Goal: Task Accomplishment & Management: Use online tool/utility

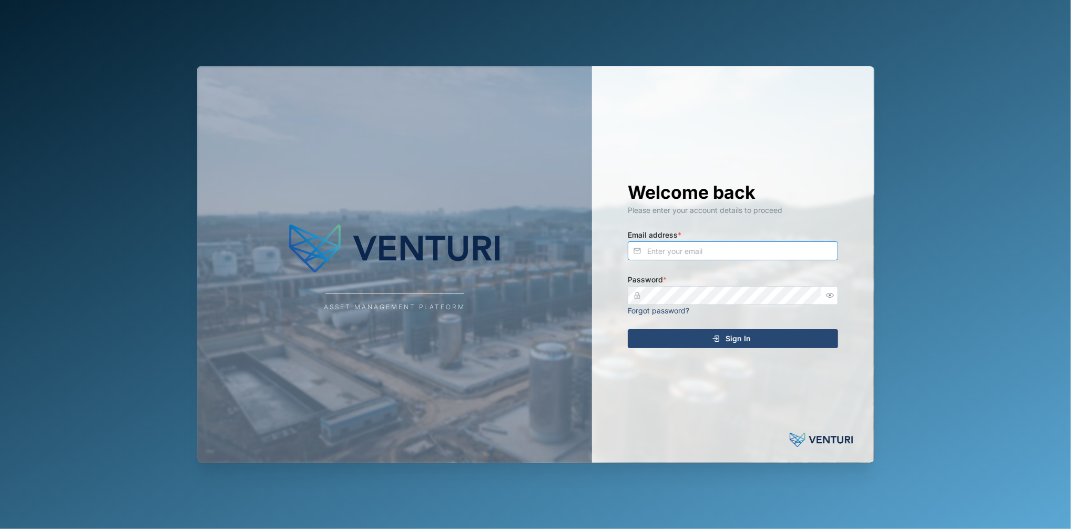
type input "[EMAIL_ADDRESS][DOMAIN_NAME]"
click at [648, 341] on div "Sign In" at bounding box center [730, 339] width 193 height 18
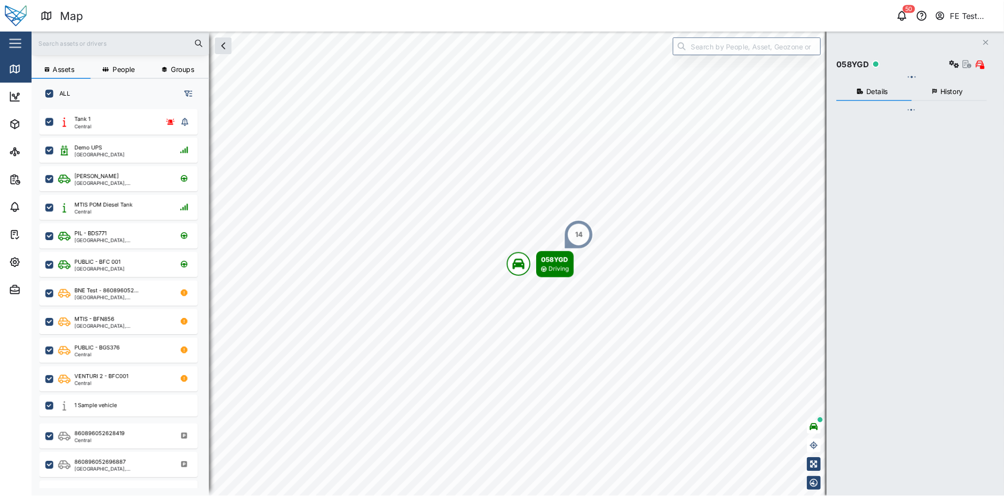
scroll to position [398, 161]
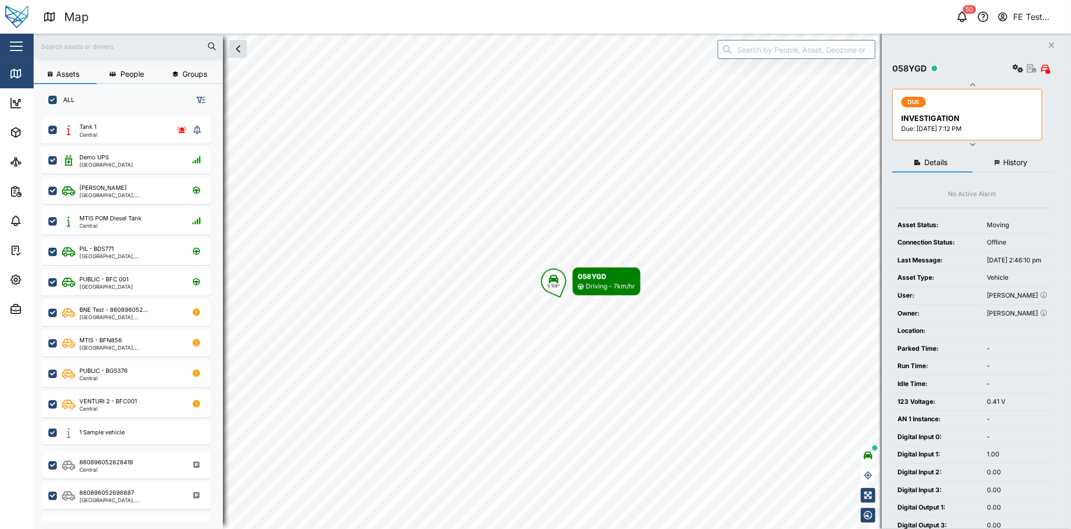
click at [28, 52] on div "Close" at bounding box center [68, 46] width 137 height 25
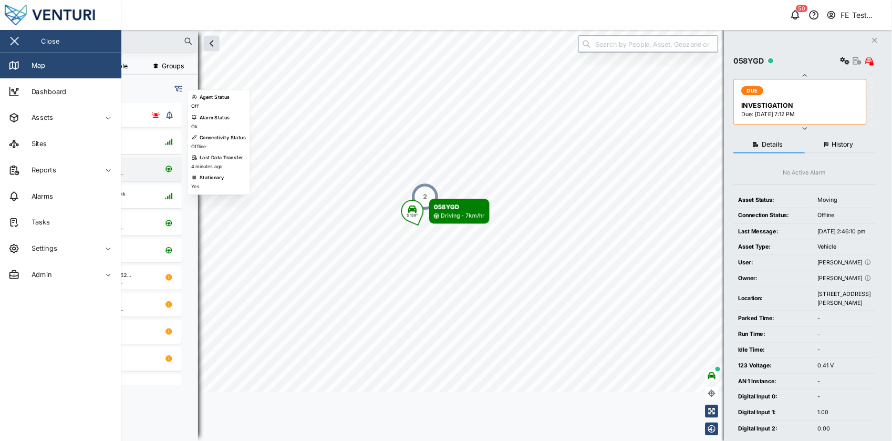
scroll to position [311, 163]
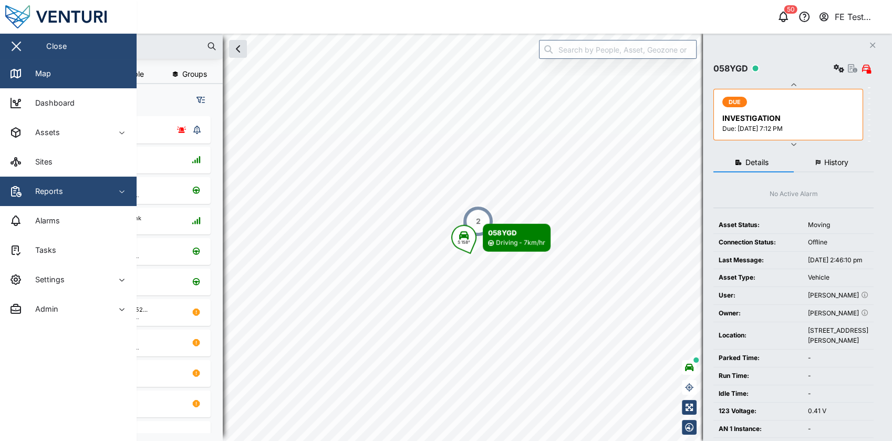
click at [97, 184] on span "Reports" at bounding box center [57, 191] width 96 height 29
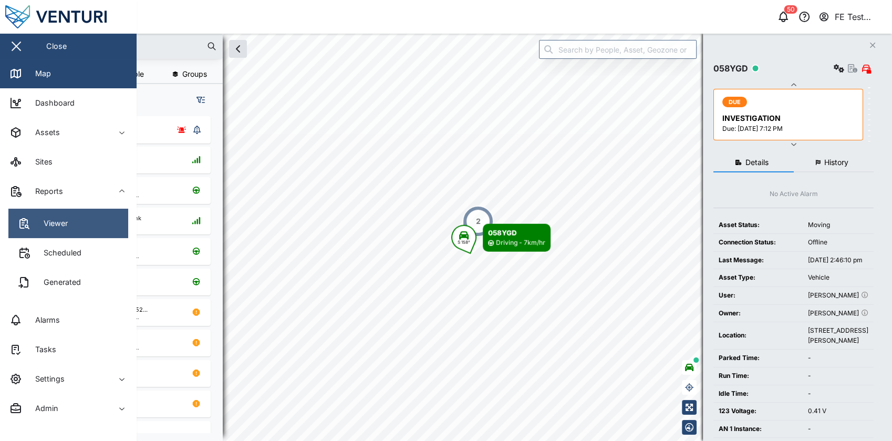
click at [81, 223] on link "Viewer" at bounding box center [68, 223] width 120 height 29
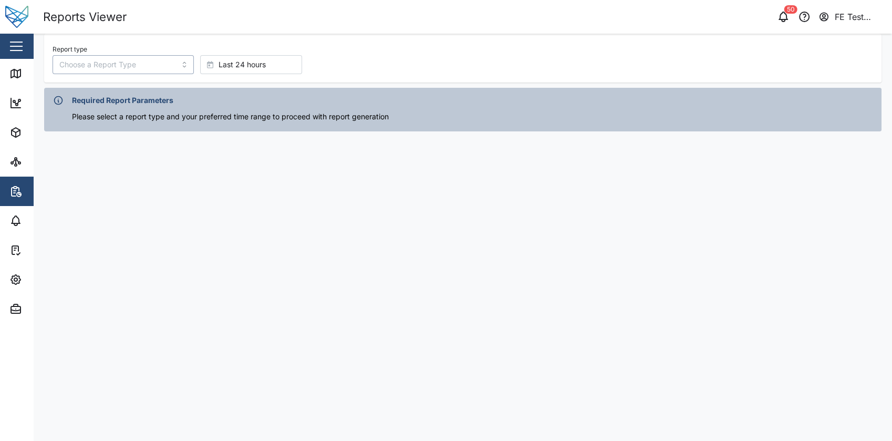
click at [142, 67] on input "Report type" at bounding box center [123, 64] width 141 height 19
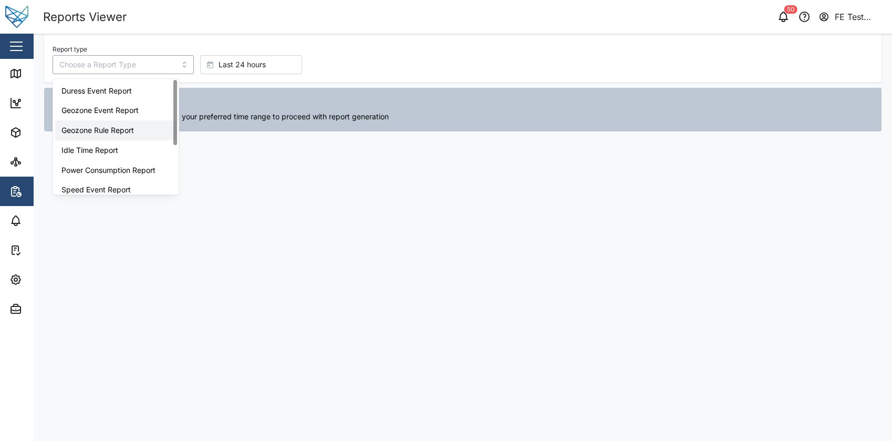
scroll to position [86, 0]
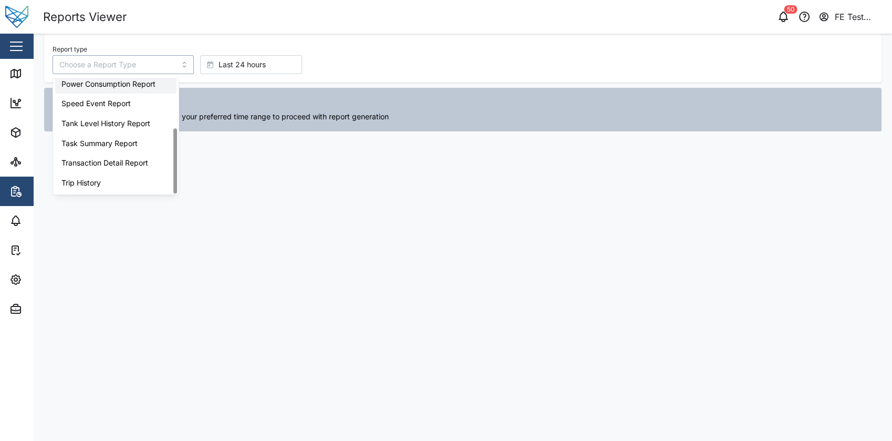
type input "Power Consumption Report"
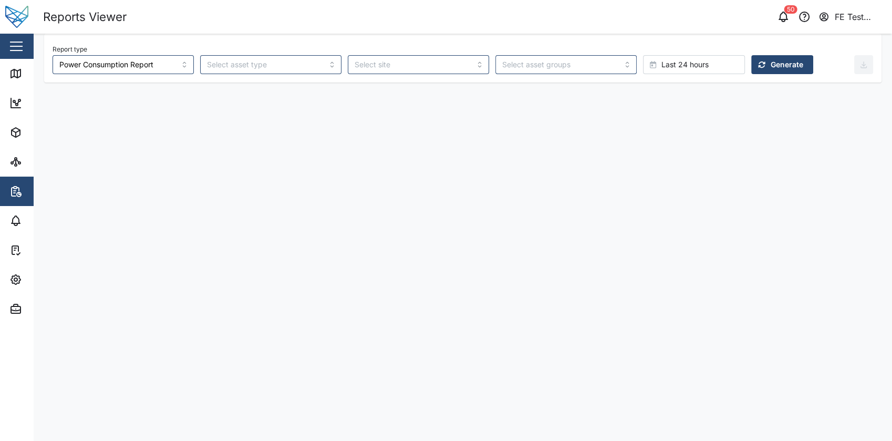
click at [771, 59] on span "Generate" at bounding box center [787, 65] width 33 height 18
click at [662, 70] on span "Last 24 hours" at bounding box center [685, 65] width 47 height 18
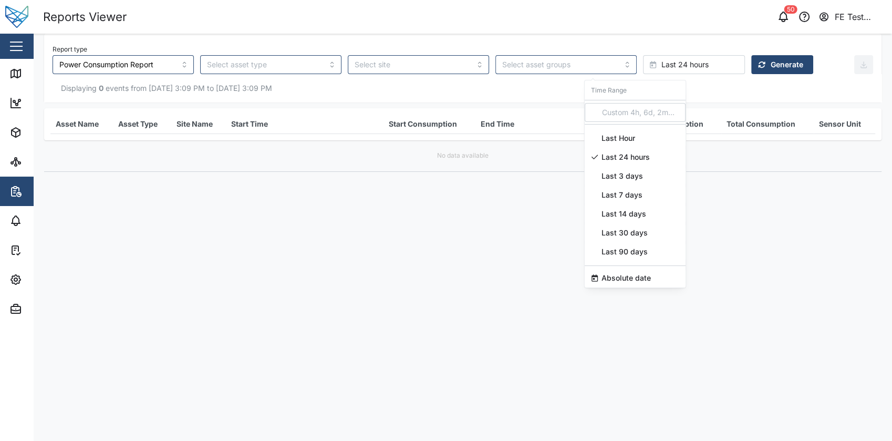
click at [643, 202] on div "Last 7 days" at bounding box center [635, 195] width 101 height 19
click at [771, 72] on span "Generate" at bounding box center [787, 65] width 33 height 18
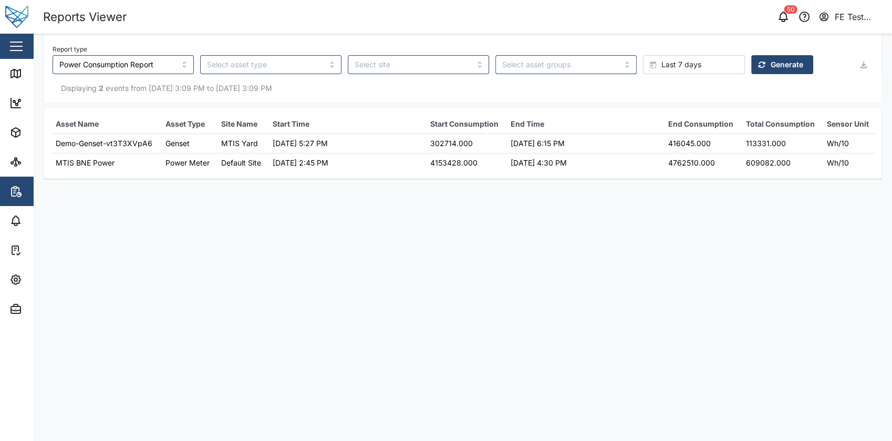
click at [685, 141] on td "416045.000" at bounding box center [701, 143] width 77 height 19
click at [677, 189] on main "Report type Power Consumption Report Last 7 days Generate Displaying 2 events f…" at bounding box center [463, 237] width 859 height 407
click at [449, 141] on td "302714.000" at bounding box center [465, 143] width 80 height 19
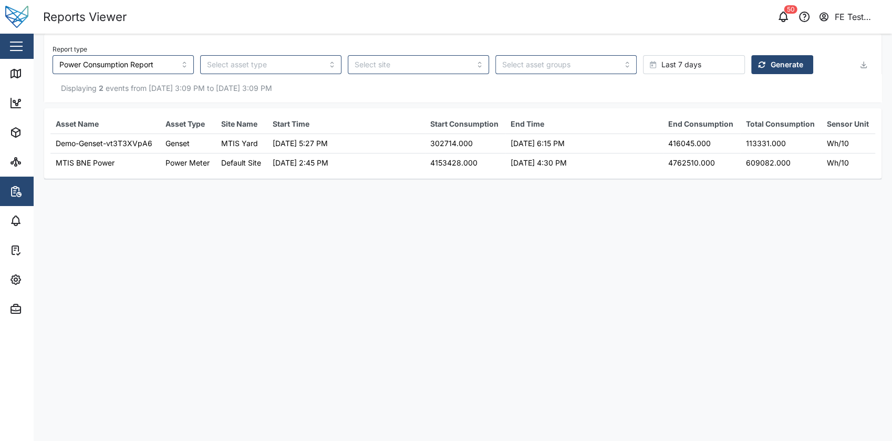
click at [477, 201] on main "Report type Power Consumption Report Last 7 days Generate Displaying 2 events f…" at bounding box center [463, 237] width 859 height 407
click at [268, 244] on main "Report type Power Consumption Report Last 7 days Generate Displaying 2 events f…" at bounding box center [463, 237] width 859 height 407
click at [483, 239] on main "Report type Power Consumption Report Last 7 days Generate Displaying 2 events f…" at bounding box center [463, 237] width 859 height 407
click at [656, 65] on div "Last 7 days" at bounding box center [692, 65] width 85 height 18
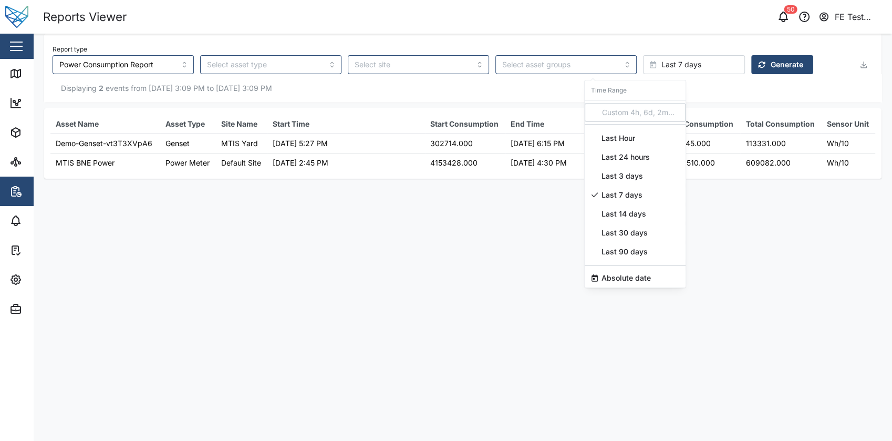
click at [630, 142] on span "Last Hour" at bounding box center [619, 138] width 34 height 19
click at [771, 61] on span "Generate" at bounding box center [787, 65] width 33 height 18
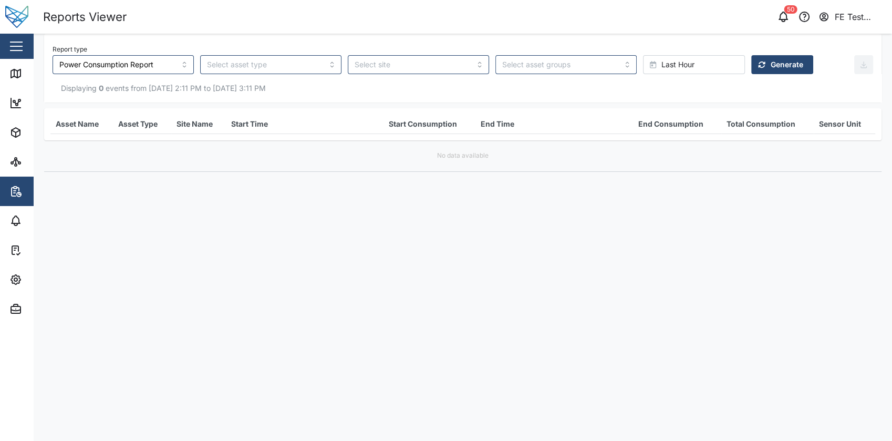
click at [668, 69] on div "Last Hour" at bounding box center [692, 65] width 85 height 18
click at [640, 193] on span "Last 7 days" at bounding box center [622, 195] width 41 height 19
click at [771, 67] on span "Generate" at bounding box center [787, 65] width 33 height 18
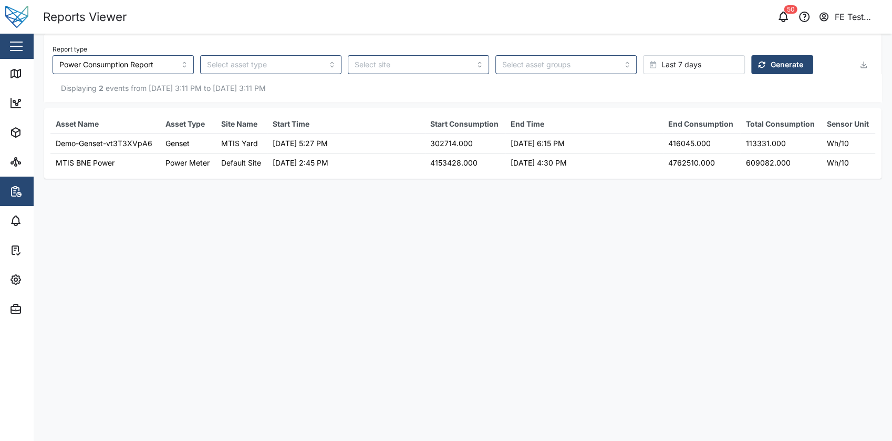
click at [619, 80] on div "Displaying 2 events from [DATE] 3:11 PM to [DATE] 3:11 PM" at bounding box center [463, 88] width 838 height 28
click at [650, 63] on div "Last 7 days" at bounding box center [692, 65] width 85 height 18
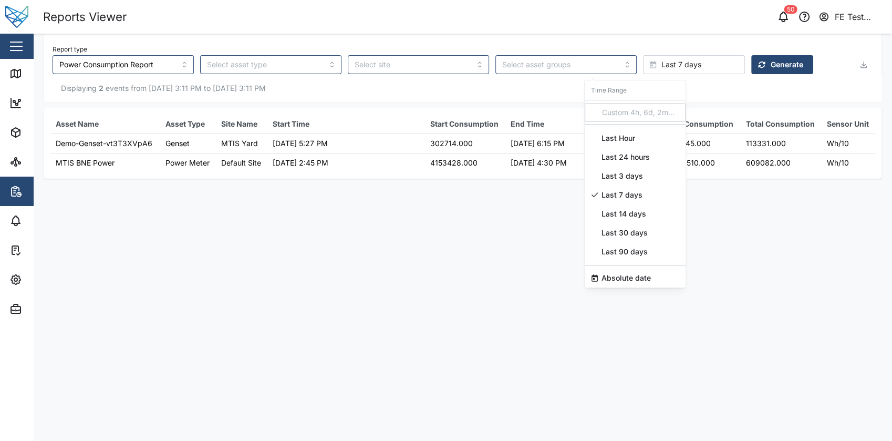
click at [669, 272] on div "Absolute date" at bounding box center [635, 278] width 101 height 19
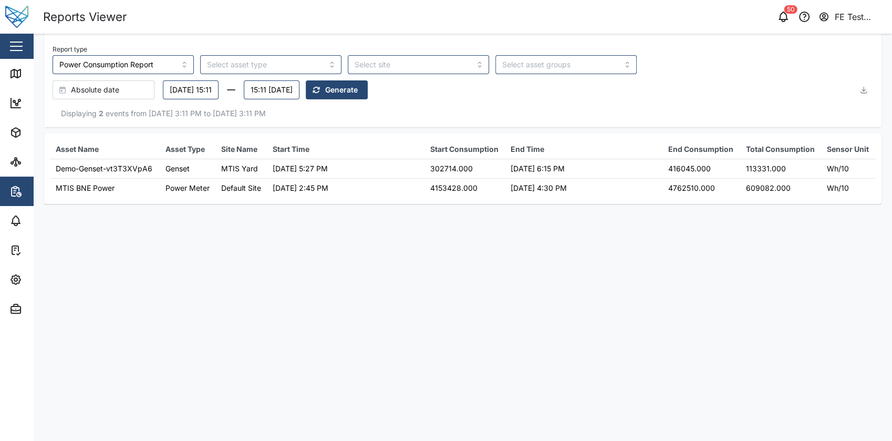
click at [139, 87] on div "Absolute date" at bounding box center [101, 90] width 85 height 18
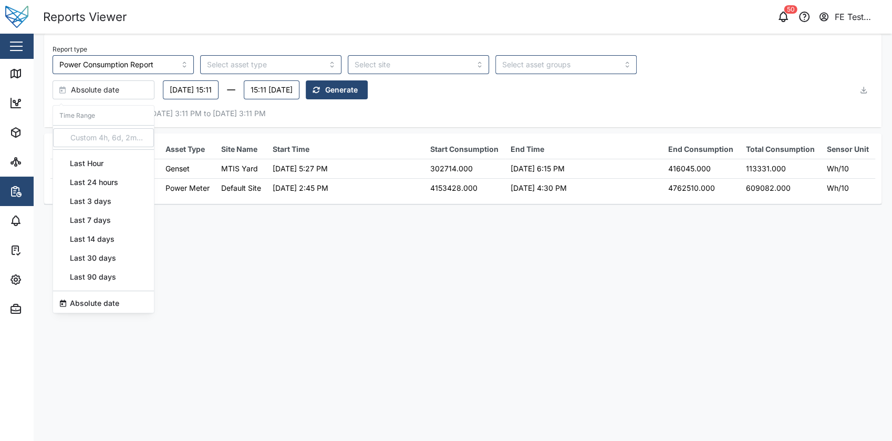
click at [122, 180] on div "Last 24 hours" at bounding box center [103, 182] width 101 height 19
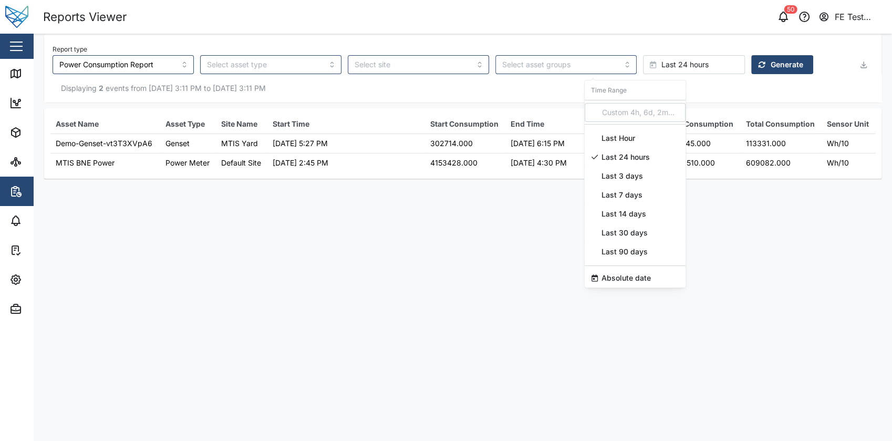
click at [654, 86] on div "Time Range" at bounding box center [635, 87] width 101 height 15
click at [650, 107] on input at bounding box center [635, 112] width 101 height 19
click at [662, 95] on div "Time Range" at bounding box center [635, 87] width 101 height 15
click at [702, 92] on div "Displaying 2 events from [DATE] 3:11 PM to [DATE] 3:11 PM" at bounding box center [463, 89] width 821 height 12
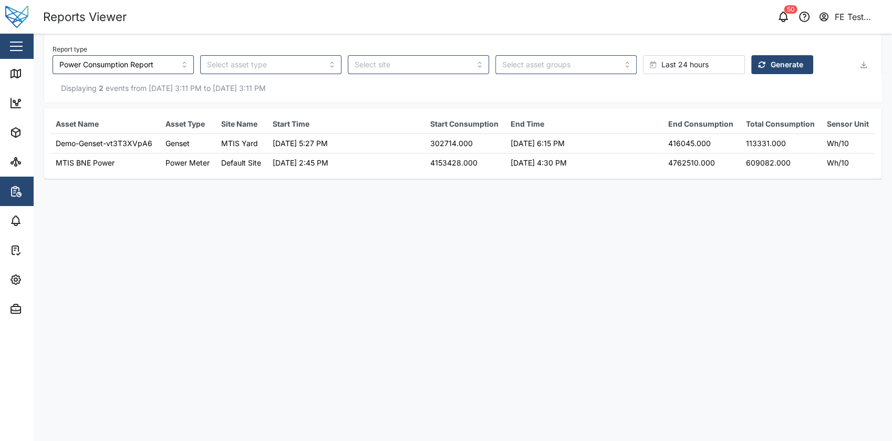
click at [665, 67] on div "Last 24 hours" at bounding box center [692, 65] width 85 height 18
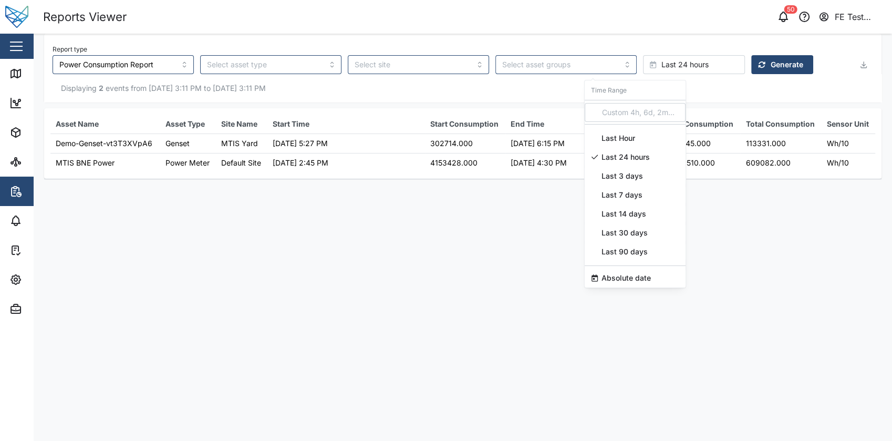
click at [642, 274] on span "Absolute date" at bounding box center [626, 278] width 49 height 19
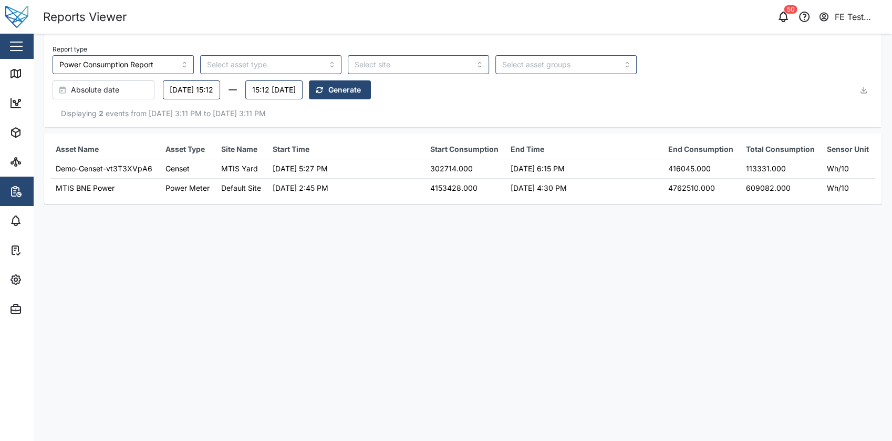
click at [131, 86] on div "Absolute date" at bounding box center [101, 90] width 85 height 18
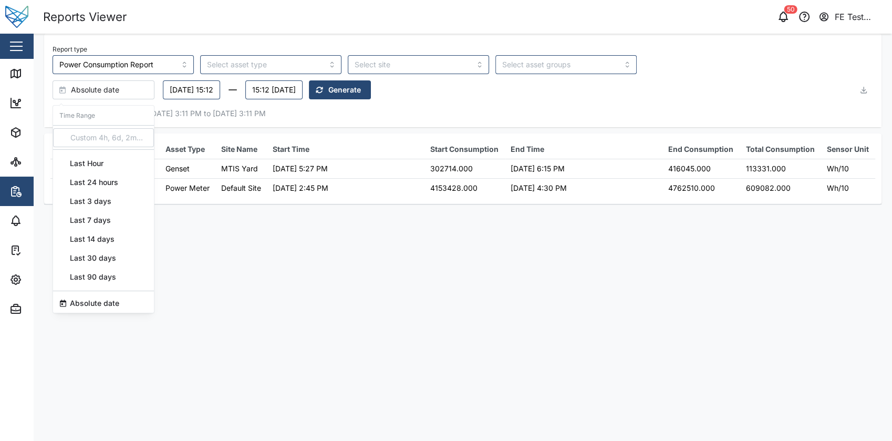
click at [116, 168] on div "Last Hour" at bounding box center [103, 163] width 101 height 19
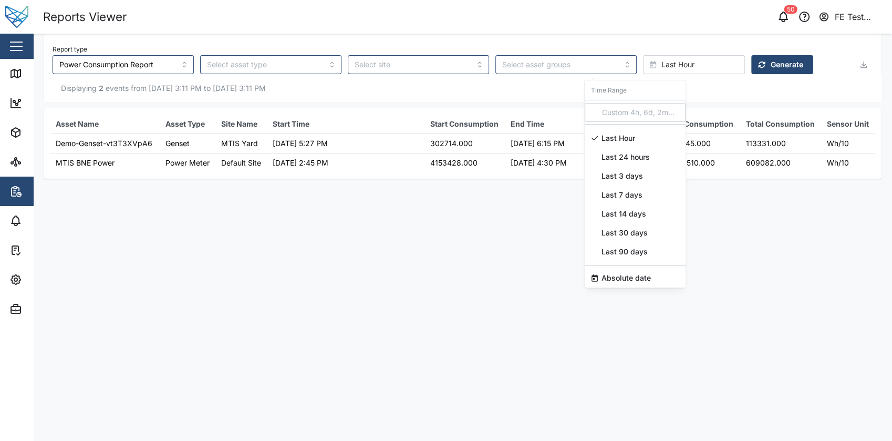
click at [752, 67] on button "Generate" at bounding box center [783, 64] width 62 height 19
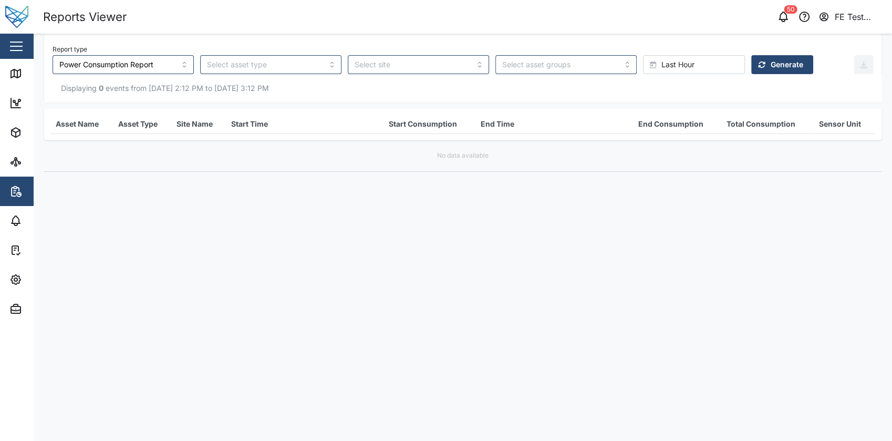
click at [665, 61] on div "Last Hour" at bounding box center [692, 65] width 85 height 18
click at [623, 200] on span "Last 7 days" at bounding box center [622, 195] width 41 height 19
click at [639, 177] on span "Last 3 days" at bounding box center [623, 176] width 42 height 19
click at [771, 68] on span "Generate" at bounding box center [787, 65] width 33 height 18
click at [669, 72] on div "Last 3 days" at bounding box center [692, 65] width 85 height 18
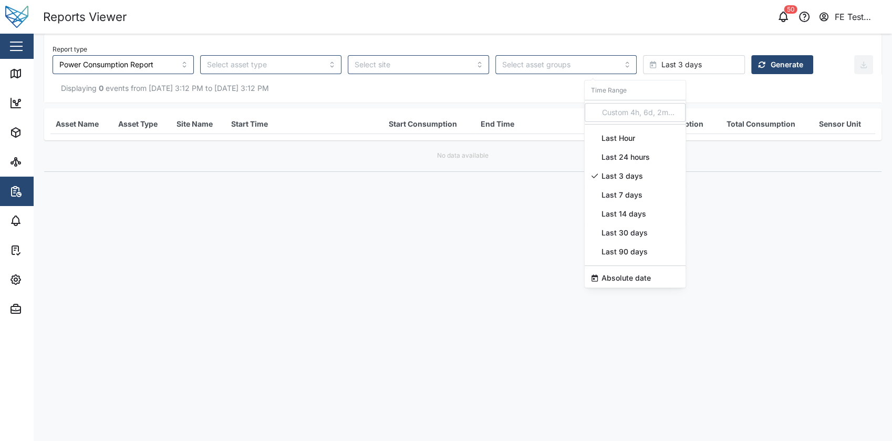
click at [635, 198] on span "Last 7 days" at bounding box center [622, 195] width 41 height 19
click at [726, 74] on div "Displaying 0 events from [DATE] 3:12 PM to [DATE] 3:12 PM" at bounding box center [463, 88] width 838 height 28
click at [752, 60] on button "Generate" at bounding box center [783, 64] width 62 height 19
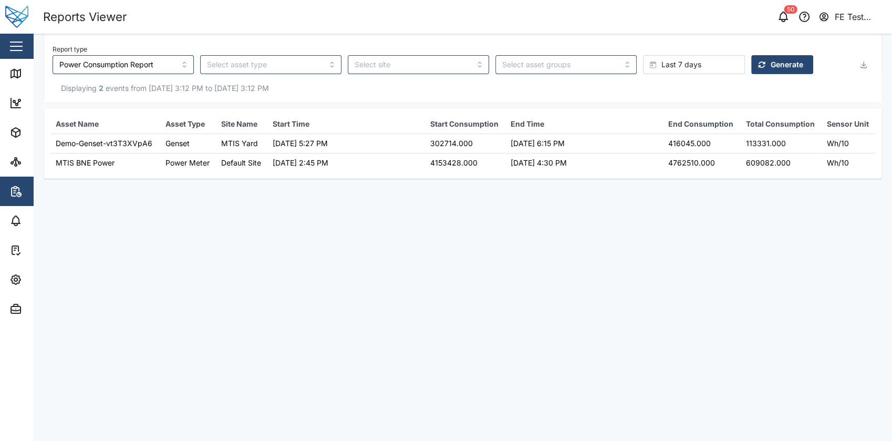
drag, startPoint x: 273, startPoint y: 140, endPoint x: 335, endPoint y: 150, distance: 62.2
click at [335, 150] on td "[DATE] 5:27 PM" at bounding box center [347, 143] width 158 height 19
click at [347, 204] on main "Report type Power Consumption Report Last 7 days Generate Displaying 2 events f…" at bounding box center [463, 237] width 859 height 407
click at [568, 250] on main "Report type Power Consumption Report Last 7 days Generate Displaying 2 events f…" at bounding box center [463, 237] width 859 height 407
click at [662, 70] on span "Last 7 days" at bounding box center [682, 65] width 40 height 18
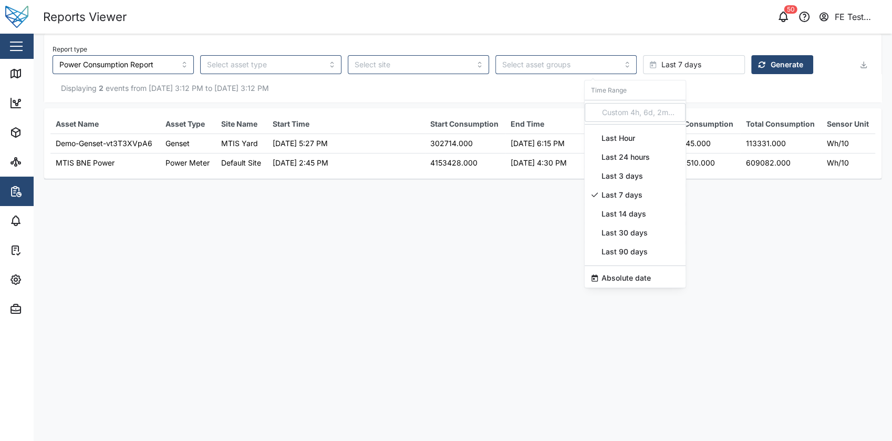
click at [630, 215] on span "Last 14 days" at bounding box center [624, 213] width 45 height 19
click at [771, 64] on span "Generate" at bounding box center [787, 65] width 33 height 18
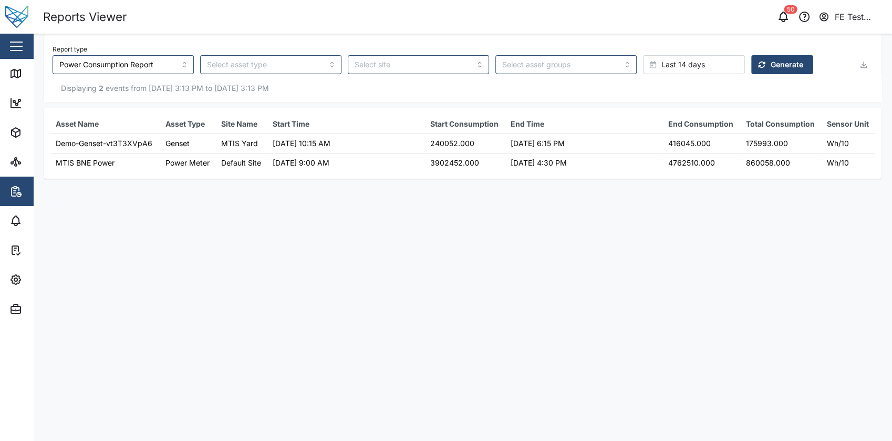
click at [662, 64] on span "Last 14 days" at bounding box center [684, 65] width 44 height 18
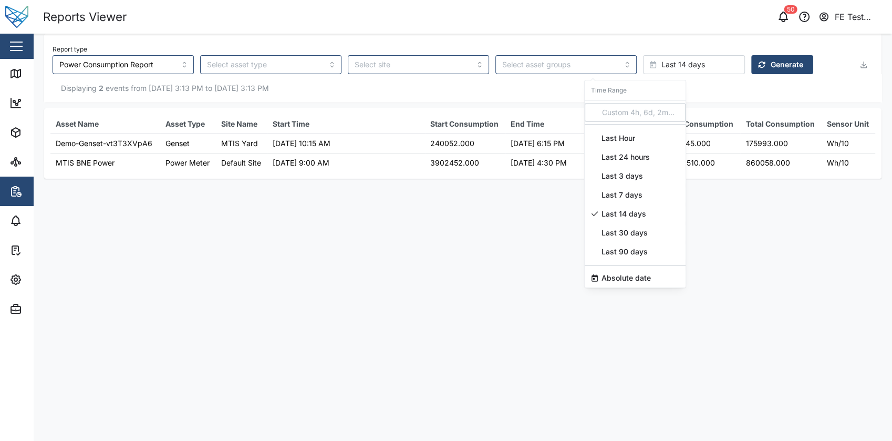
click at [640, 197] on span "Last 7 days" at bounding box center [622, 195] width 41 height 19
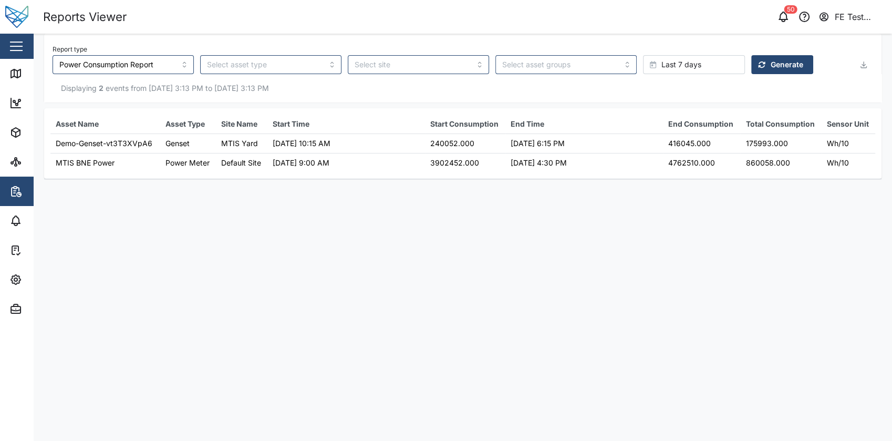
click at [771, 65] on span "Generate" at bounding box center [787, 65] width 33 height 18
click at [662, 64] on span "Last 7 days" at bounding box center [682, 65] width 40 height 18
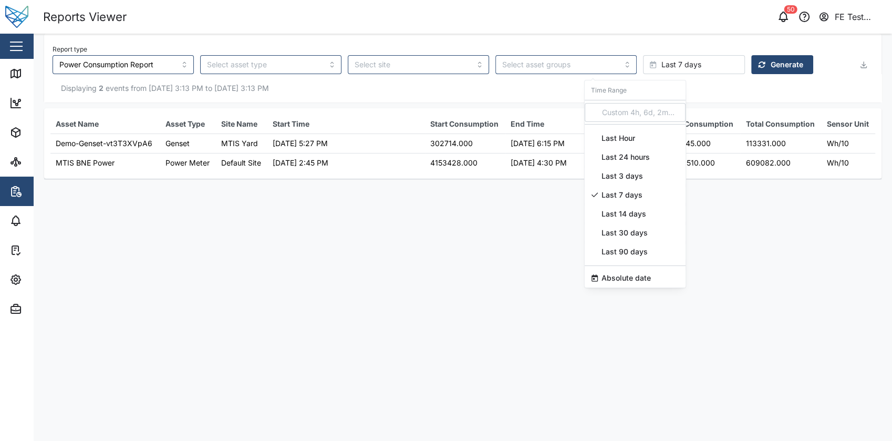
click at [631, 279] on span "Absolute date" at bounding box center [626, 278] width 49 height 19
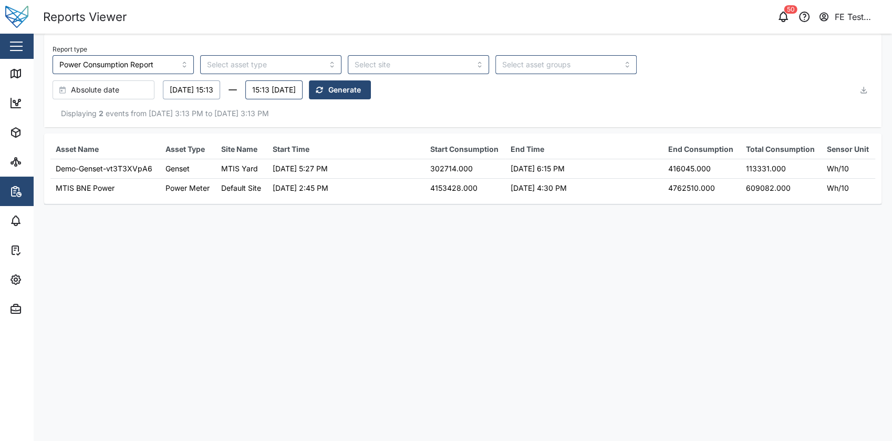
click at [220, 93] on button "[DATE] 15:13" at bounding box center [191, 89] width 57 height 19
click at [408, 200] on div "Asset Name Asset Type Site Name Start Time Start Consumption End Time End Consu…" at bounding box center [463, 169] width 838 height 70
click at [192, 85] on button "[DATE] 15:13" at bounding box center [191, 89] width 57 height 19
click at [303, 86] on button "15:13 [DATE]" at bounding box center [273, 89] width 57 height 19
click at [318, 174] on button "6" at bounding box center [310, 178] width 19 height 19
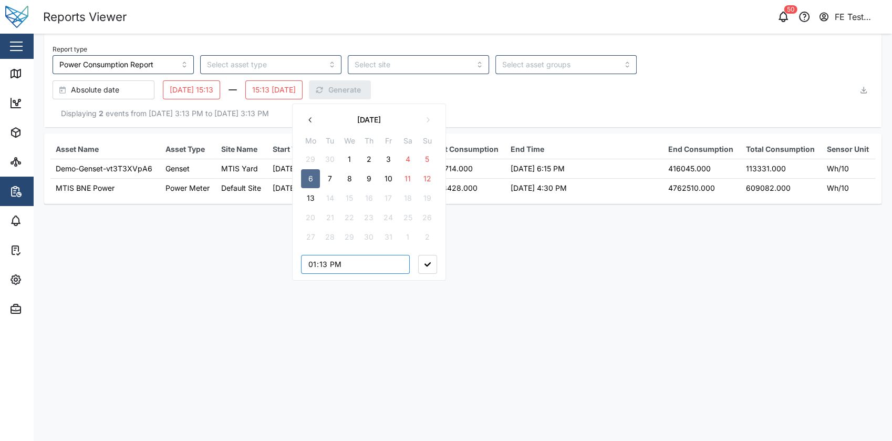
type input "22:13"
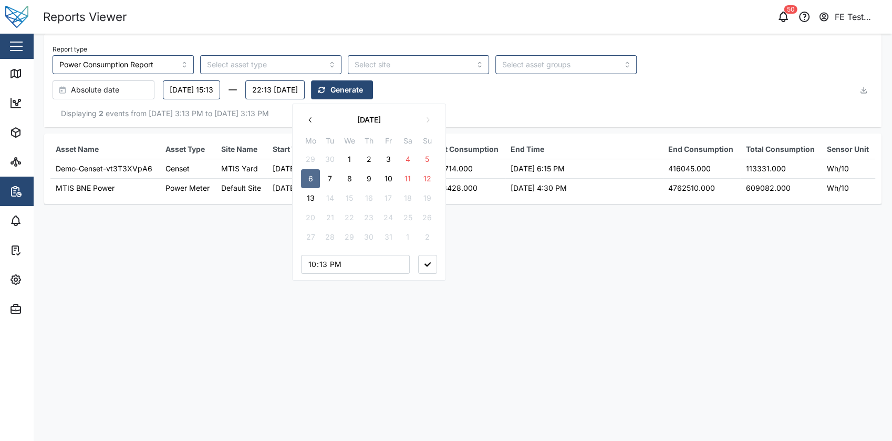
click at [430, 264] on icon "button" at bounding box center [428, 264] width 6 height 4
click at [363, 97] on span "Generate" at bounding box center [347, 90] width 33 height 18
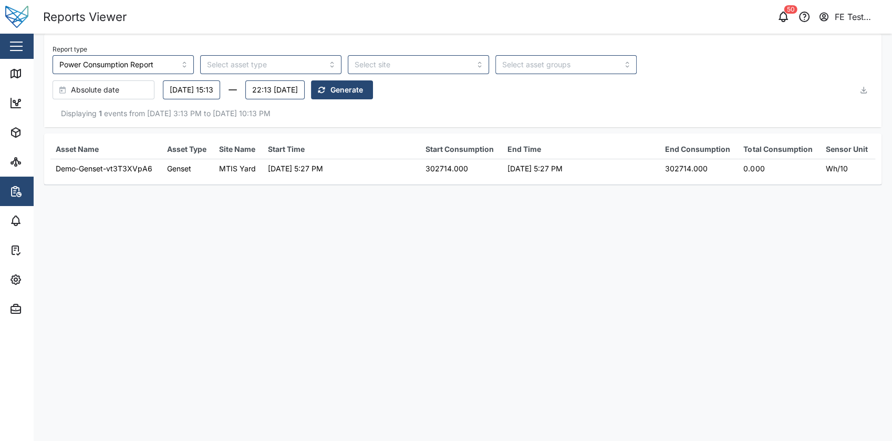
click at [481, 167] on td "302714.000" at bounding box center [461, 168] width 82 height 19
click at [463, 170] on td "302714.000" at bounding box center [461, 168] width 82 height 19
click at [566, 163] on td "[DATE] 5:27 PM" at bounding box center [581, 168] width 158 height 19
click at [147, 62] on input "Power Consumption Report" at bounding box center [123, 64] width 141 height 19
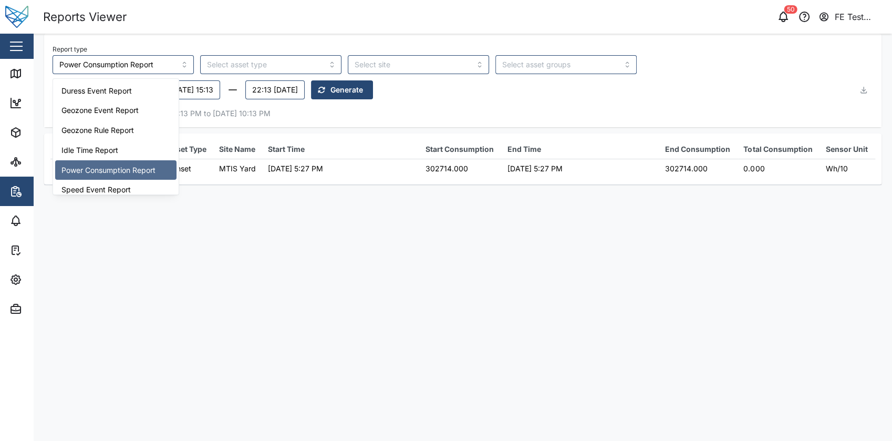
click at [275, 200] on main "Report type Power Consumption Report Absolute date [DATE] 15:13 22:13 [DATE] Ge…" at bounding box center [463, 237] width 859 height 407
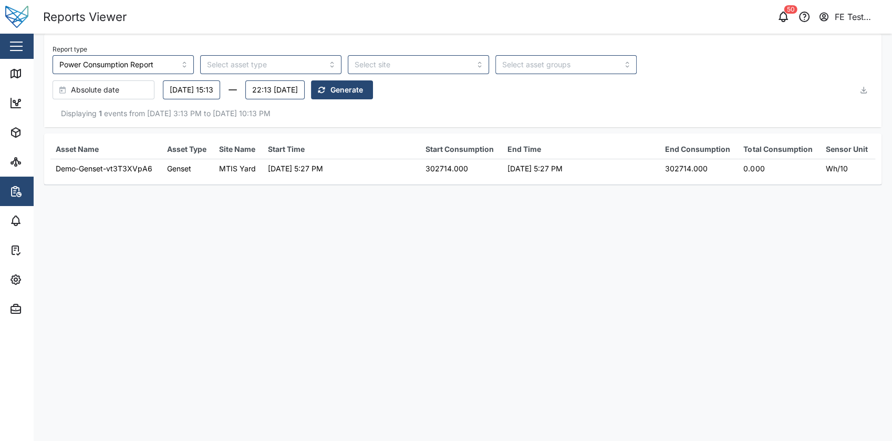
click at [177, 171] on td "Genset" at bounding box center [188, 168] width 52 height 19
click at [204, 208] on main "Report type Power Consumption Report Absolute date [DATE] 15:13 22:13 [DATE] Ge…" at bounding box center [463, 237] width 859 height 407
click at [122, 65] on input "Power Consumption Report" at bounding box center [123, 64] width 141 height 19
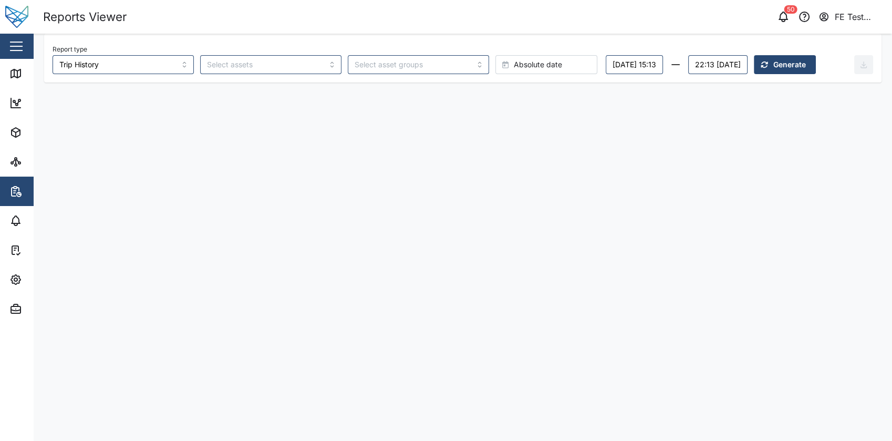
click at [538, 70] on div "Absolute date" at bounding box center [544, 65] width 85 height 18
click at [511, 147] on div "Last Hour" at bounding box center [502, 138] width 101 height 19
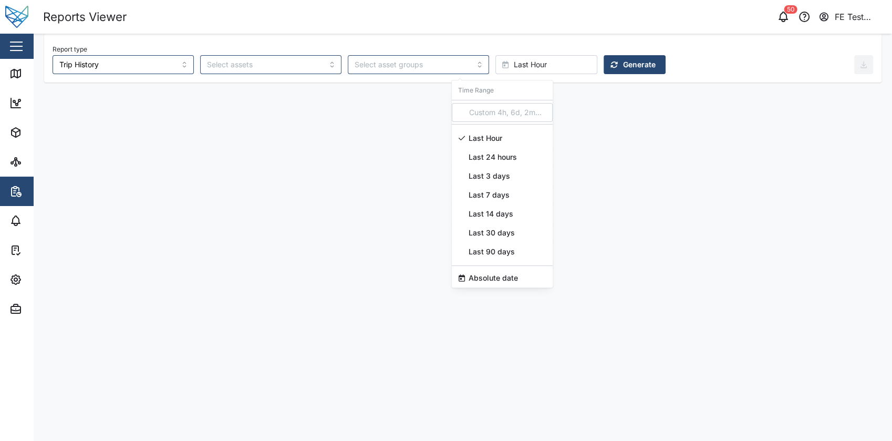
click at [505, 164] on span "Last 24 hours" at bounding box center [493, 157] width 48 height 19
click at [623, 71] on span "Generate" at bounding box center [639, 65] width 33 height 18
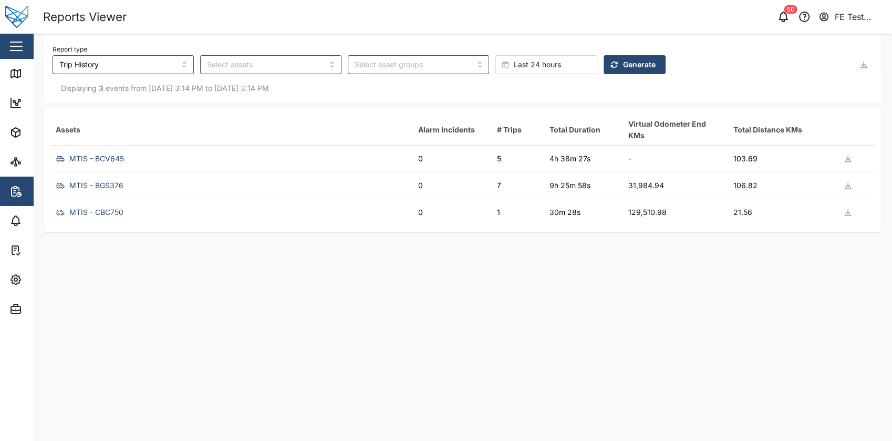
click at [321, 161] on div "MTIS - BCV645" at bounding box center [231, 159] width 354 height 14
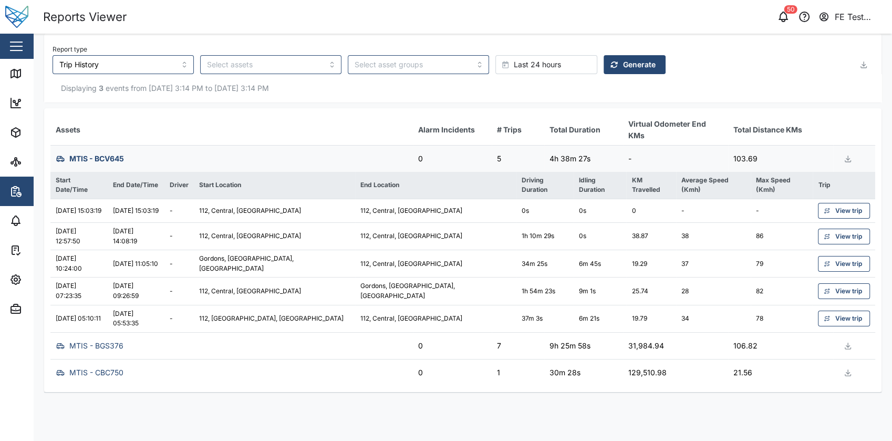
click at [321, 161] on div "MTIS - BCV645" at bounding box center [231, 159] width 354 height 14
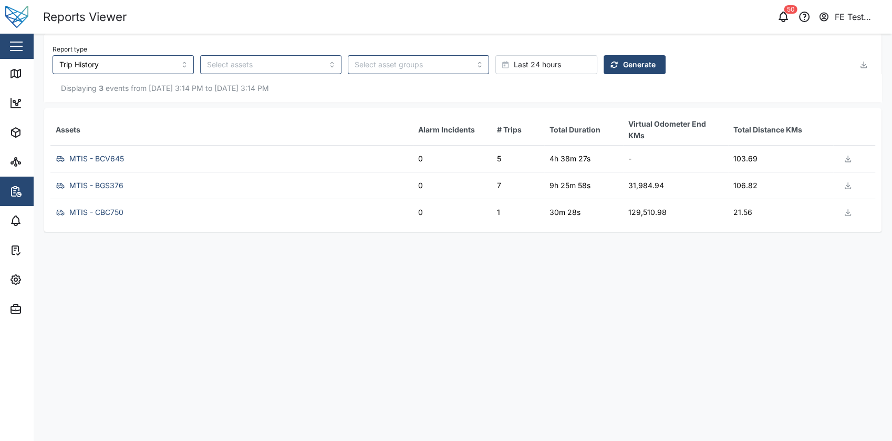
click at [309, 188] on div "MTIS - BGS376" at bounding box center [231, 186] width 354 height 14
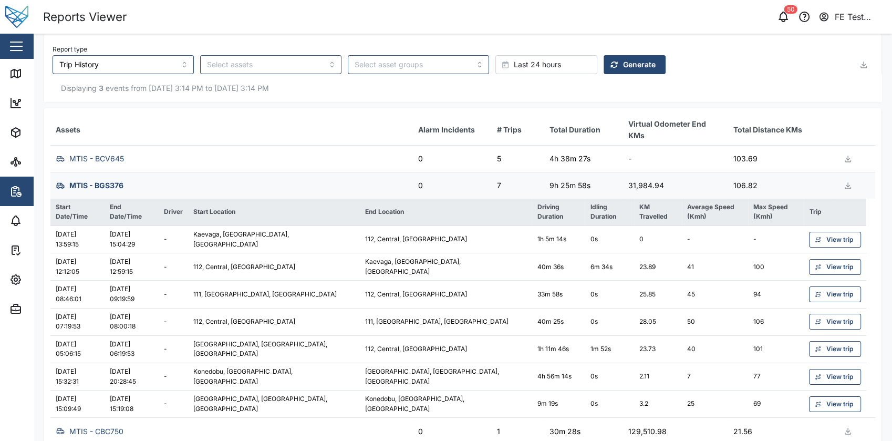
click at [309, 188] on div "MTIS - BGS376" at bounding box center [231, 186] width 354 height 14
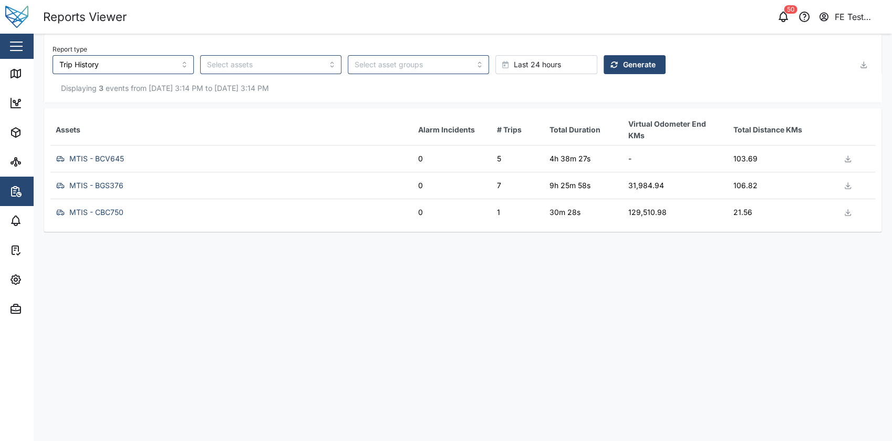
click at [307, 219] on td "MTIS - CBC750" at bounding box center [231, 212] width 363 height 27
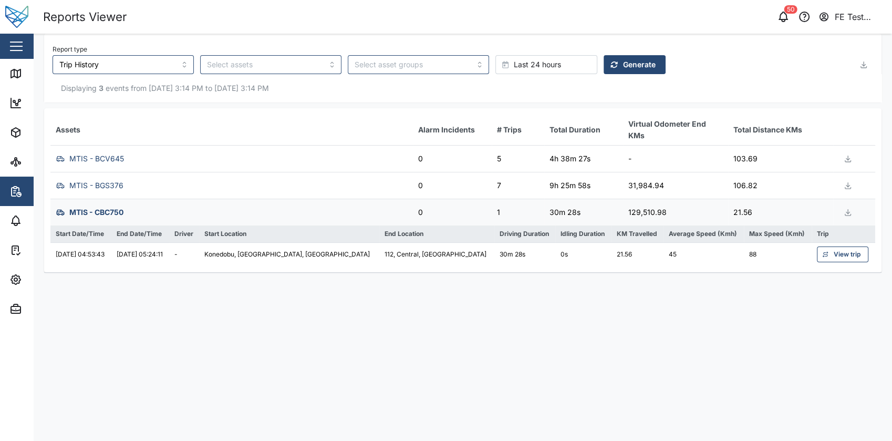
click at [307, 219] on td "MTIS - CBC750" at bounding box center [231, 212] width 363 height 27
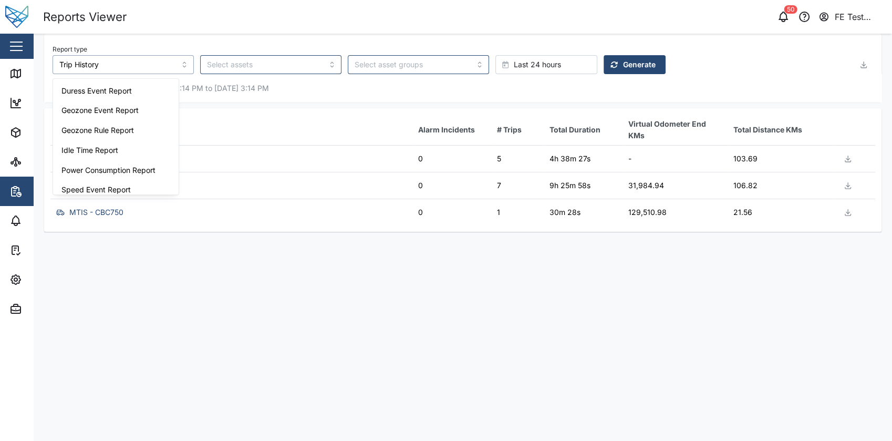
click at [158, 63] on input "Trip History" at bounding box center [123, 64] width 141 height 19
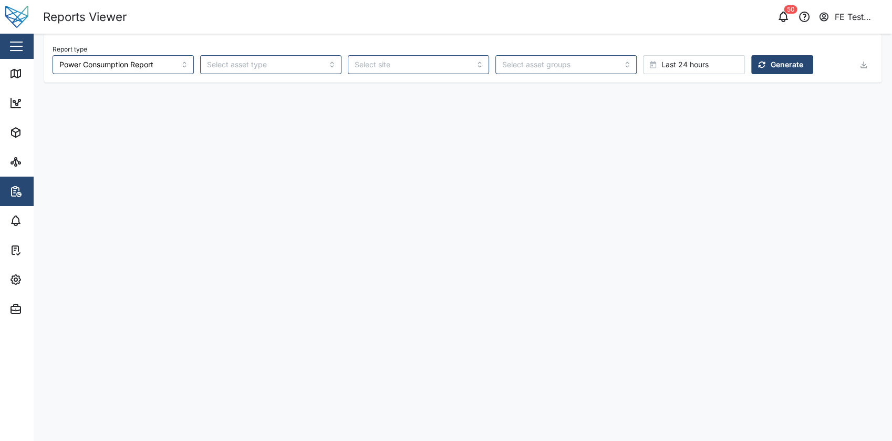
click at [718, 52] on div "Report type Power Consumption Report Last 24 hours Generate" at bounding box center [454, 58] width 802 height 32
click at [771, 62] on span "Generate" at bounding box center [787, 65] width 33 height 18
click at [662, 56] on span "Last 24 hours" at bounding box center [685, 65] width 47 height 18
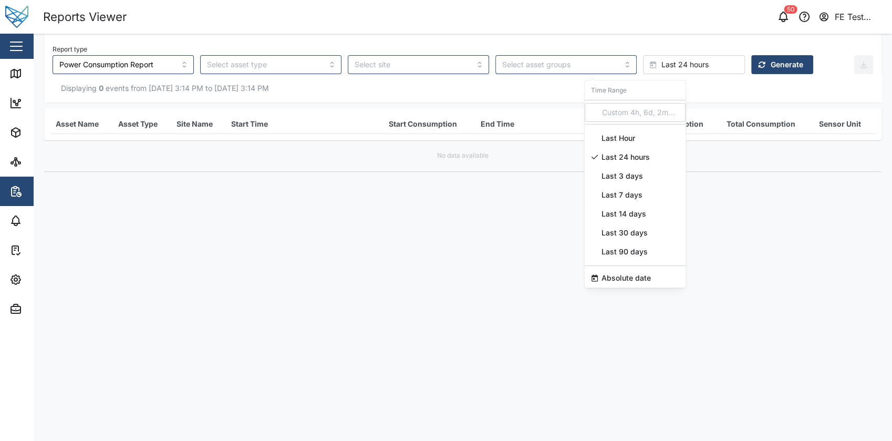
click at [632, 190] on span "Last 7 days" at bounding box center [622, 195] width 41 height 19
click at [771, 69] on span "Generate" at bounding box center [787, 65] width 33 height 18
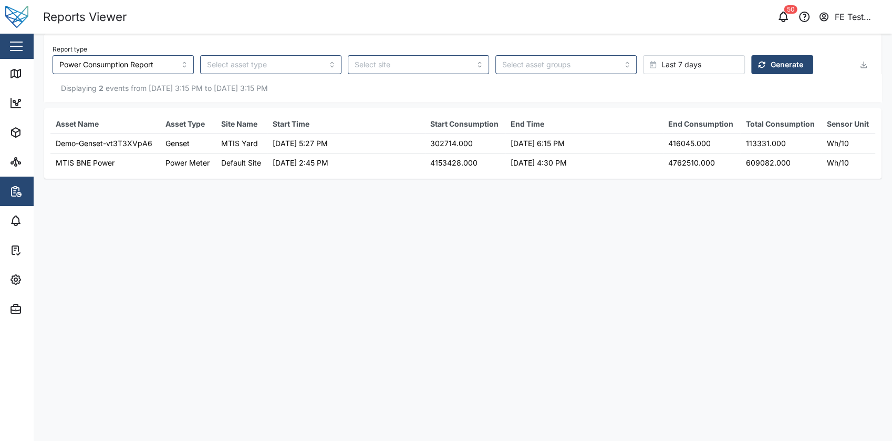
click at [551, 166] on td "[DATE] 4:30 PM" at bounding box center [585, 162] width 158 height 19
click at [547, 220] on main "Report type Power Consumption Report Last 7 days Generate Displaying 2 events f…" at bounding box center [463, 237] width 859 height 407
click at [529, 162] on td "[DATE] 4:30 PM" at bounding box center [585, 162] width 158 height 19
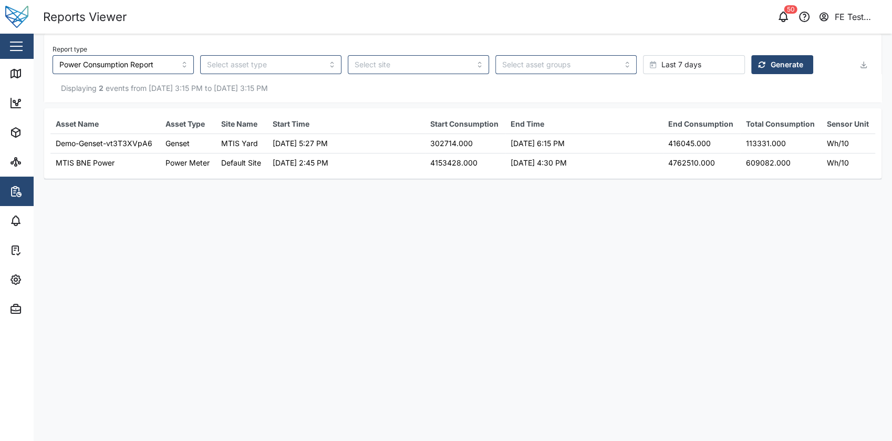
click at [527, 227] on main "Report type Power Consumption Report Last 7 days Generate Displaying 2 events f…" at bounding box center [463, 237] width 859 height 407
click at [154, 71] on input "Power Consumption Report" at bounding box center [123, 64] width 141 height 19
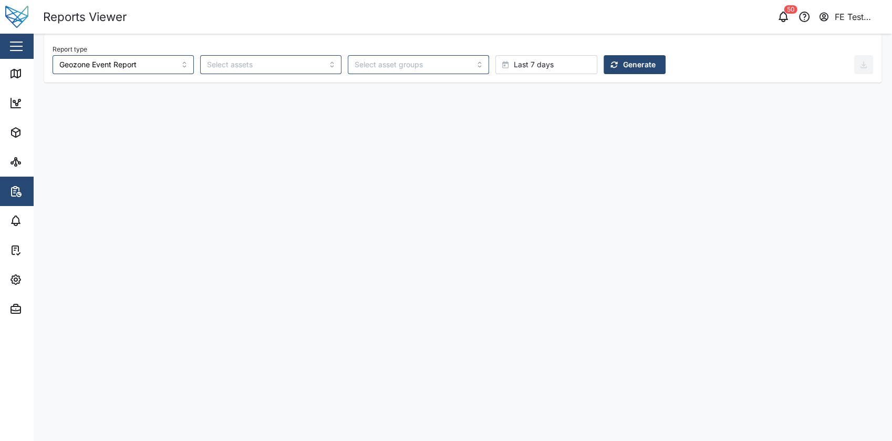
click at [566, 74] on div "Report type Geozone Event Report Last 7 days Generate" at bounding box center [463, 58] width 838 height 49
click at [623, 67] on span "Generate" at bounding box center [639, 65] width 33 height 18
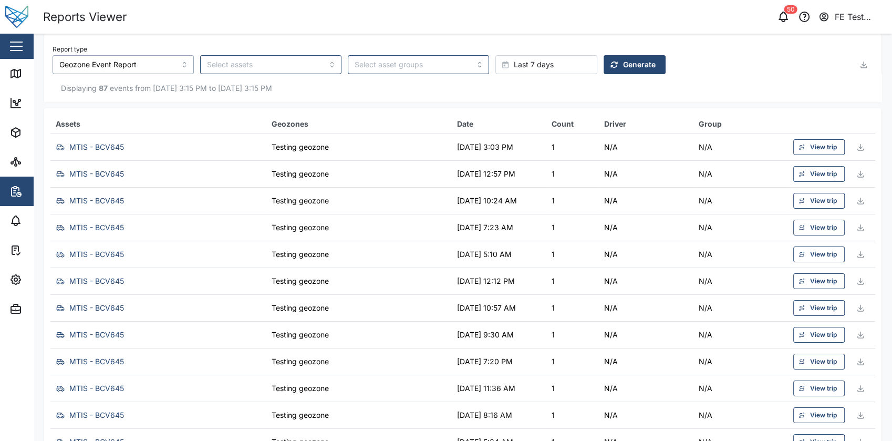
click at [157, 66] on input "Geozone Event Report" at bounding box center [123, 64] width 141 height 19
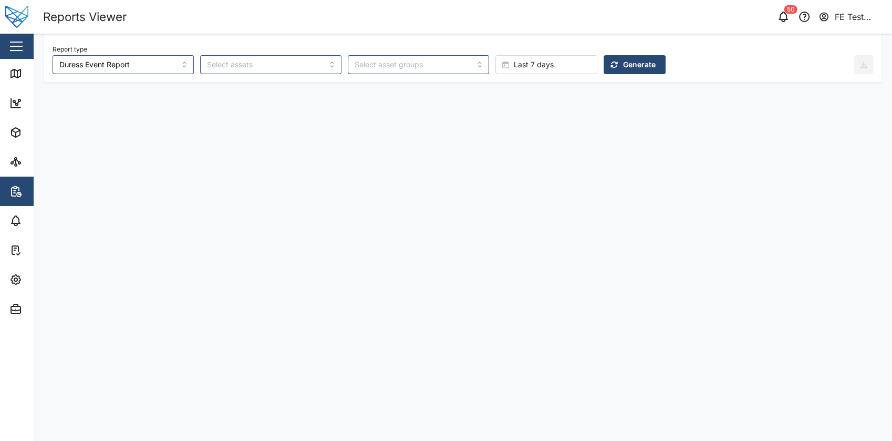
click at [623, 67] on span "Generate" at bounding box center [639, 65] width 33 height 18
click at [118, 66] on input "Duress Event Report" at bounding box center [123, 64] width 141 height 19
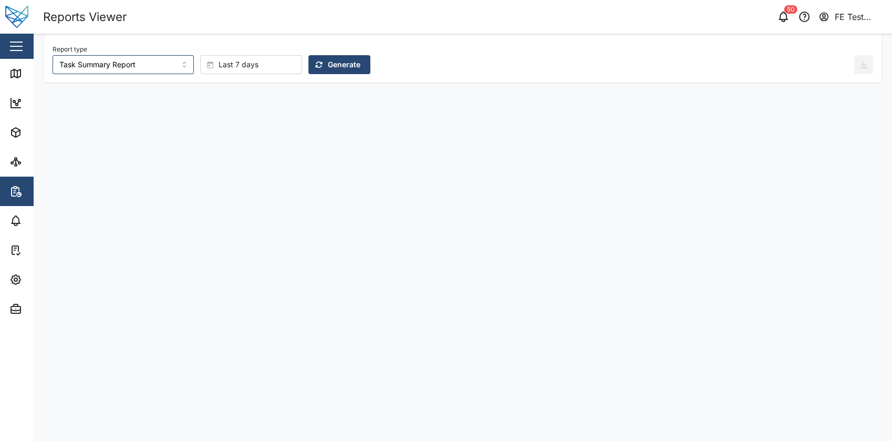
click at [328, 59] on span "Generate" at bounding box center [344, 65] width 33 height 18
click at [128, 62] on input "Task Summary Report" at bounding box center [123, 64] width 141 height 19
click at [328, 69] on span "Generate" at bounding box center [344, 65] width 33 height 18
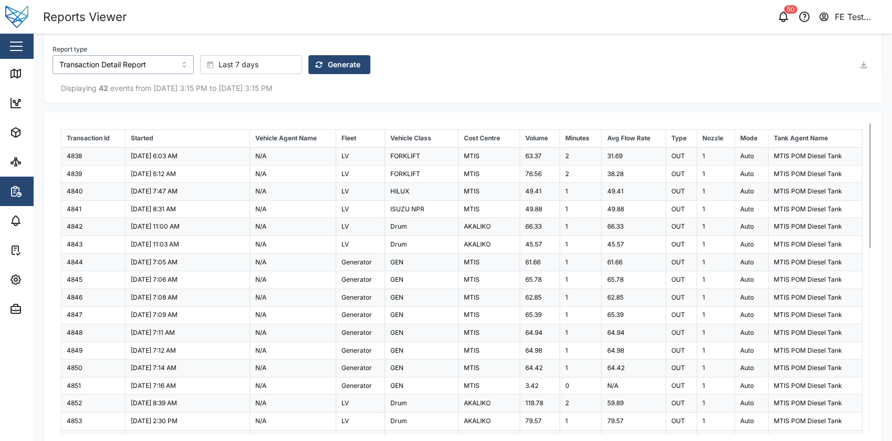
click at [129, 57] on input "Transaction Detail Report" at bounding box center [123, 64] width 141 height 19
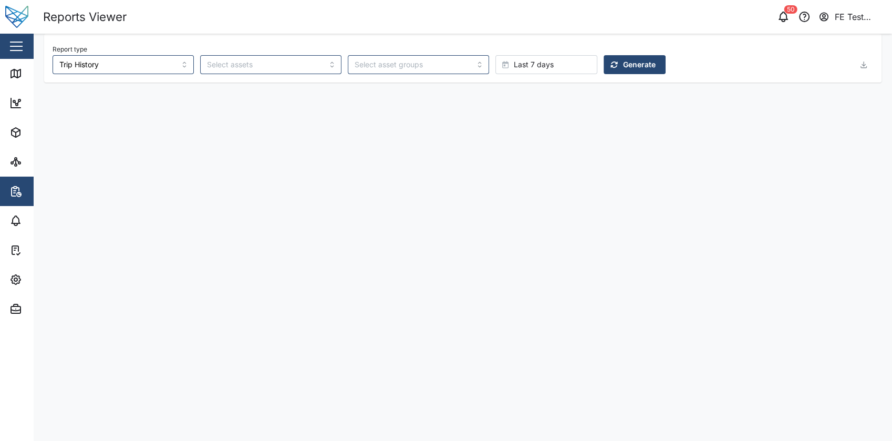
click at [623, 70] on span "Generate" at bounding box center [639, 65] width 33 height 18
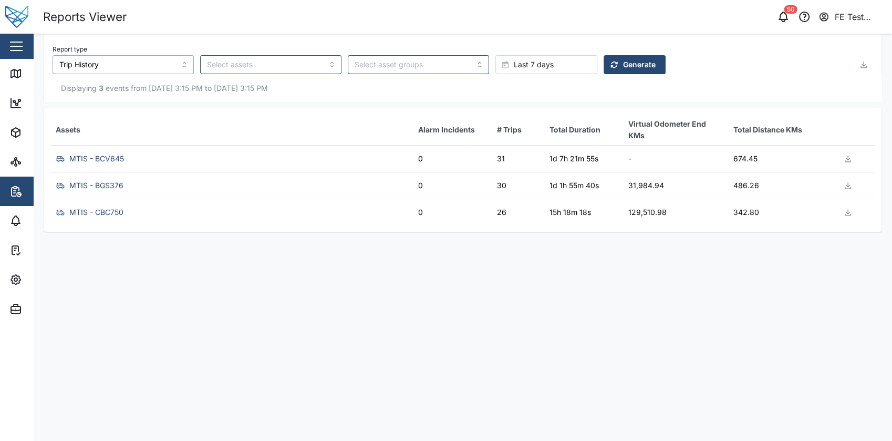
click at [141, 66] on input "Trip History" at bounding box center [123, 64] width 141 height 19
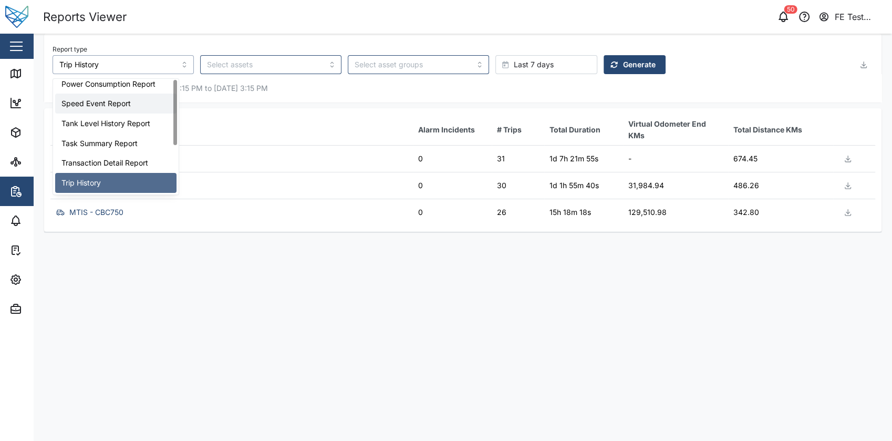
scroll to position [0, 0]
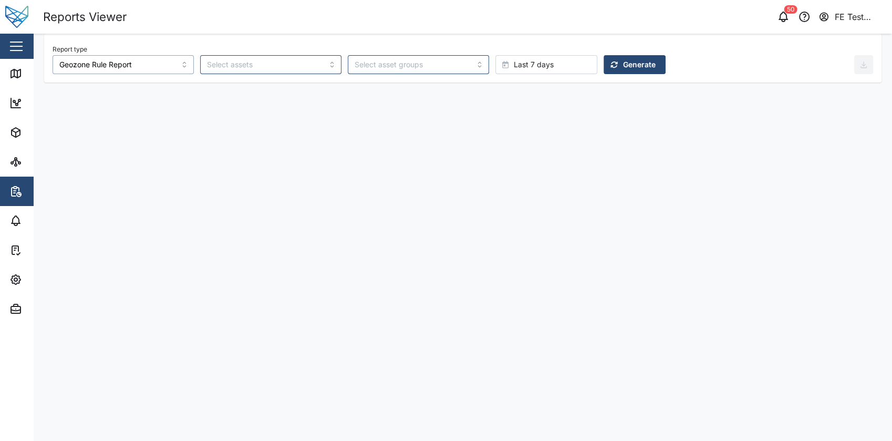
click at [160, 59] on input "Geozone Rule Report" at bounding box center [123, 64] width 141 height 19
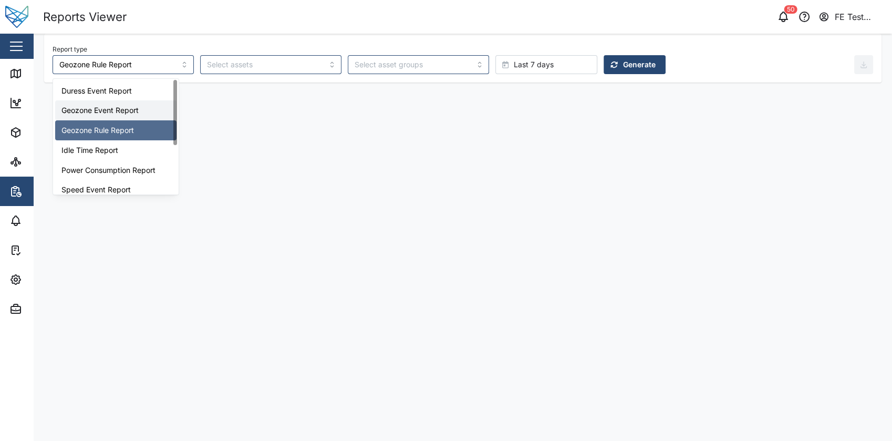
click at [290, 118] on main "Report type Geozone Rule Report Last 7 days Generate" at bounding box center [463, 237] width 859 height 407
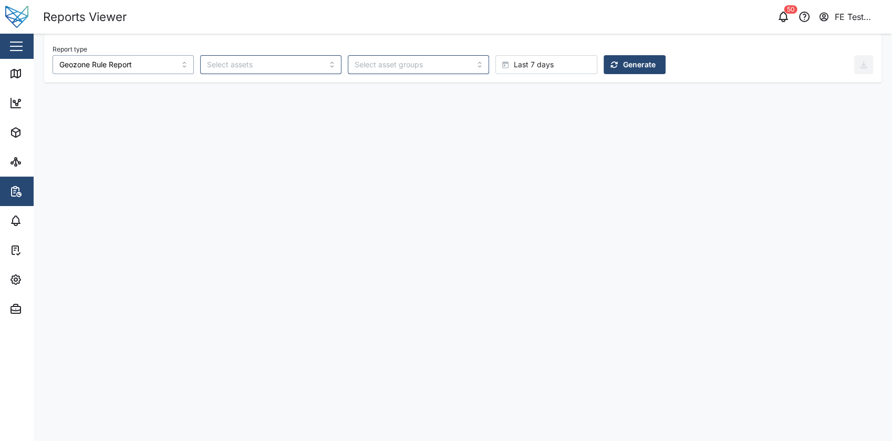
click at [150, 66] on input "Geozone Rule Report" at bounding box center [123, 64] width 141 height 19
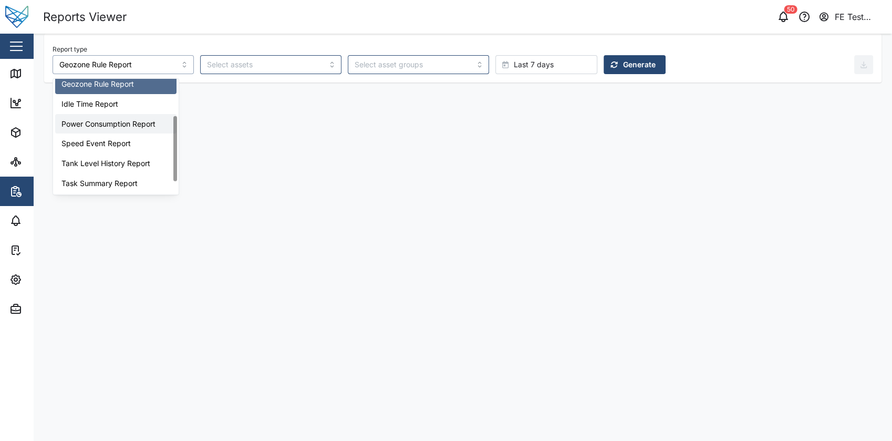
scroll to position [44, 0]
type input "Power Consumption Report"
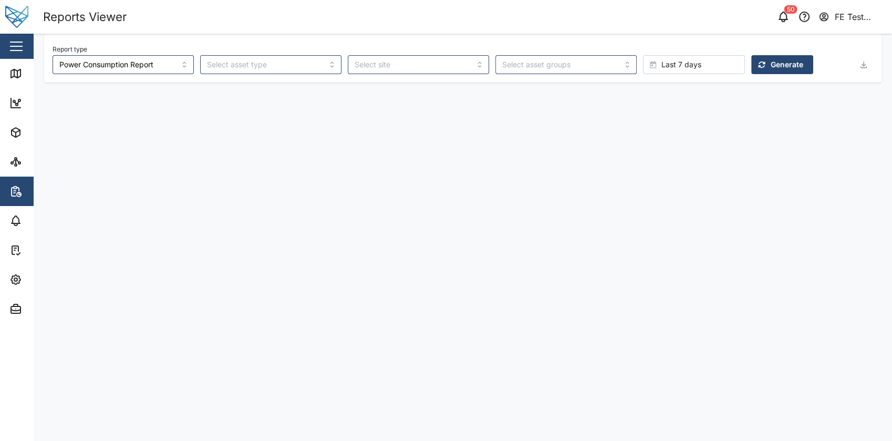
click at [771, 60] on span "Generate" at bounding box center [787, 65] width 33 height 18
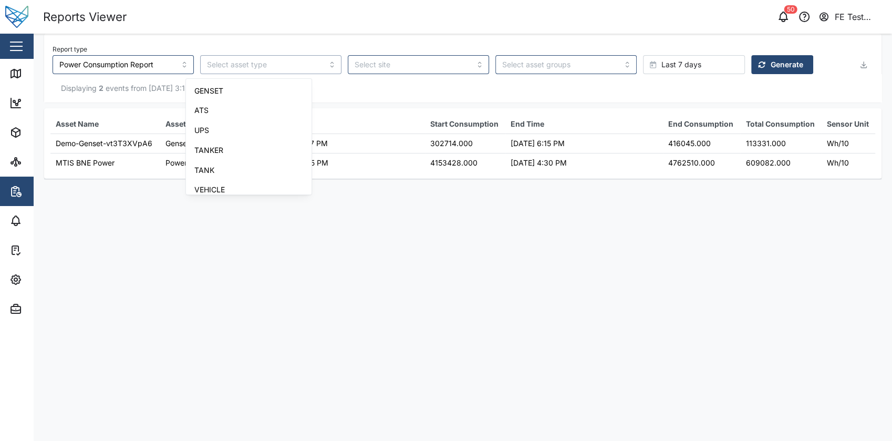
click at [280, 55] on input "search" at bounding box center [270, 64] width 141 height 19
type input "GENSET"
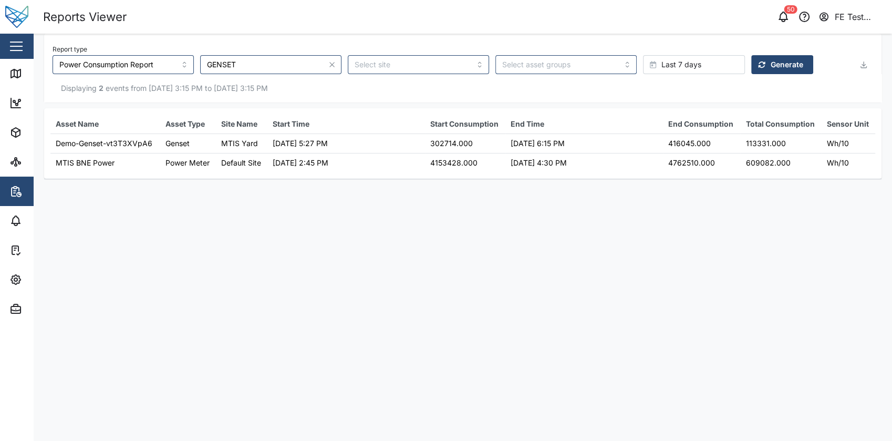
click at [771, 66] on span "Generate" at bounding box center [787, 65] width 33 height 18
click at [328, 67] on icon "button" at bounding box center [332, 64] width 8 height 8
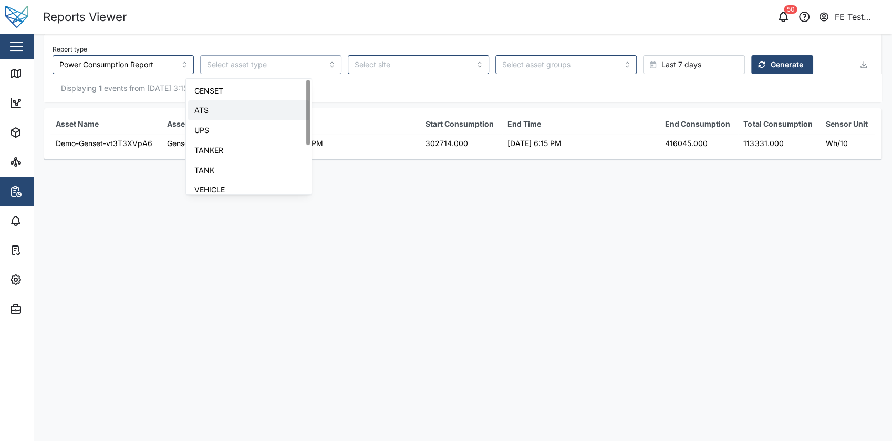
type input "ATS"
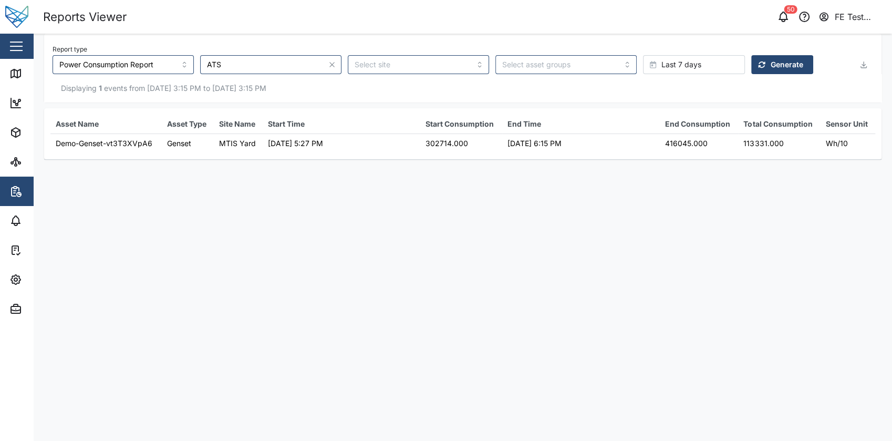
click at [720, 75] on div "Displaying 1 events from [DATE] 3:15 PM to [DATE] 3:15 PM" at bounding box center [463, 88] width 838 height 28
click at [722, 74] on div "Displaying 1 events from [DATE] 3:15 PM to [DATE] 3:15 PM" at bounding box center [463, 88] width 838 height 28
click at [771, 72] on span "Generate" at bounding box center [787, 65] width 33 height 18
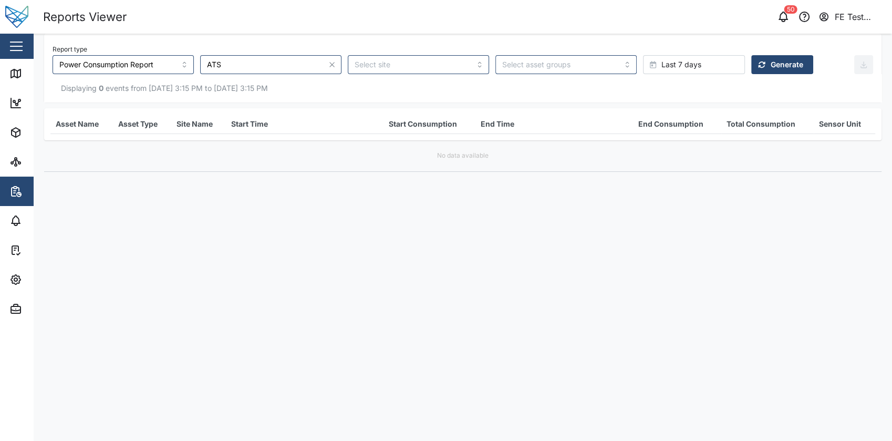
click at [328, 66] on icon "button" at bounding box center [332, 64] width 8 height 8
type input "POWER_METER"
click at [771, 68] on span "Generate" at bounding box center [787, 65] width 33 height 18
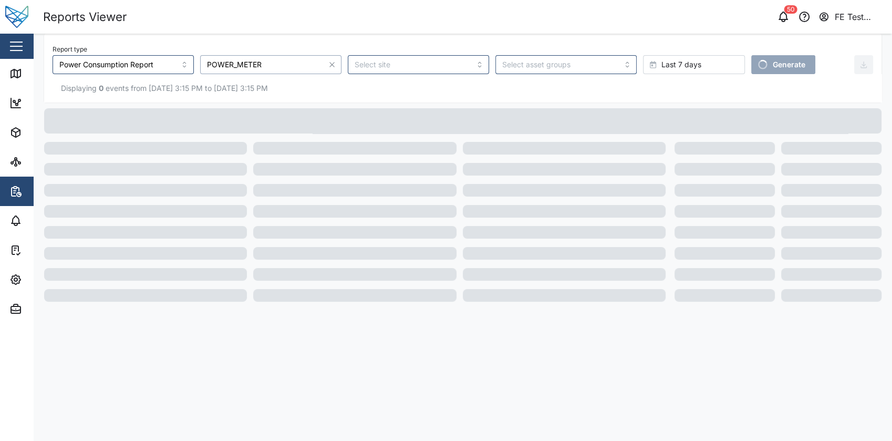
click at [247, 70] on input "POWER_METER" at bounding box center [270, 64] width 141 height 19
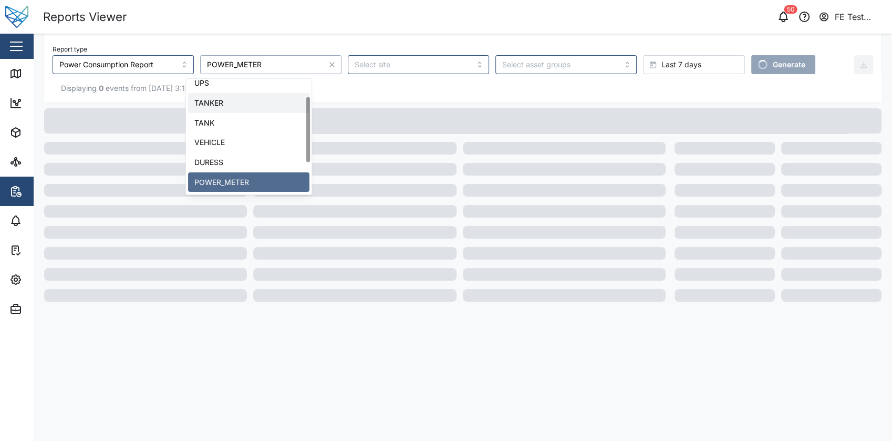
scroll to position [0, 0]
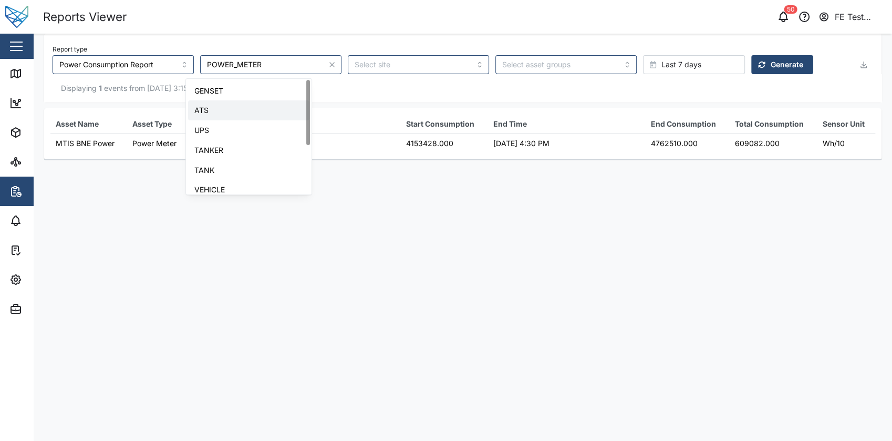
click at [386, 101] on div "Displaying 1 events from [DATE] 3:15 PM to [DATE] 3:15 PM" at bounding box center [463, 88] width 838 height 28
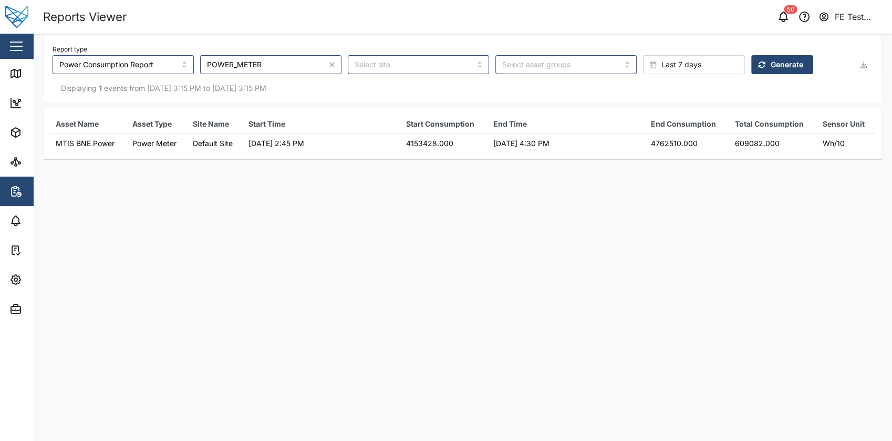
click at [323, 57] on div at bounding box center [332, 64] width 19 height 19
click at [280, 60] on input "POWER_METER" at bounding box center [270, 64] width 141 height 19
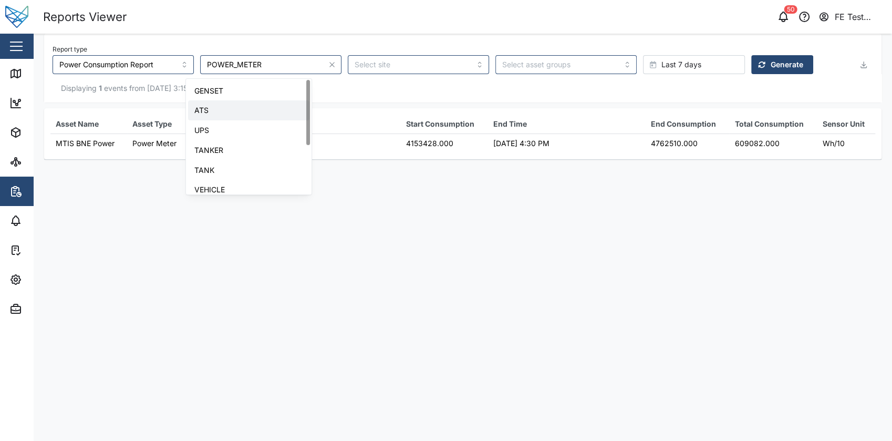
click at [404, 90] on div "Displaying 1 events from [DATE] 3:15 PM to [DATE] 3:15 PM" at bounding box center [463, 89] width 821 height 12
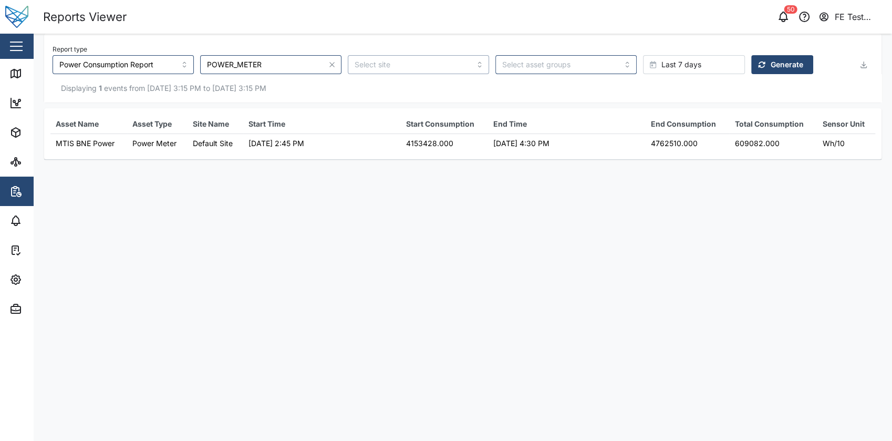
click at [421, 65] on input "search" at bounding box center [418, 64] width 141 height 19
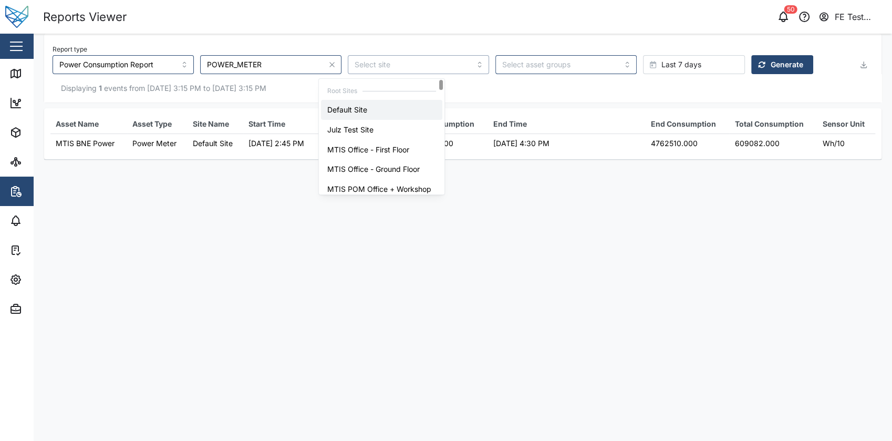
type input "Default Site"
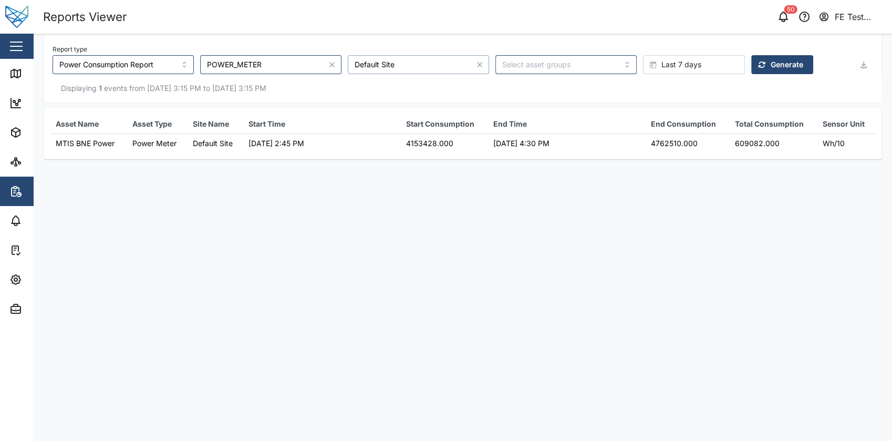
click at [328, 68] on icon "button" at bounding box center [332, 64] width 8 height 8
click at [384, 65] on input "Default Site" at bounding box center [418, 64] width 141 height 19
click at [413, 47] on div "Report type Power Consumption Report New Floor Last 7 days Generate" at bounding box center [454, 58] width 802 height 32
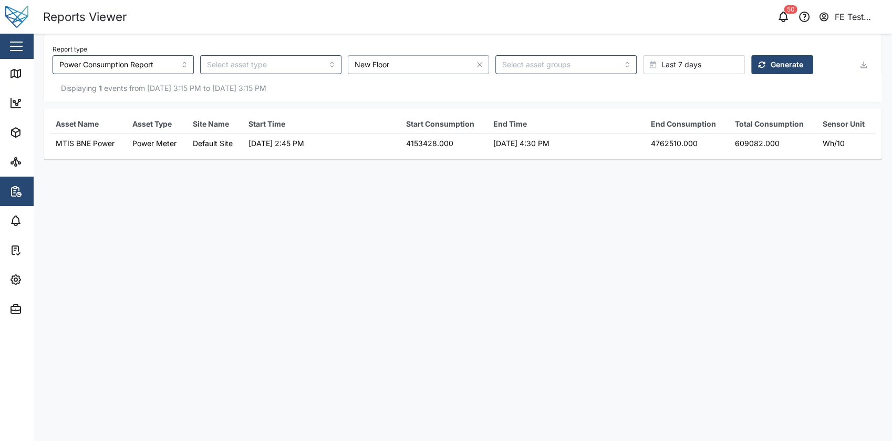
click at [402, 58] on input "New Floor" at bounding box center [418, 64] width 141 height 19
type input "Rack 1"
click at [513, 56] on div at bounding box center [559, 65] width 118 height 18
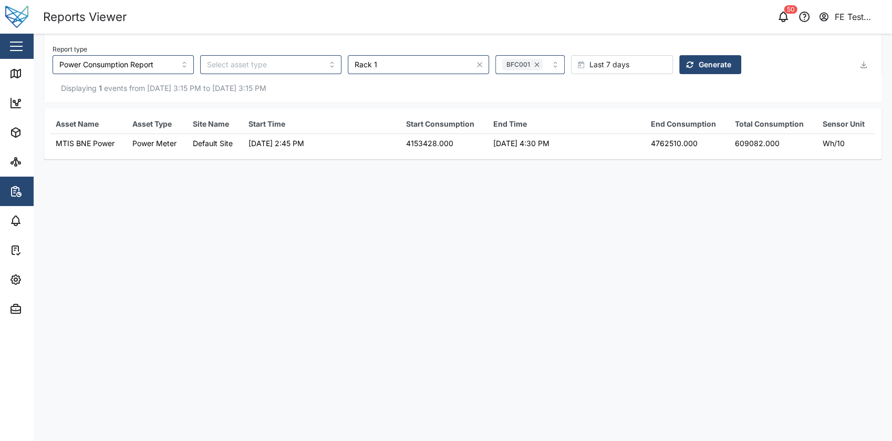
click at [470, 63] on div at bounding box center [479, 64] width 19 height 19
click at [476, 62] on icon "button" at bounding box center [480, 64] width 8 height 8
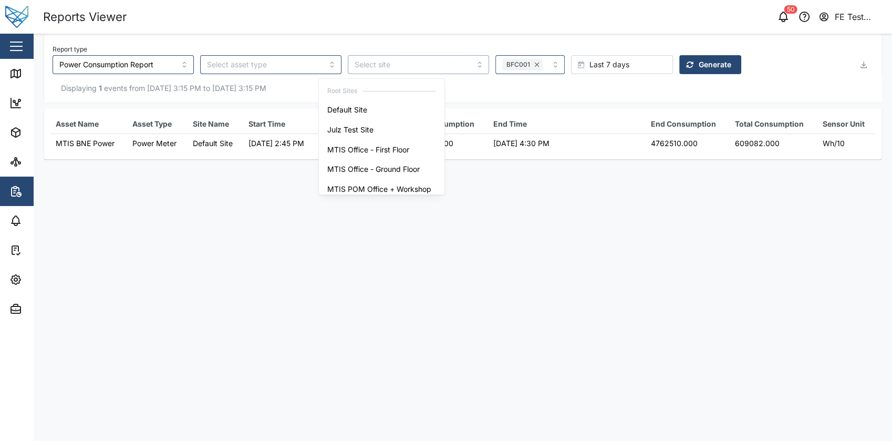
scroll to position [746, 0]
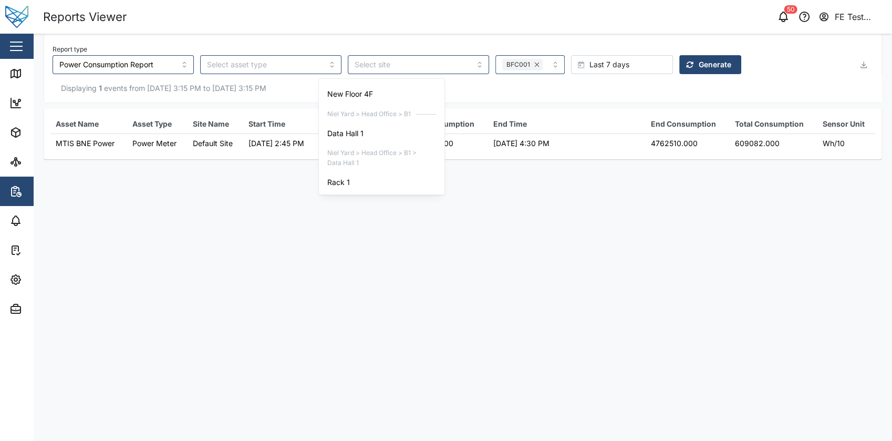
click at [500, 115] on th "End Time" at bounding box center [567, 124] width 158 height 19
click at [415, 59] on input "search" at bounding box center [418, 64] width 141 height 19
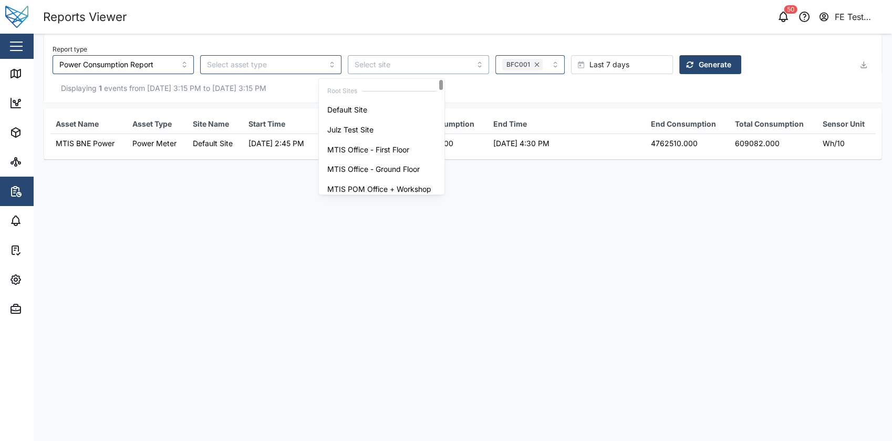
type input "Default Site"
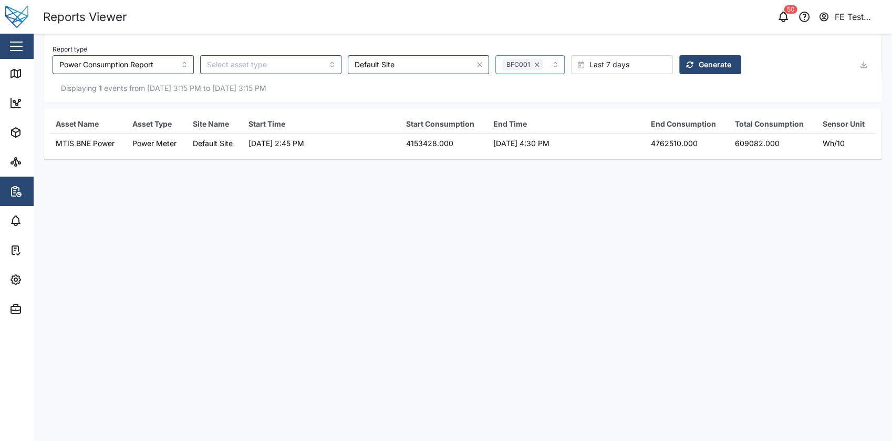
click at [510, 61] on div "BFC001" at bounding box center [530, 64] width 69 height 19
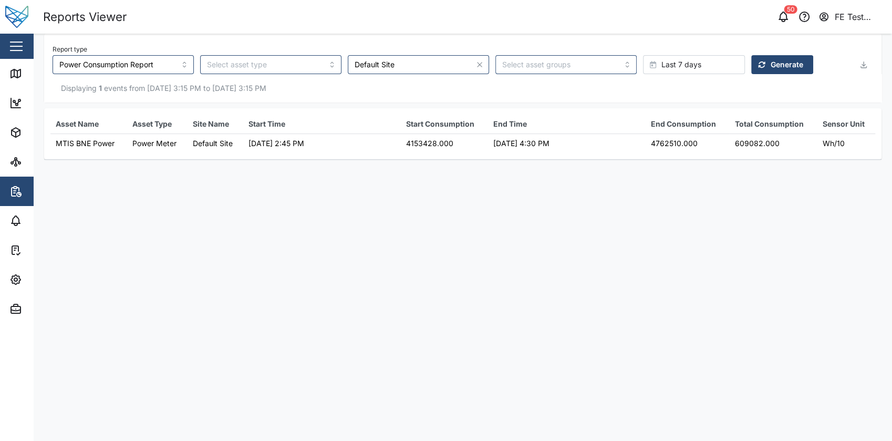
click at [771, 62] on span "Generate" at bounding box center [787, 65] width 33 height 18
click at [214, 67] on input "search" at bounding box center [270, 64] width 141 height 19
type input "GENSET"
click at [758, 68] on icon "button" at bounding box center [761, 64] width 7 height 7
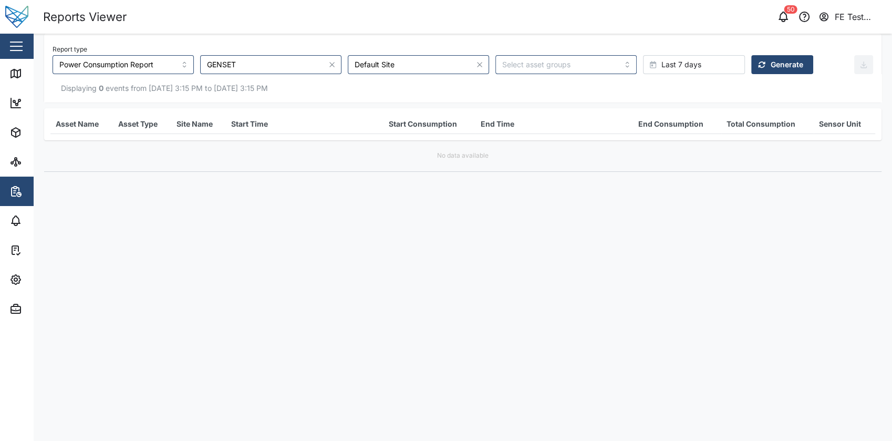
click at [326, 59] on button "button" at bounding box center [332, 65] width 12 height 12
type input "POWER_METER"
click at [771, 64] on span "Generate" at bounding box center [787, 65] width 33 height 18
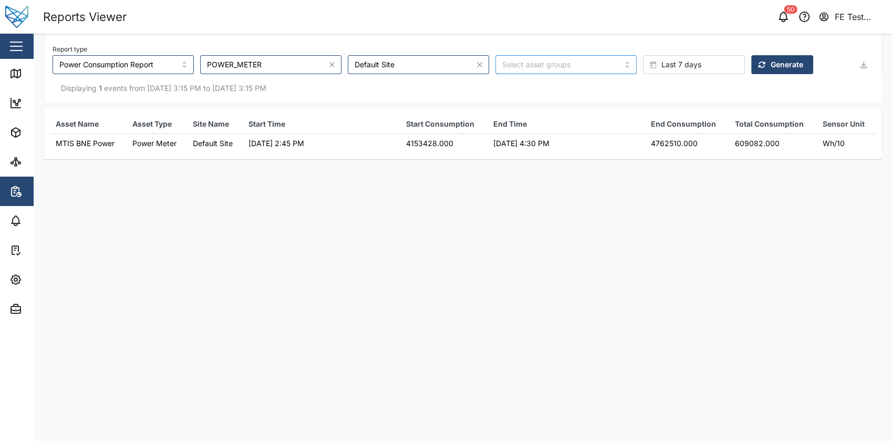
click at [540, 65] on input "search" at bounding box center [559, 64] width 115 height 8
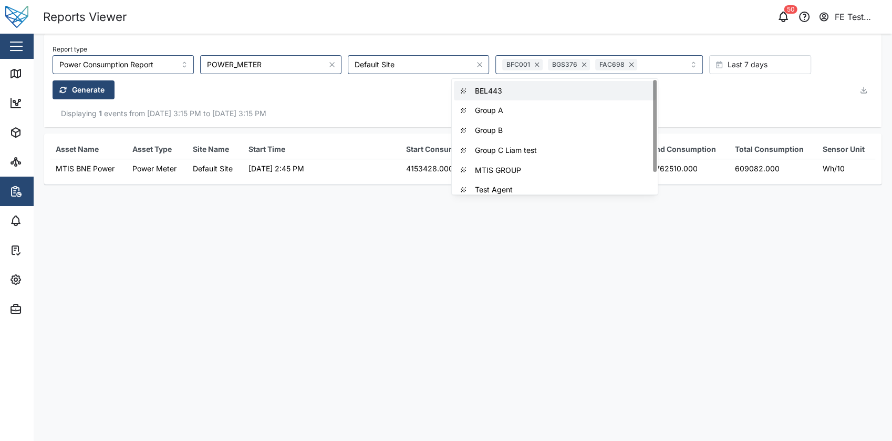
click at [810, 65] on div "Report type Power Consumption Report POWER_METER Default Site BFC001 BGS376 FAC…" at bounding box center [454, 70] width 802 height 57
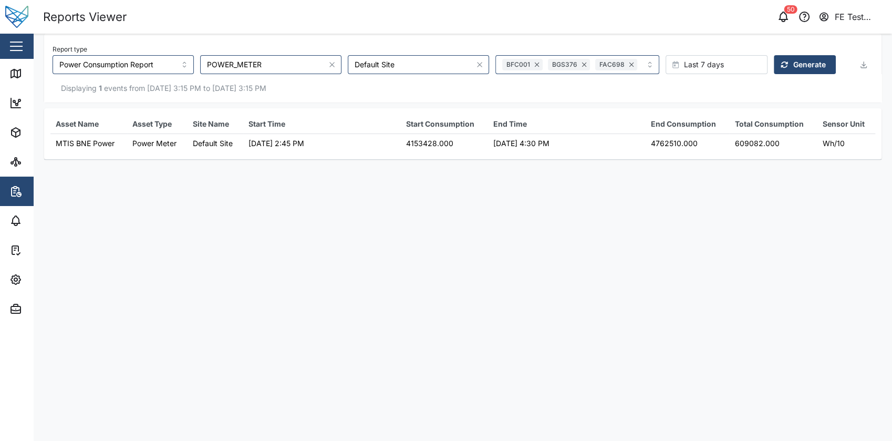
click at [794, 63] on span "Generate" at bounding box center [810, 65] width 33 height 18
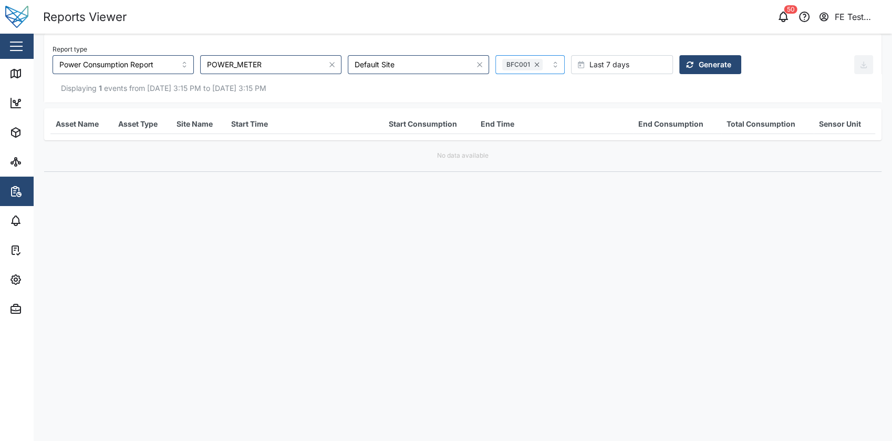
click at [500, 64] on div "BFC001" at bounding box center [523, 65] width 46 height 18
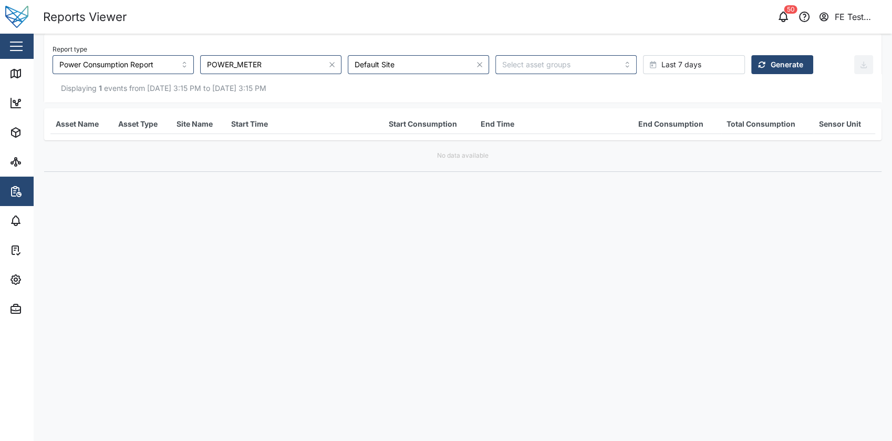
click at [771, 73] on span "Generate" at bounding box center [787, 65] width 33 height 18
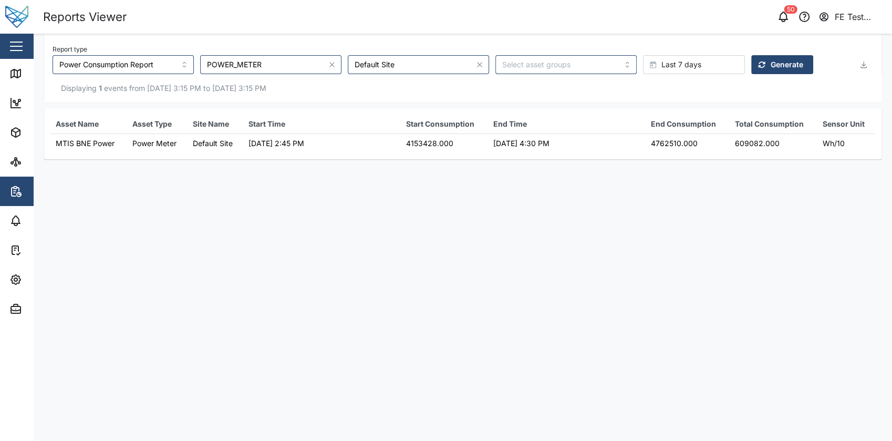
click at [492, 228] on main "Report type Power Consumption Report POWER_METER Default Site Last 7 days Gener…" at bounding box center [463, 237] width 859 height 407
click at [433, 146] on td "4153428.000" at bounding box center [444, 143] width 87 height 19
click at [412, 193] on main "Report type Power Consumption Report POWER_METER Default Site Last 7 days Gener…" at bounding box center [463, 237] width 859 height 407
click at [503, 67] on input "search" at bounding box center [559, 64] width 115 height 8
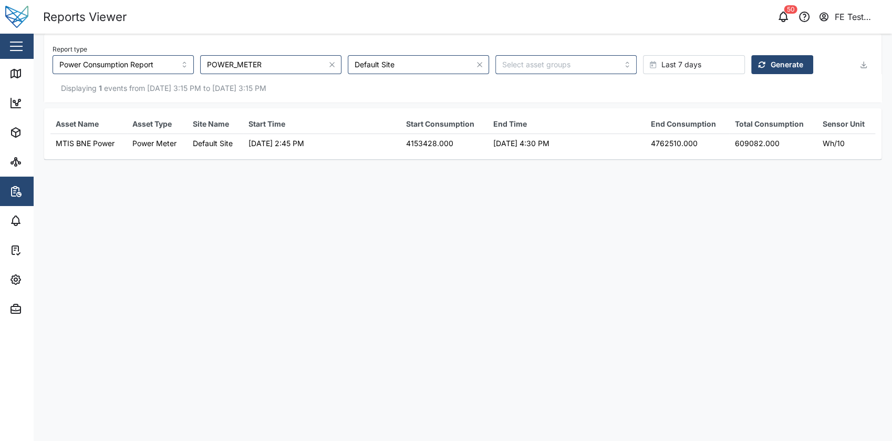
click at [402, 127] on th "Start Consumption" at bounding box center [444, 124] width 87 height 19
click at [536, 67] on input "search" at bounding box center [559, 64] width 115 height 8
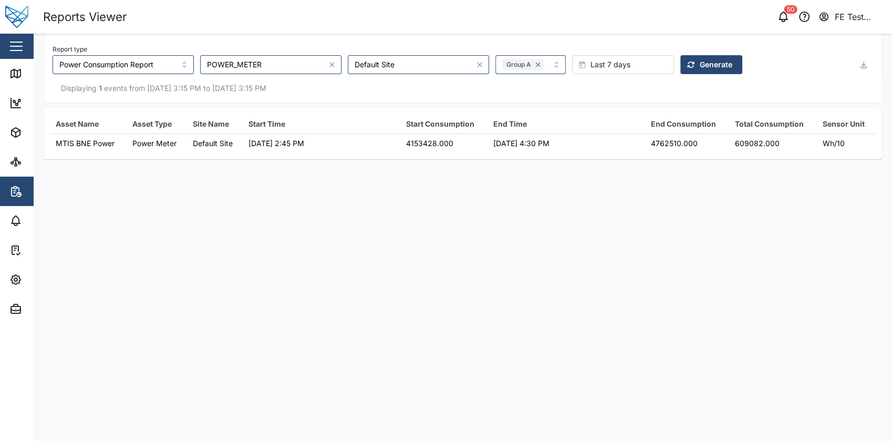
click at [761, 67] on div "Report type Power Consumption Report POWER_METER Default Site Group A Last 7 da…" at bounding box center [454, 58] width 802 height 32
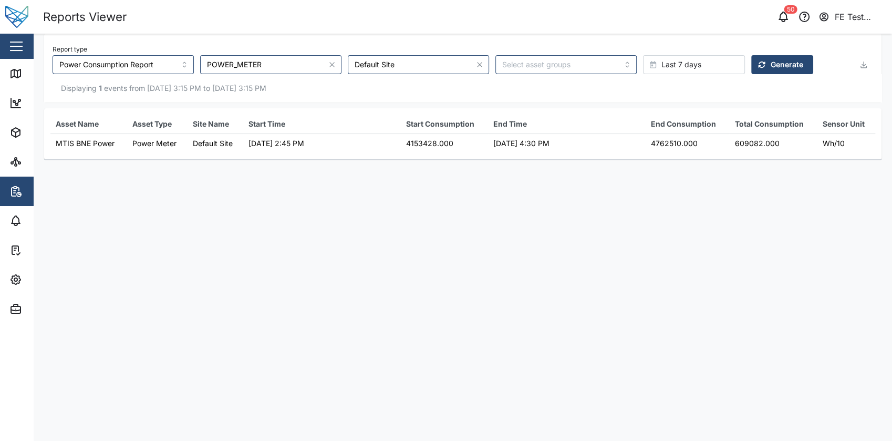
click at [851, 66] on div "Report type Power Consumption Report POWER_METER Default Site Last 7 days Gener…" at bounding box center [454, 58] width 802 height 32
click at [864, 66] on icon "button" at bounding box center [864, 63] width 0 height 4
click at [829, 105] on span "Download as CSV" at bounding box center [824, 111] width 65 height 18
click at [819, 136] on span "Download as XLS" at bounding box center [824, 136] width 64 height 18
click at [565, 210] on main "Report type Power Consumption Report POWER_METER Default Site Last 7 days Gener…" at bounding box center [463, 237] width 859 height 407
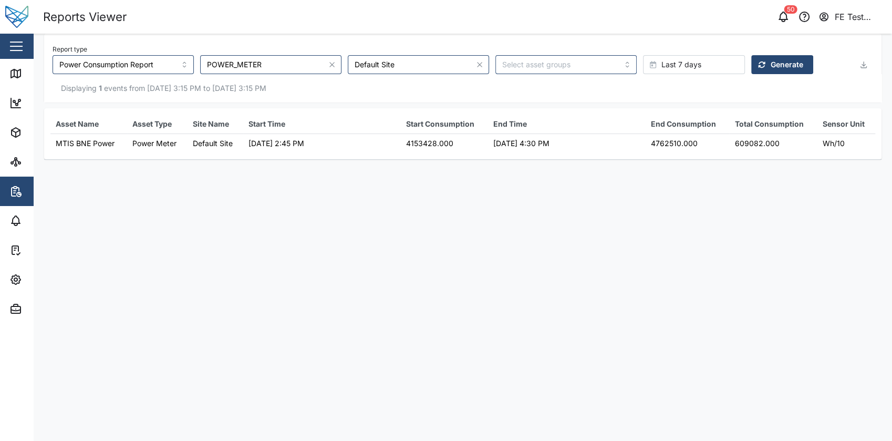
click at [860, 65] on icon "button" at bounding box center [864, 64] width 8 height 8
click at [828, 153] on span "Download as PDF" at bounding box center [824, 160] width 64 height 18
click at [360, 67] on input "Default Site" at bounding box center [418, 64] width 141 height 19
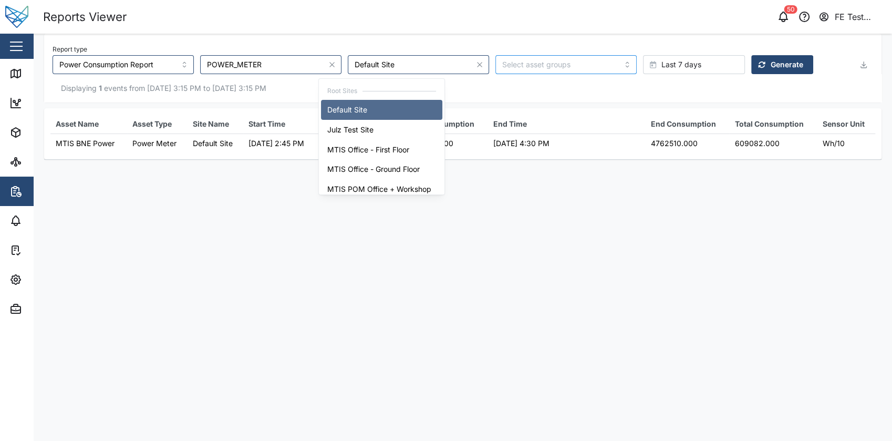
click at [500, 57] on div at bounding box center [559, 65] width 118 height 18
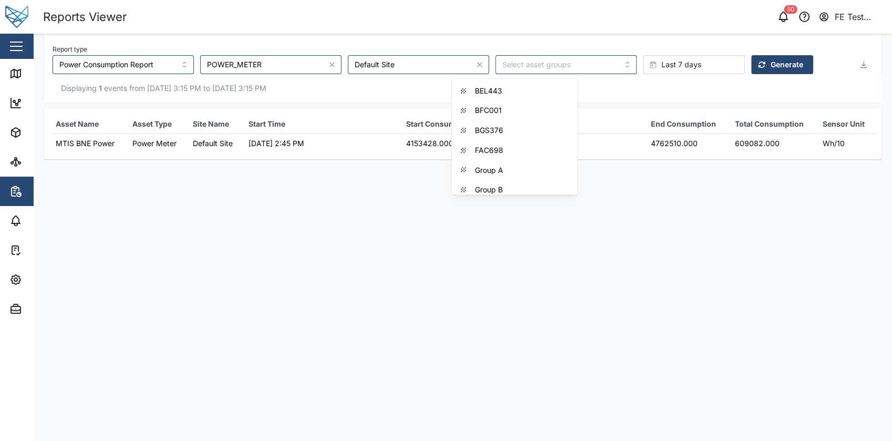
click at [662, 57] on span "Last 7 days" at bounding box center [682, 65] width 40 height 18
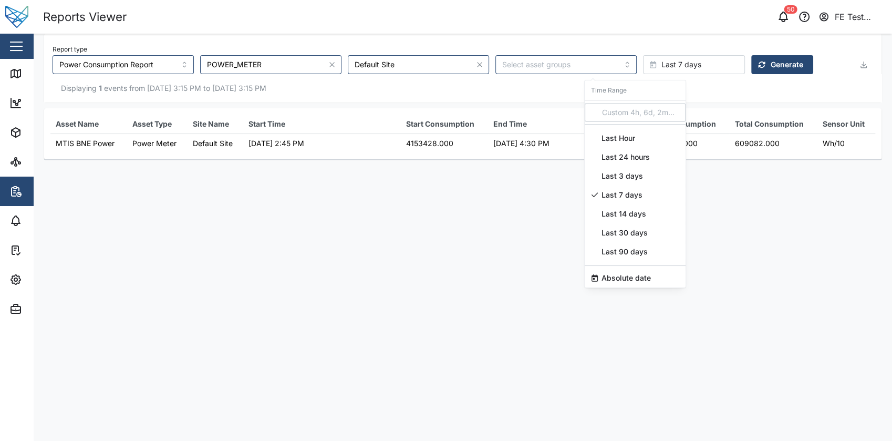
click at [615, 217] on span "Last 14 days" at bounding box center [624, 213] width 45 height 19
click at [712, 76] on div "Displaying 1 events from [DATE] 3:15 PM to [DATE] 3:15 PM" at bounding box center [463, 88] width 838 height 28
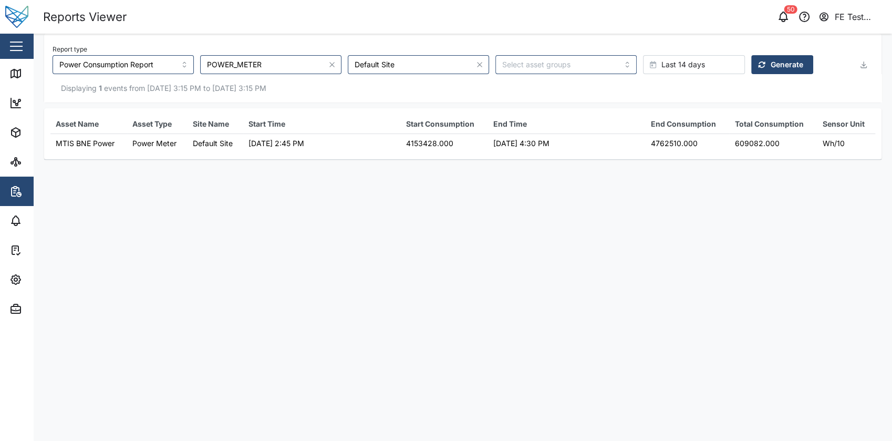
click at [771, 59] on span "Generate" at bounding box center [787, 65] width 33 height 18
click at [203, 124] on th "Site Name" at bounding box center [216, 124] width 56 height 19
click at [256, 143] on td "[DATE] 9:00 AM" at bounding box center [322, 143] width 158 height 19
click at [157, 75] on div "Displaying 1 events from [DATE] 3:19 PM to [DATE] 3:19 PM" at bounding box center [463, 88] width 838 height 28
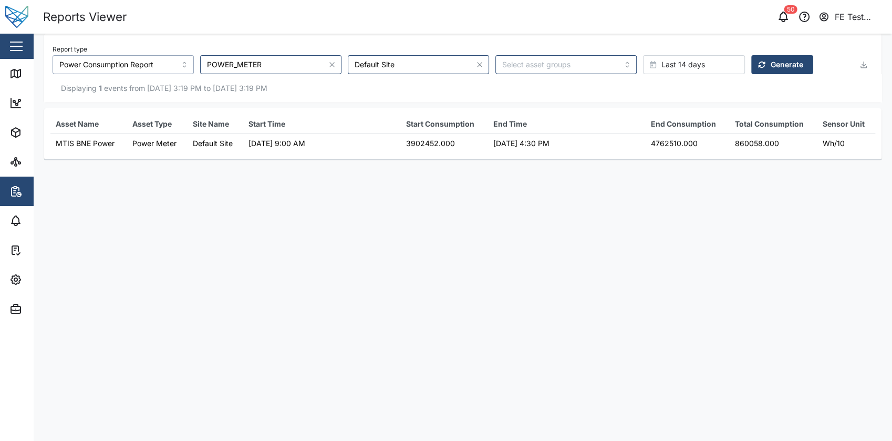
click at [134, 67] on input "Power Consumption Report" at bounding box center [123, 64] width 141 height 19
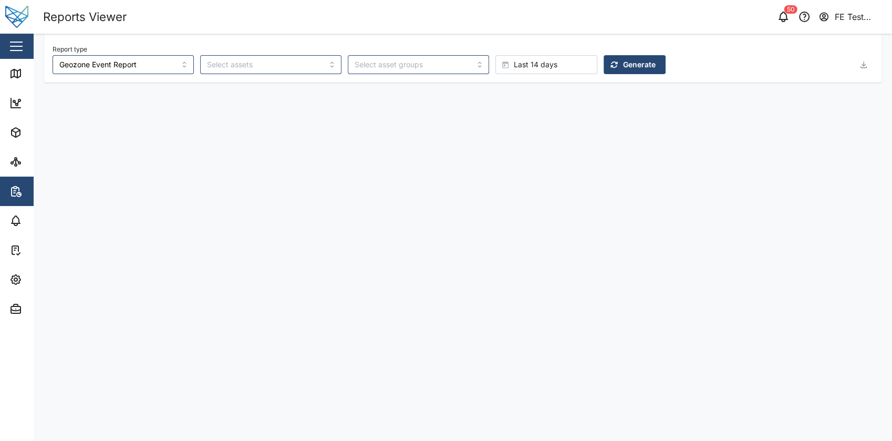
click at [623, 56] on span "Generate" at bounding box center [639, 65] width 33 height 18
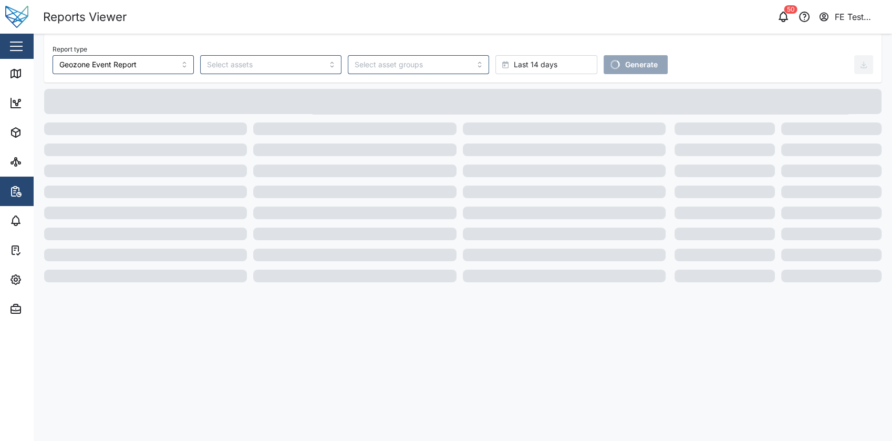
click at [493, 47] on div "Report type Geozone Event Report Last 14 days Generate" at bounding box center [454, 58] width 802 height 32
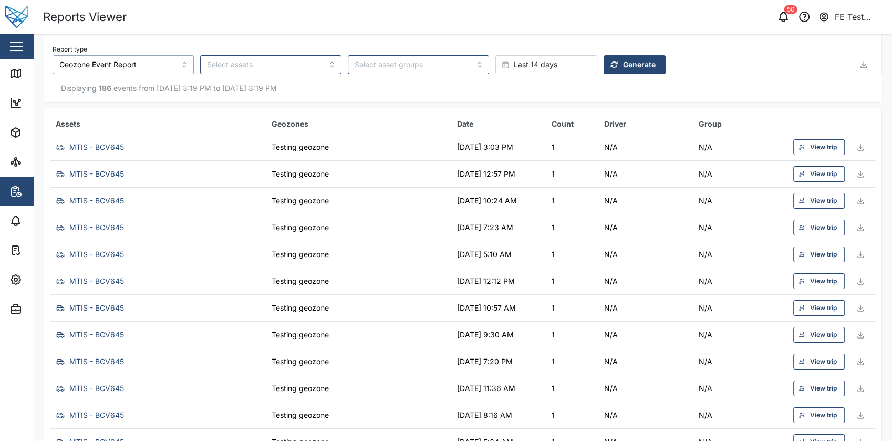
click at [117, 72] on input "Geozone Event Report" at bounding box center [123, 64] width 141 height 19
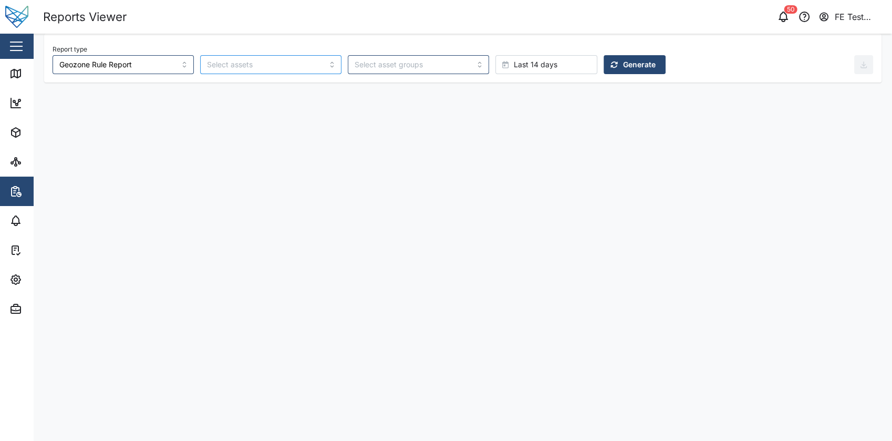
click at [204, 70] on div at bounding box center [263, 65] width 118 height 18
click at [148, 69] on input "Geozone Rule Report" at bounding box center [123, 64] width 141 height 19
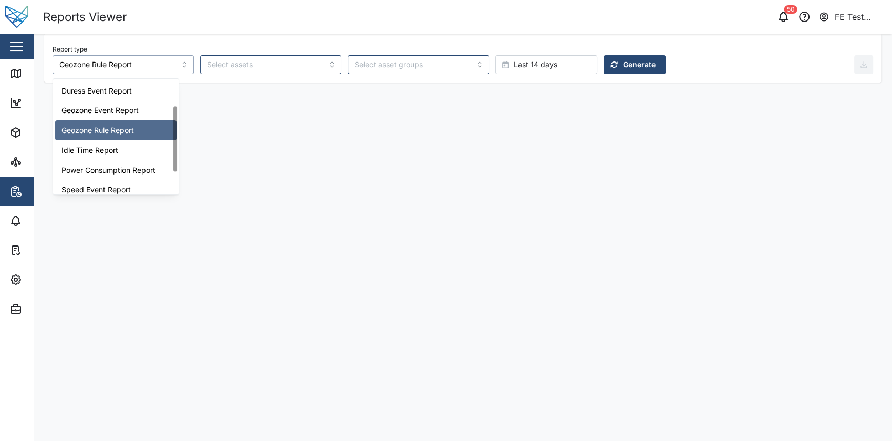
scroll to position [49, 0]
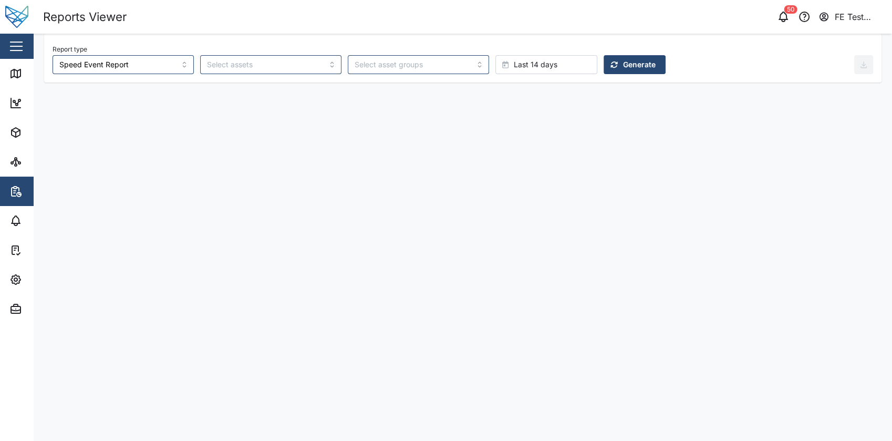
click at [623, 57] on span "Generate" at bounding box center [639, 65] width 33 height 18
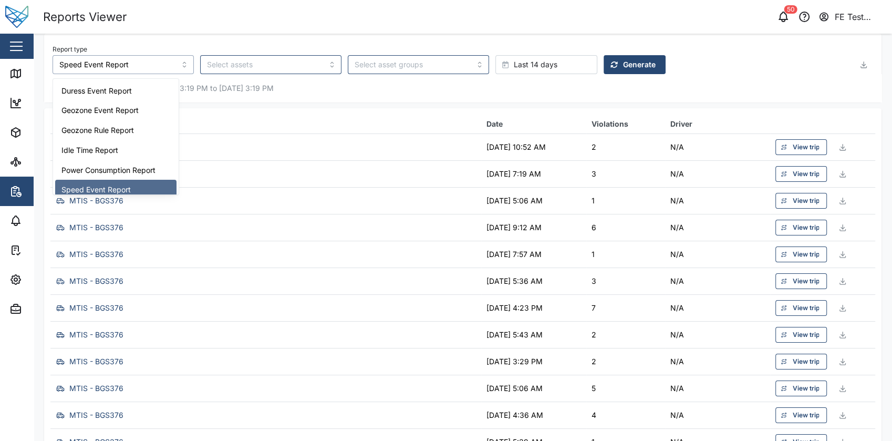
click at [104, 61] on input "Speed Event Report" at bounding box center [123, 64] width 141 height 19
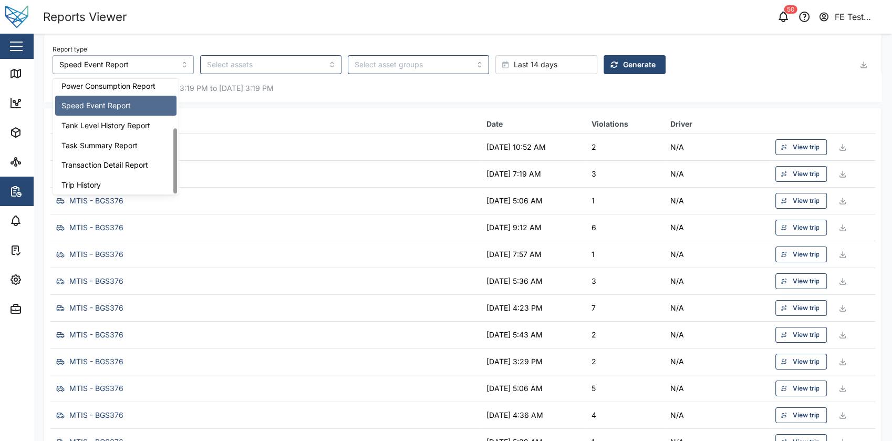
scroll to position [86, 0]
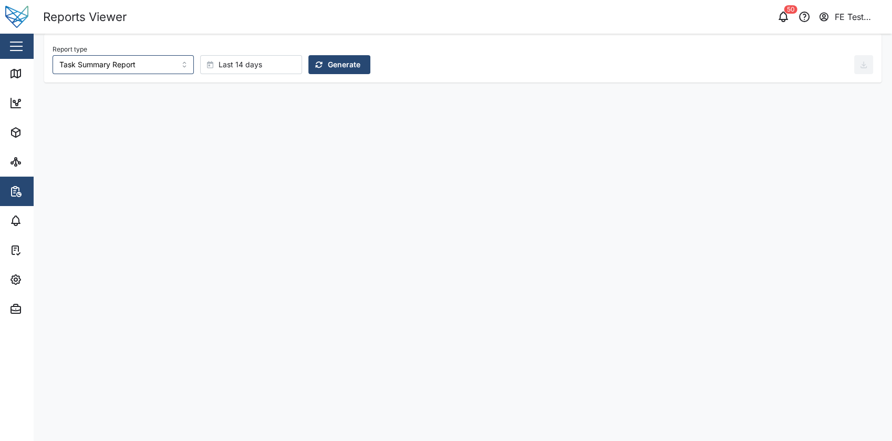
click at [328, 67] on span "Generate" at bounding box center [344, 65] width 33 height 18
click at [115, 71] on input "Task Summary Report" at bounding box center [123, 64] width 141 height 19
click at [328, 73] on span "Generate" at bounding box center [344, 65] width 33 height 18
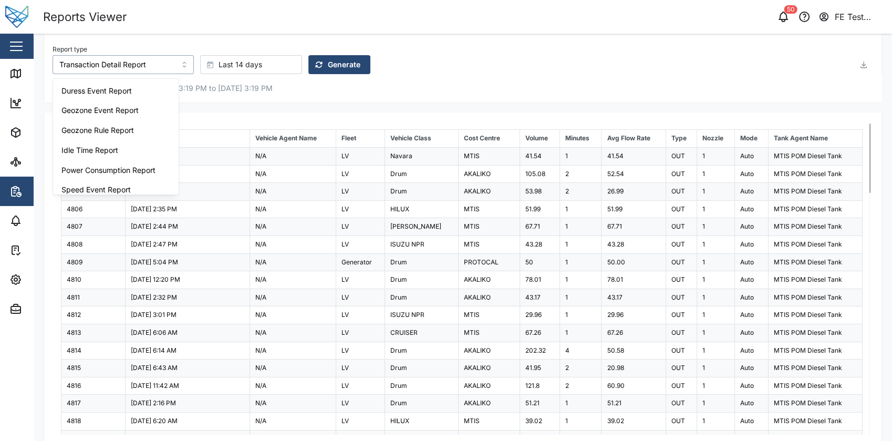
click at [129, 70] on input "Transaction Detail Report" at bounding box center [123, 64] width 141 height 19
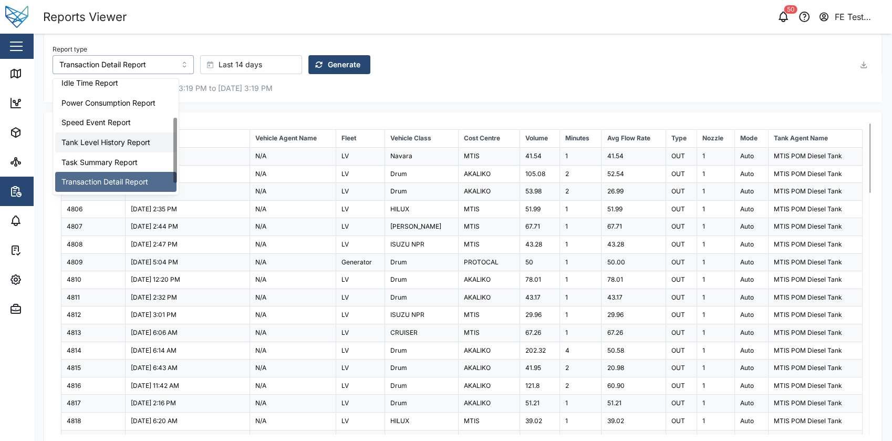
scroll to position [0, 0]
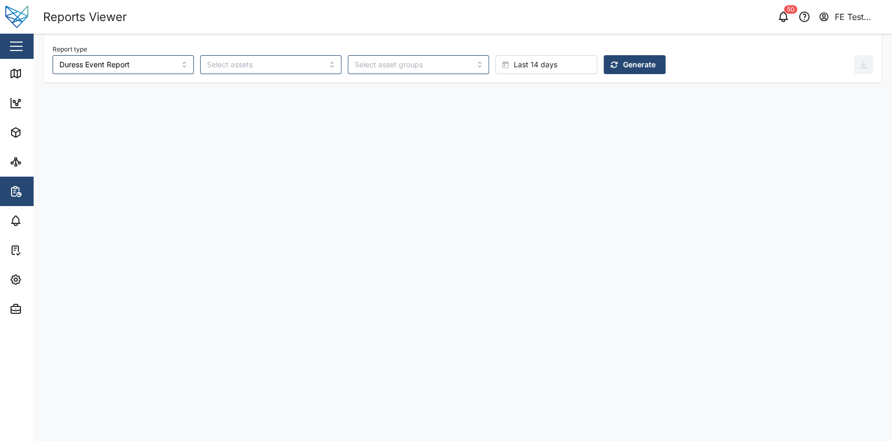
click at [623, 61] on span "Generate" at bounding box center [639, 65] width 33 height 18
click at [159, 79] on div "Displaying 0 events from [DATE] 3:19 PM to [DATE] 3:19 PM" at bounding box center [463, 88] width 838 height 28
click at [132, 64] on input "Duress Event Report" at bounding box center [123, 64] width 141 height 19
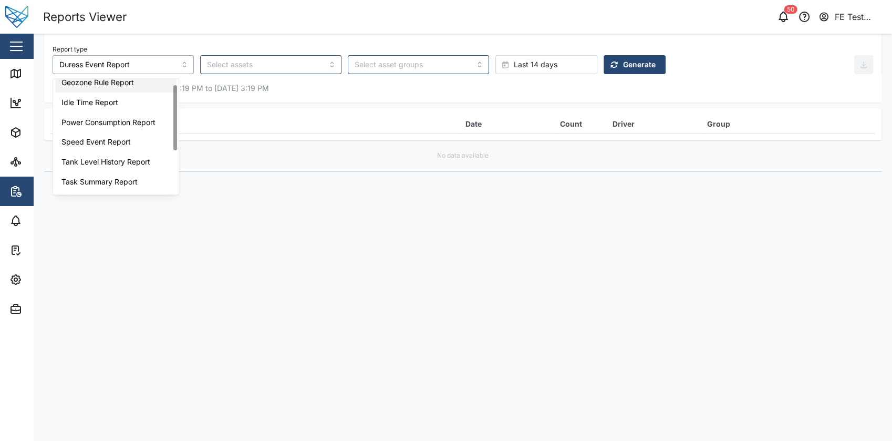
scroll to position [6, 0]
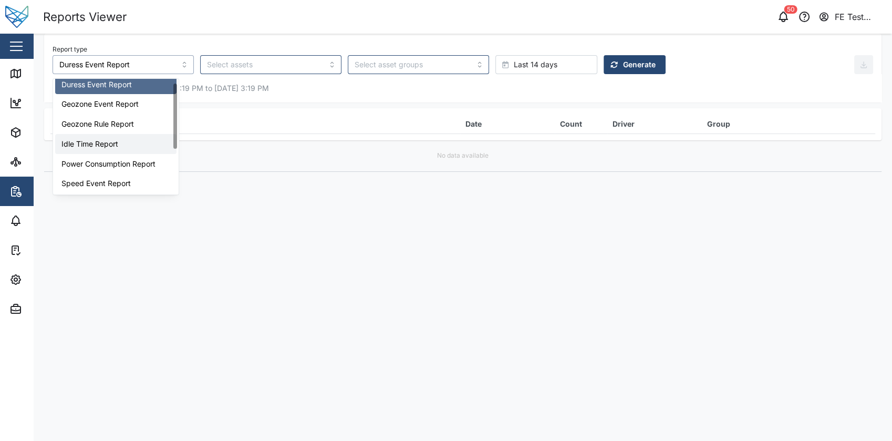
type input "Power Consumption Report"
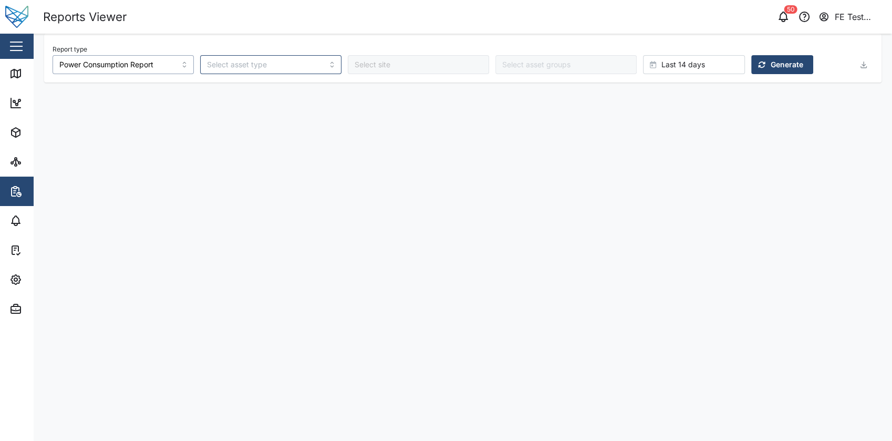
type input "Default Site"
click at [689, 74] on div "Report type Power Consumption Report Default Site Last 14 days Generate" at bounding box center [463, 58] width 838 height 49
click at [771, 64] on span "Generate" at bounding box center [787, 65] width 33 height 18
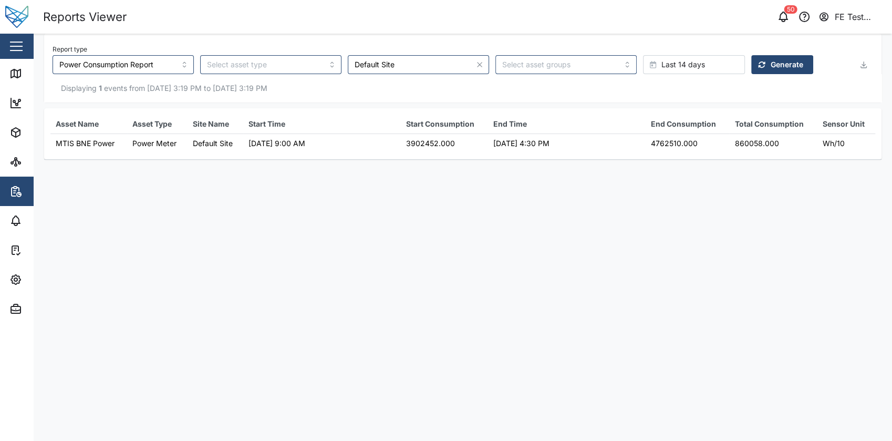
click at [877, 62] on div "Report type Power Consumption Report Default Site Last 14 days Generate" at bounding box center [463, 54] width 838 height 40
click at [861, 67] on icon "button" at bounding box center [864, 67] width 6 height 2
click at [767, 217] on main "Report type Power Consumption Report Default Site Last 14 days Generate Export …" at bounding box center [463, 237] width 859 height 407
click at [444, 202] on main "Report type Power Consumption Report Default Site Last 14 days Generate Display…" at bounding box center [463, 237] width 859 height 407
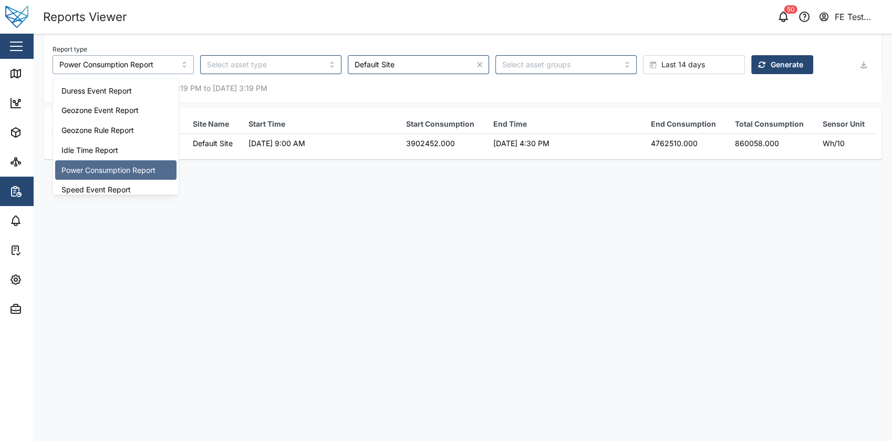
click at [156, 70] on input "Power Consumption Report" at bounding box center [123, 64] width 141 height 19
click at [288, 220] on main "Report type Power Consumption Report Default Site Last 14 days Generate Display…" at bounding box center [463, 237] width 859 height 407
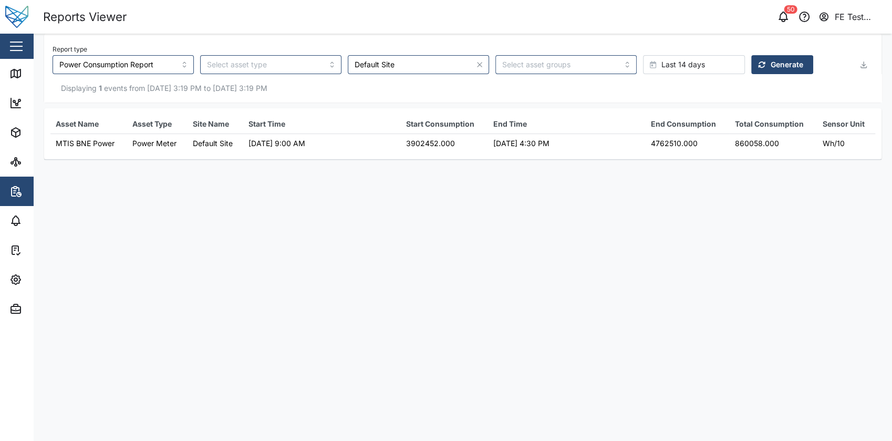
click at [423, 218] on main "Report type Power Consumption Report Default Site Last 14 days Generate Display…" at bounding box center [463, 237] width 859 height 407
click at [394, 181] on main "Report type Power Consumption Report Default Site Last 14 days Generate Display…" at bounding box center [463, 237] width 859 height 407
click at [430, 193] on main "Report type Power Consumption Report Default Site Last 14 days Generate Display…" at bounding box center [463, 237] width 859 height 407
click at [470, 58] on div at bounding box center [479, 64] width 19 height 19
click at [476, 63] on icon "button" at bounding box center [480, 64] width 8 height 8
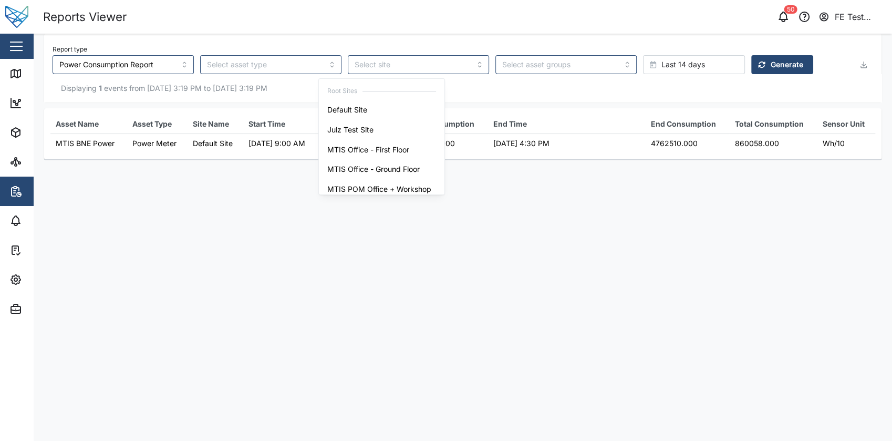
click at [771, 59] on span "Generate" at bounding box center [787, 65] width 33 height 18
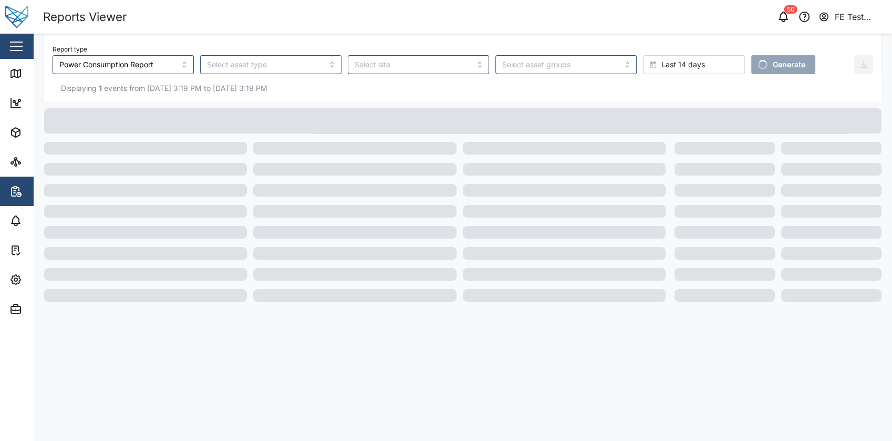
click at [651, 63] on div "Last 14 days" at bounding box center [692, 65] width 85 height 18
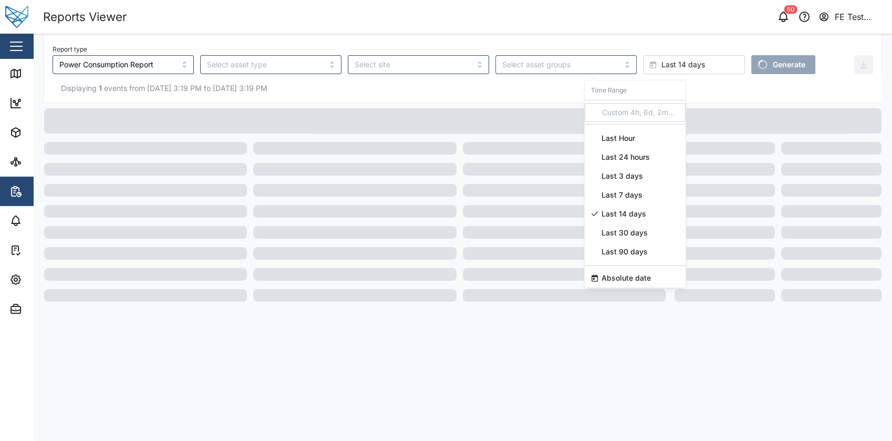
click at [634, 232] on span "Last 30 days" at bounding box center [625, 232] width 46 height 19
click at [781, 58] on div "Report type Power Consumption Report Last 30 days Generate" at bounding box center [454, 58] width 802 height 32
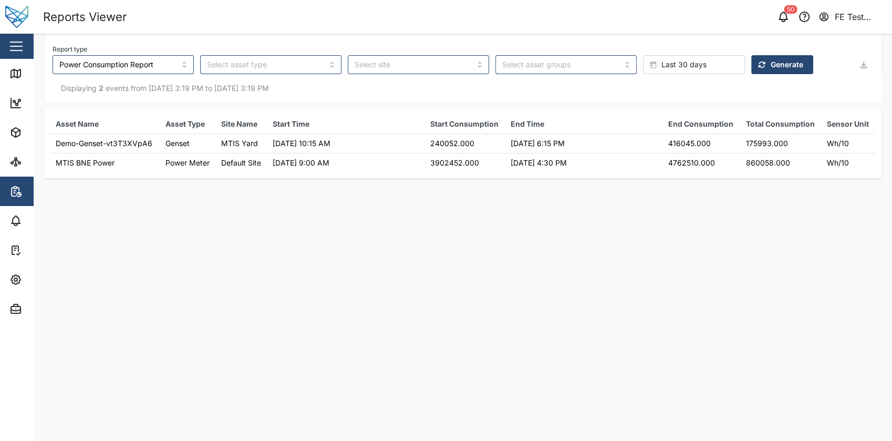
click at [771, 67] on span "Generate" at bounding box center [787, 65] width 33 height 18
click at [771, 63] on span "Generate" at bounding box center [787, 65] width 33 height 18
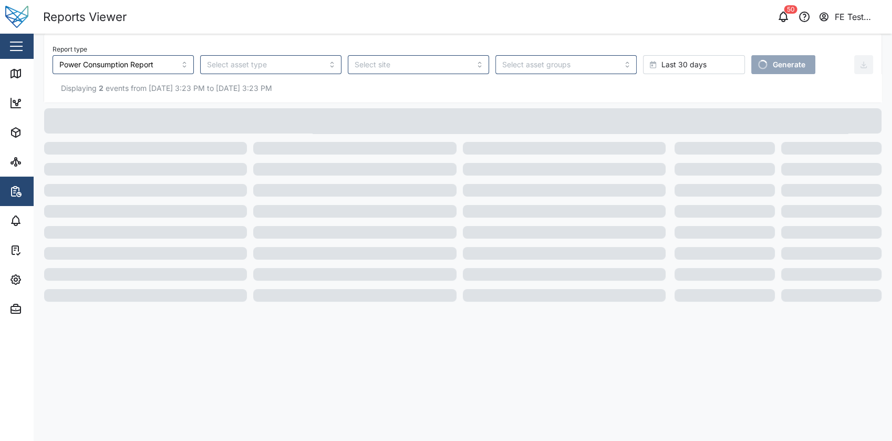
click at [660, 57] on div "Last 30 days" at bounding box center [692, 65] width 85 height 18
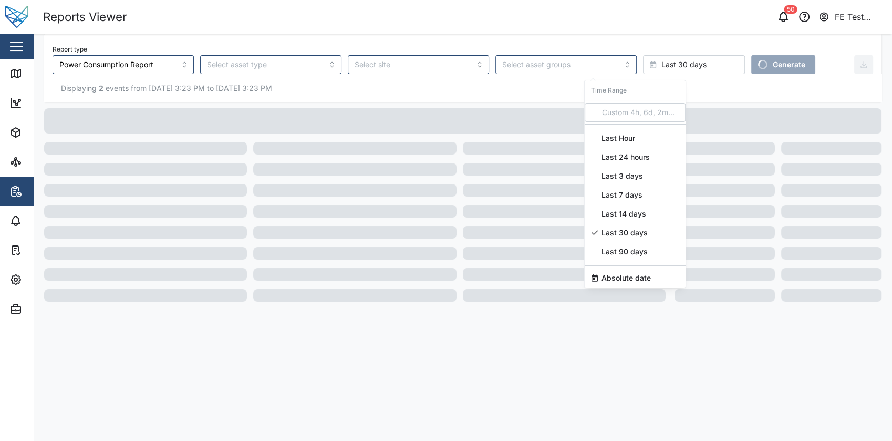
click at [635, 247] on span "Last 90 days" at bounding box center [625, 251] width 46 height 19
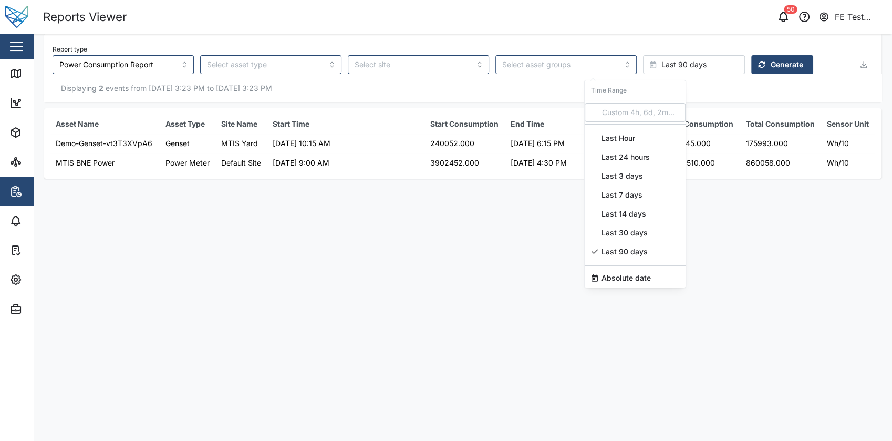
click at [771, 64] on span "Generate" at bounding box center [787, 65] width 33 height 18
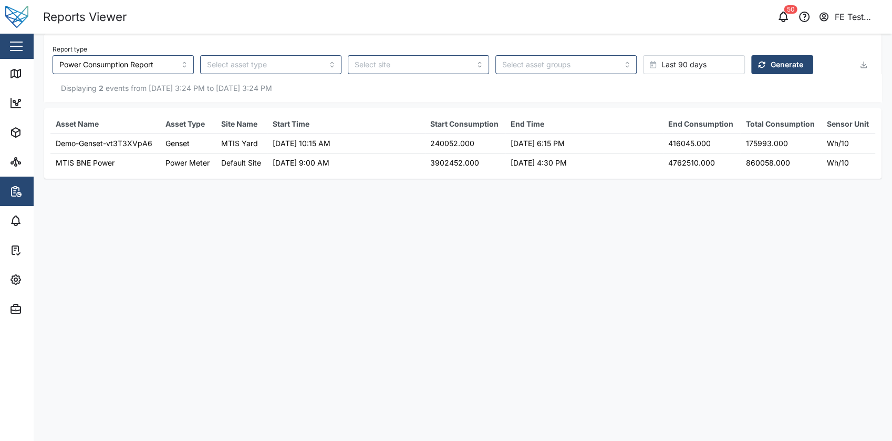
click at [391, 244] on main "Report type Power Consumption Report Last 90 days Generate Displaying 2 events …" at bounding box center [463, 237] width 859 height 407
click at [348, 320] on main "Report type Power Consumption Report Last 90 days Generate Displaying 2 events …" at bounding box center [463, 237] width 859 height 407
click at [389, 267] on main "Report type Power Consumption Report Last 90 days Generate Displaying 2 events …" at bounding box center [463, 237] width 859 height 407
click at [493, 196] on main "Report type Power Consumption Report Last 90 days Generate Displaying 2 events …" at bounding box center [463, 237] width 859 height 407
click at [273, 203] on main "Report type Power Consumption Report Last 90 days Generate Displaying 2 events …" at bounding box center [463, 237] width 859 height 407
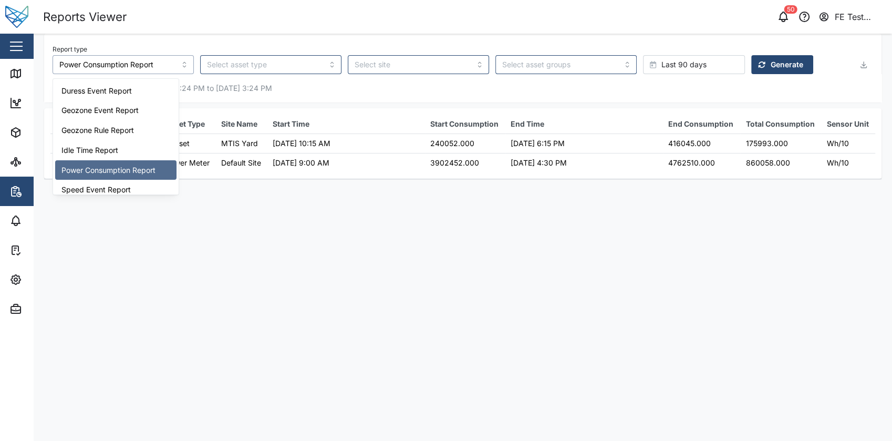
click at [146, 71] on input "Power Consumption Report" at bounding box center [123, 64] width 141 height 19
click at [272, 221] on main "Report type Power Consumption Report Last 90 days Generate Displaying 2 events …" at bounding box center [463, 237] width 859 height 407
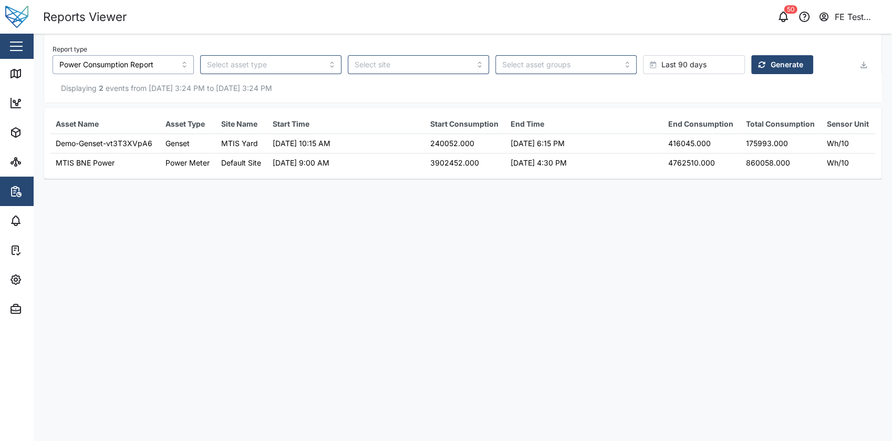
click at [139, 68] on input "Power Consumption Report" at bounding box center [123, 64] width 141 height 19
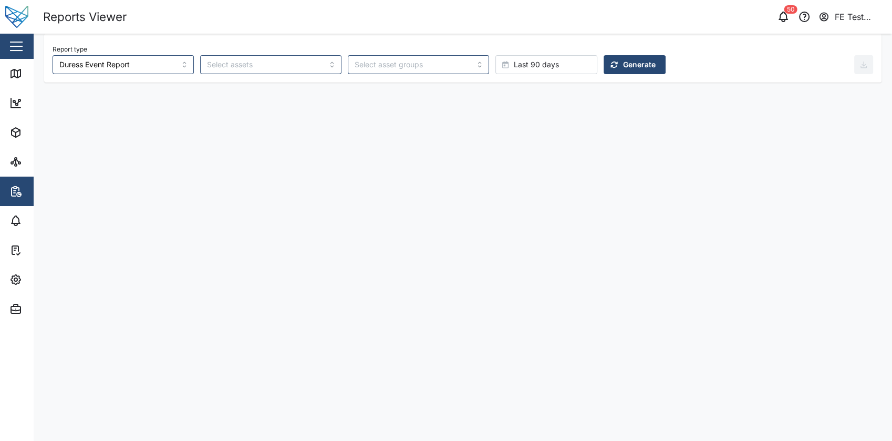
click at [623, 63] on span "Generate" at bounding box center [639, 65] width 33 height 18
click at [142, 64] on input "Duress Event Report" at bounding box center [123, 64] width 141 height 19
click at [94, 76] on div "Report type Idle Time Report Last 90 days Generate" at bounding box center [463, 58] width 838 height 49
click at [140, 65] on input "Idle Time Report" at bounding box center [123, 64] width 141 height 19
click at [623, 59] on span "Generate" at bounding box center [639, 65] width 33 height 18
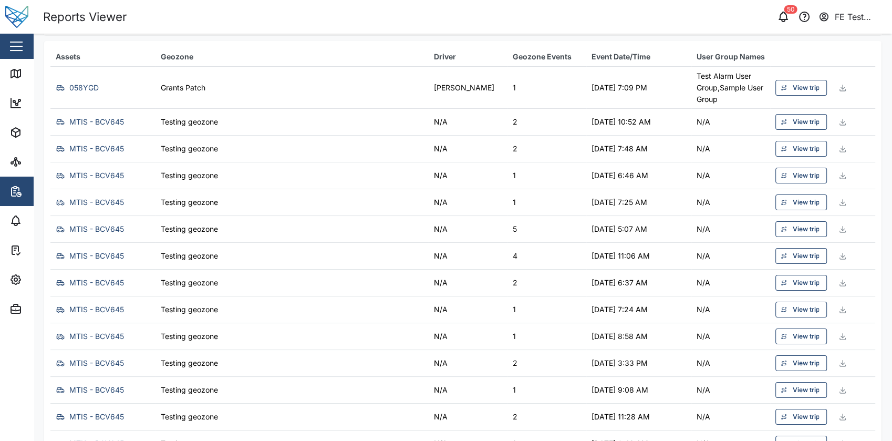
scroll to position [0, 0]
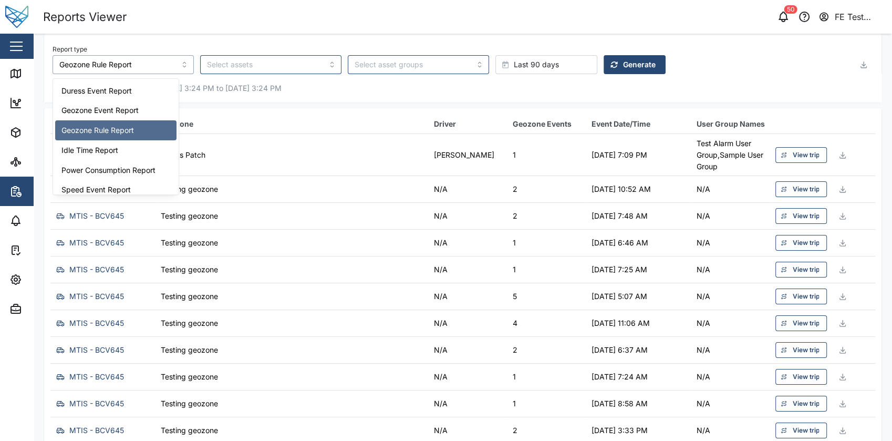
click at [135, 63] on input "Geozone Rule Report" at bounding box center [123, 64] width 141 height 19
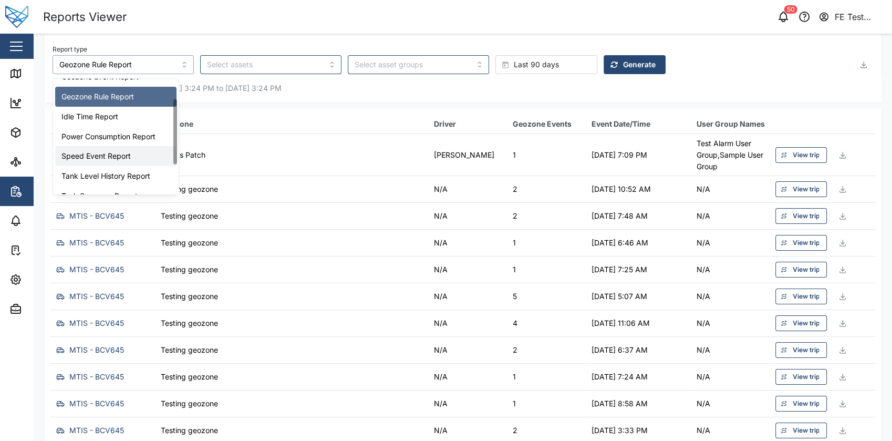
scroll to position [86, 0]
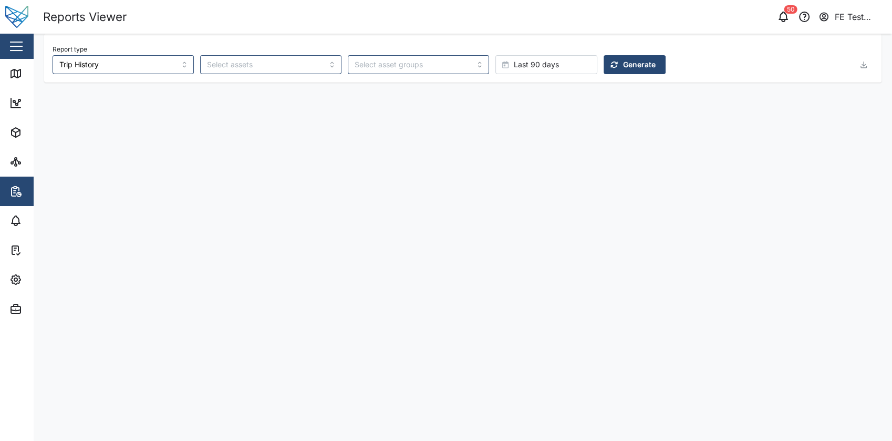
click at [623, 70] on span "Generate" at bounding box center [639, 65] width 33 height 18
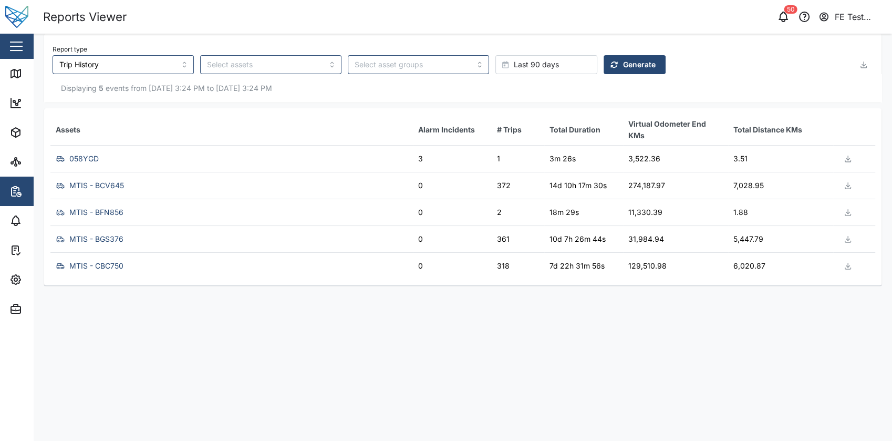
click at [378, 162] on div "058YGD" at bounding box center [231, 159] width 354 height 14
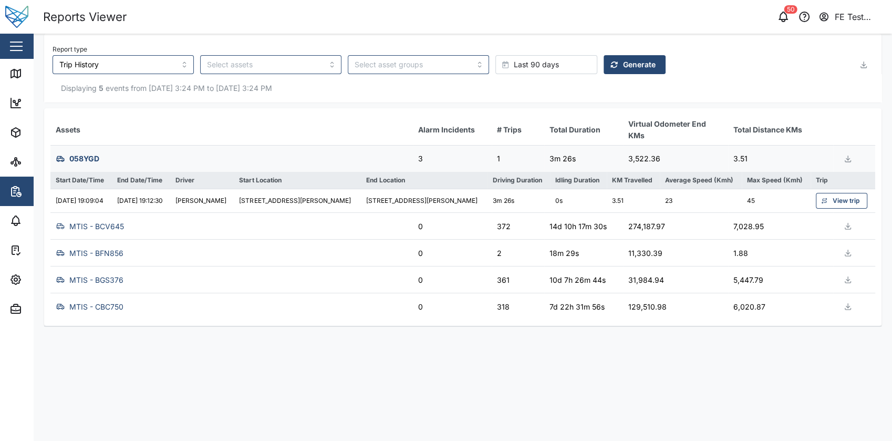
click at [378, 162] on div "058YGD" at bounding box center [231, 159] width 354 height 14
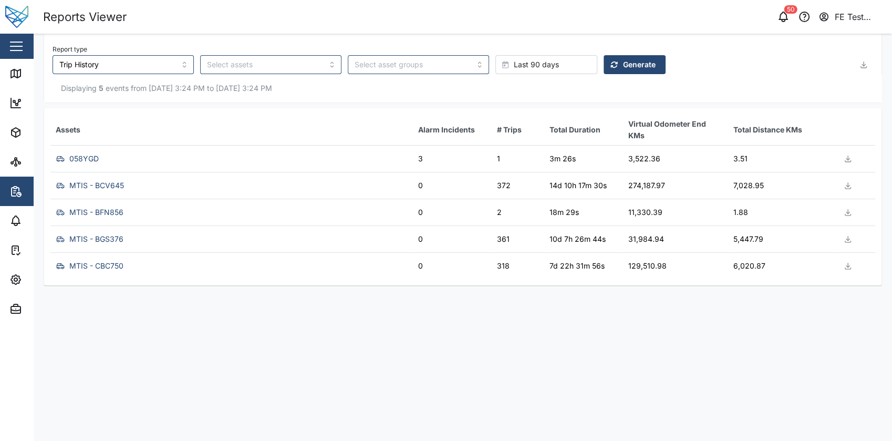
click at [374, 192] on div "MTIS - BCV645" at bounding box center [231, 186] width 354 height 14
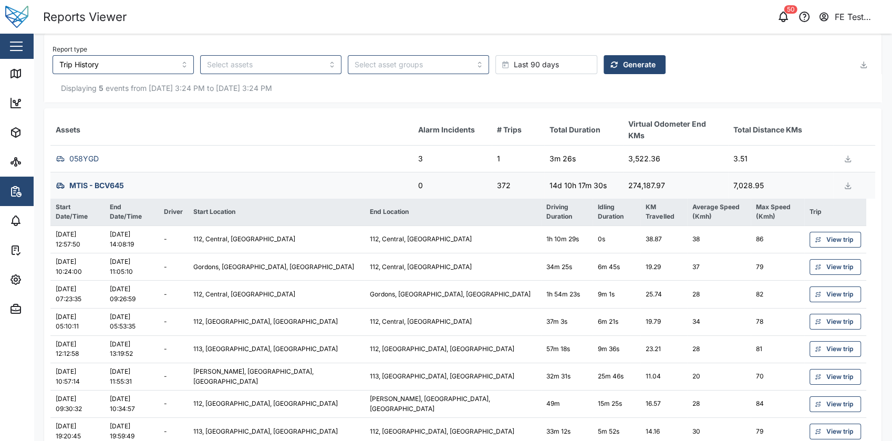
click at [374, 192] on div "MTIS - BCV645" at bounding box center [231, 186] width 354 height 14
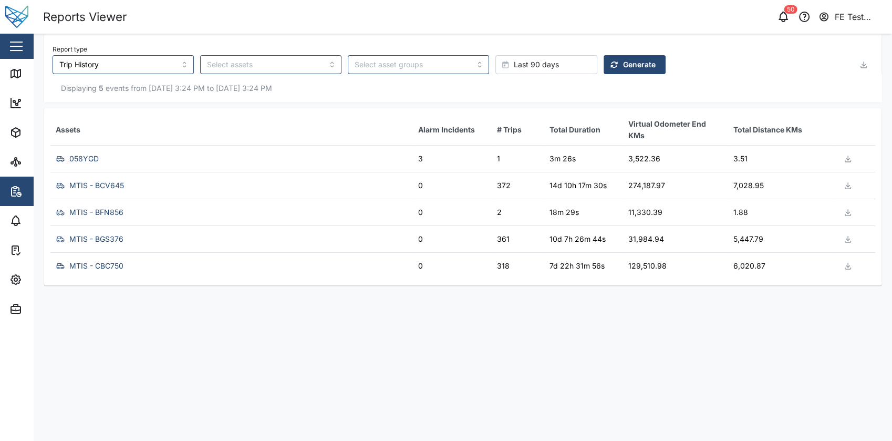
click at [364, 219] on div "MTIS - BFN856" at bounding box center [231, 213] width 354 height 14
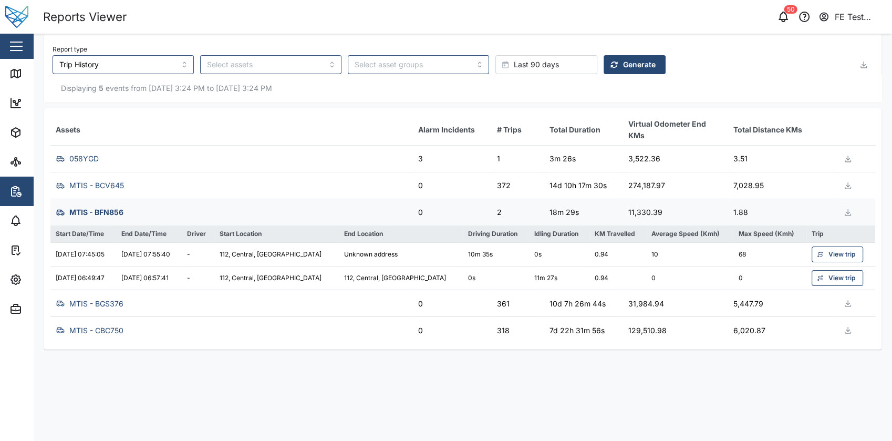
click at [364, 219] on div "MTIS - BFN856" at bounding box center [231, 213] width 354 height 14
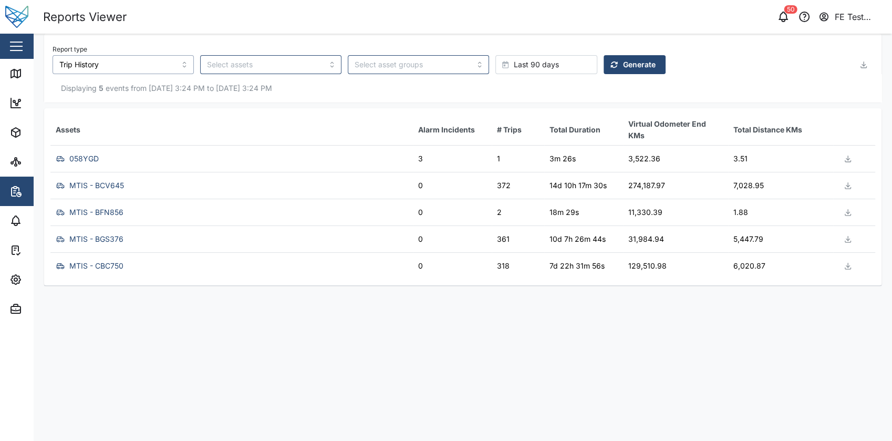
click at [161, 73] on input "Trip History" at bounding box center [123, 64] width 141 height 19
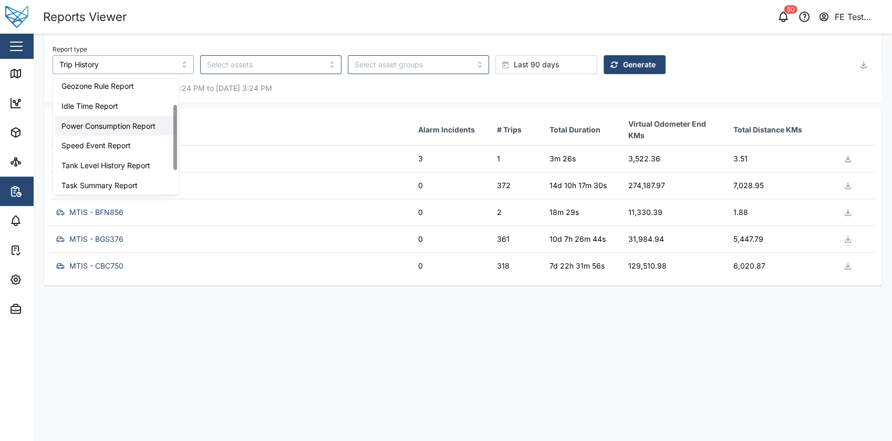
scroll to position [0, 0]
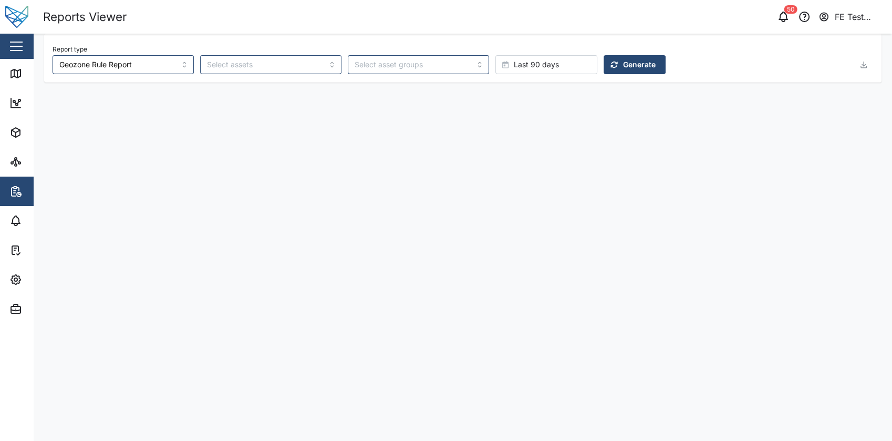
click at [604, 73] on button "Generate" at bounding box center [635, 64] width 62 height 19
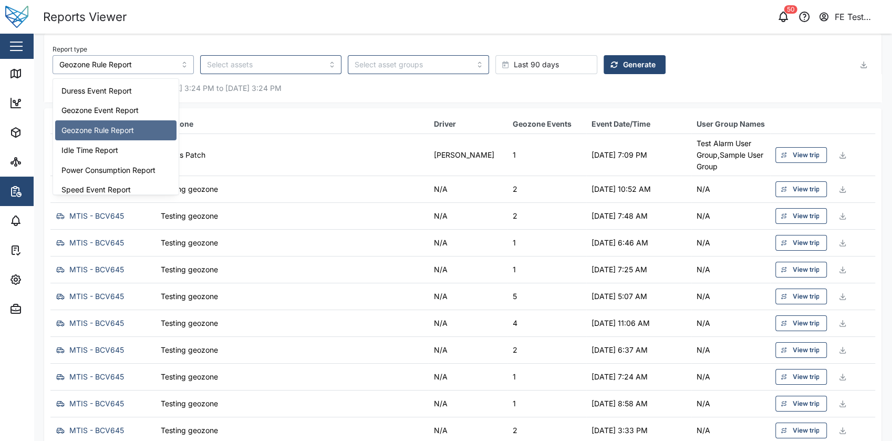
click at [154, 70] on input "Geozone Rule Report" at bounding box center [123, 64] width 141 height 19
type input "Geozone Event Report"
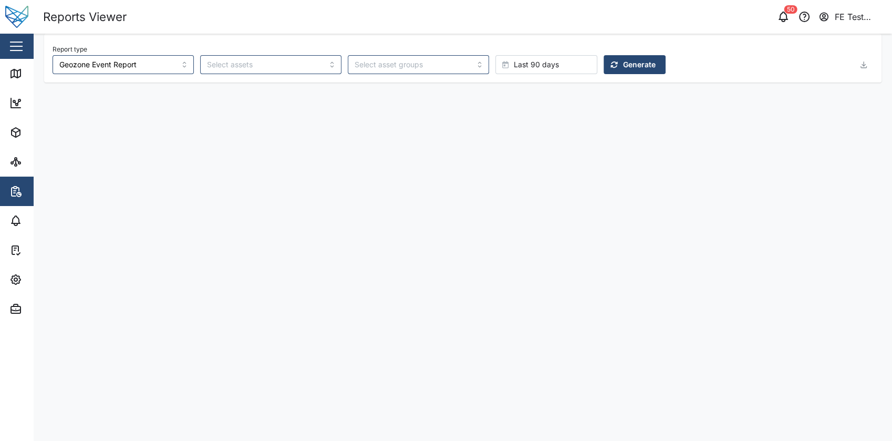
click at [623, 59] on span "Generate" at bounding box center [639, 65] width 33 height 18
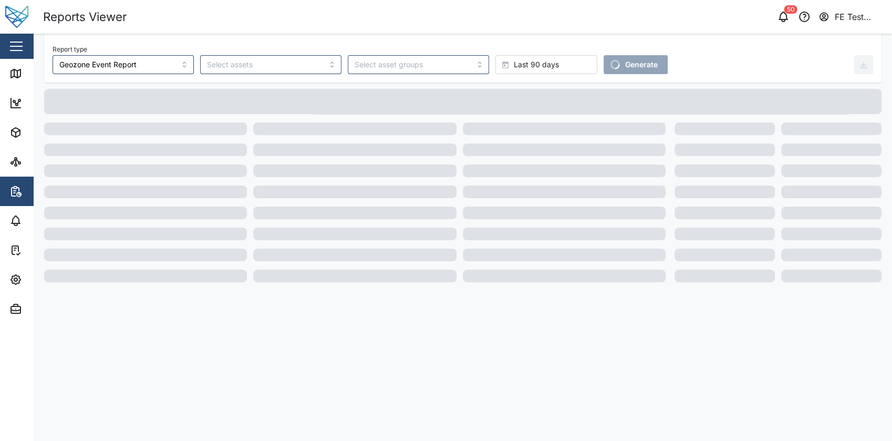
click at [530, 65] on div "Last 90 days" at bounding box center [544, 65] width 85 height 18
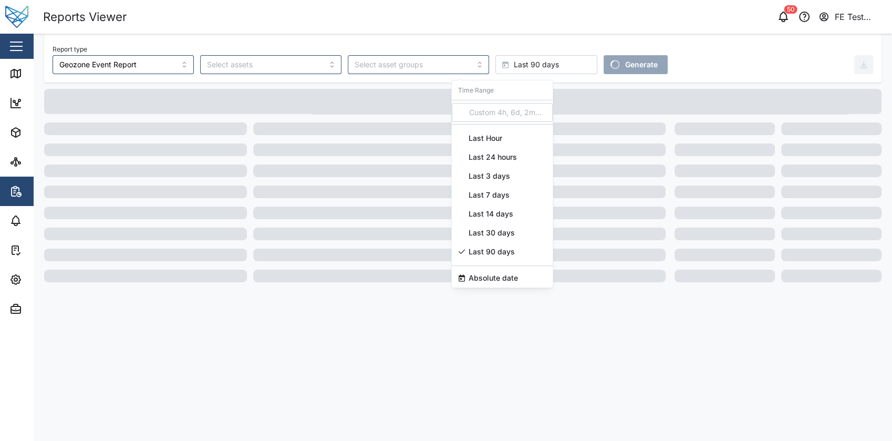
click at [503, 234] on span "Last 30 days" at bounding box center [492, 232] width 46 height 19
click at [510, 224] on span "Last 30 days" at bounding box center [492, 232] width 46 height 19
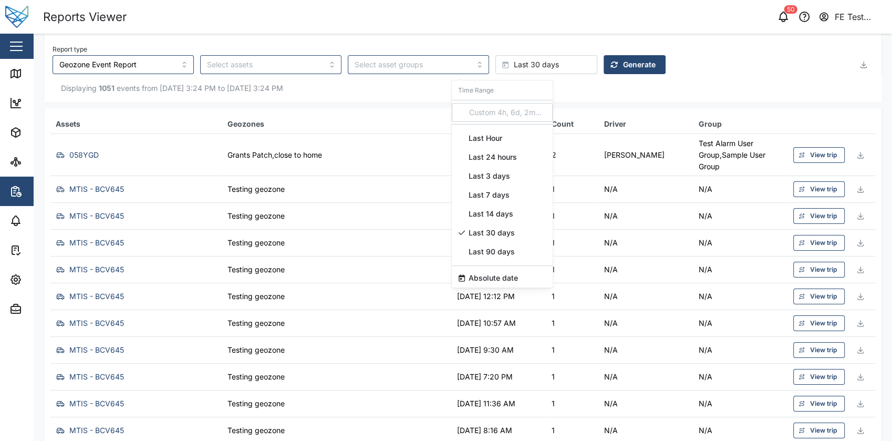
click at [501, 220] on span "Last 14 days" at bounding box center [491, 213] width 45 height 19
click at [590, 74] on div "Displaying 1051 events from [DATE] 3:24 PM to [DATE] 3:24 PM" at bounding box center [463, 88] width 838 height 28
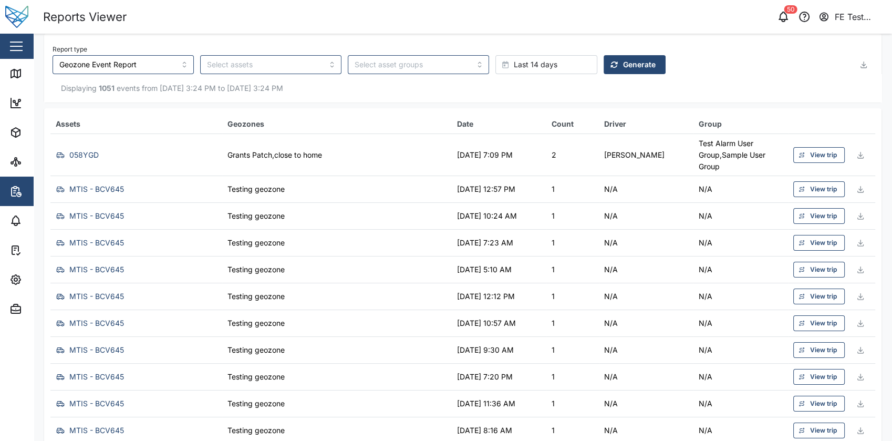
click at [531, 70] on div "Last 14 days" at bounding box center [544, 65] width 85 height 18
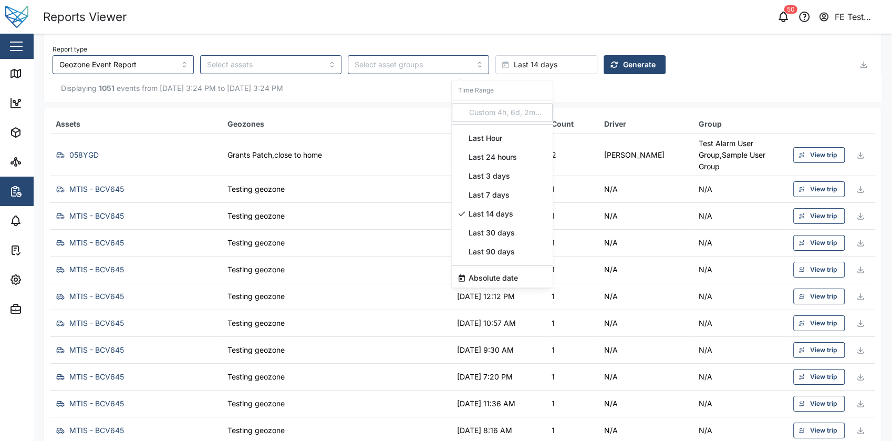
click at [512, 205] on div "Last 14 days" at bounding box center [502, 213] width 101 height 19
click at [518, 196] on div "Last 7 days" at bounding box center [502, 195] width 101 height 19
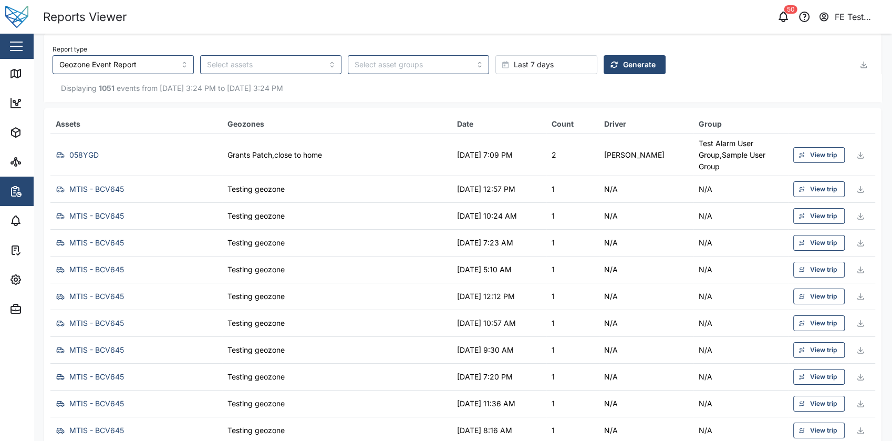
click at [623, 63] on span "Generate" at bounding box center [639, 65] width 33 height 18
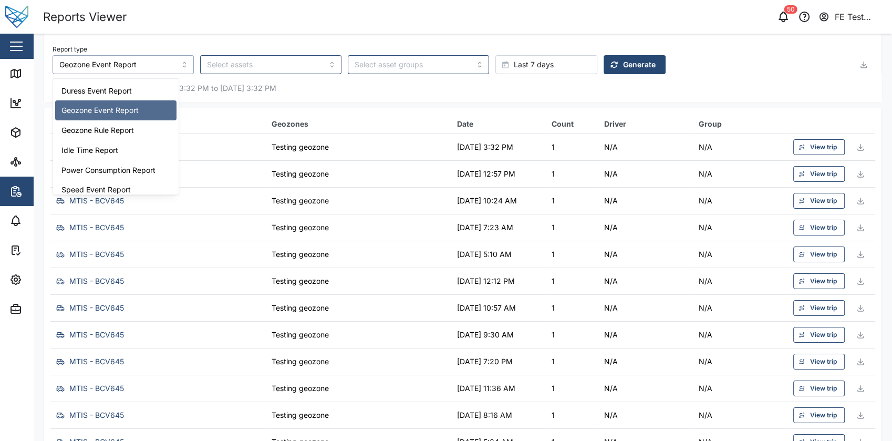
click at [152, 61] on input "Geozone Event Report" at bounding box center [123, 64] width 141 height 19
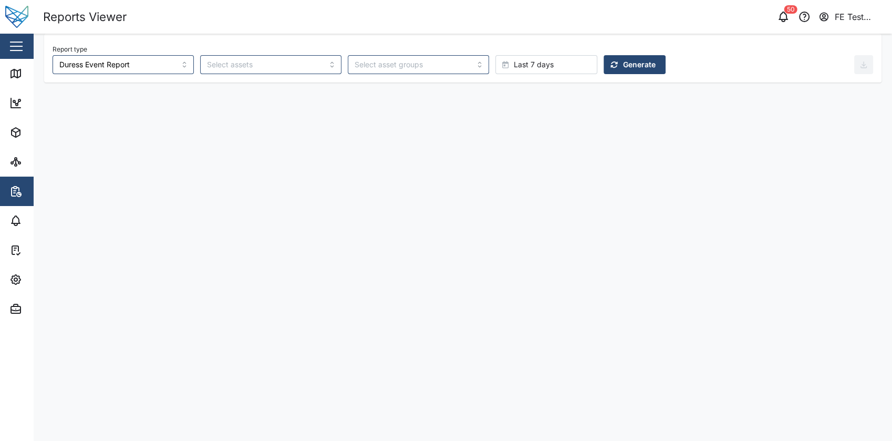
click at [125, 78] on div "Report type Duress Event Report Last 7 days Generate" at bounding box center [463, 58] width 838 height 49
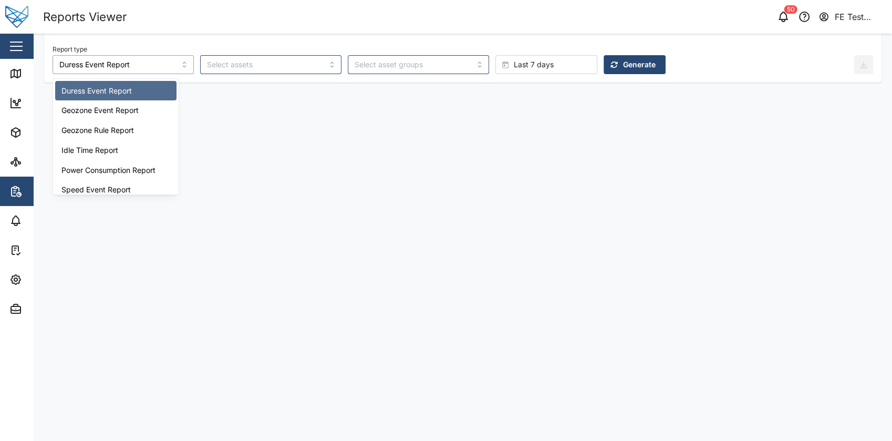
click at [152, 62] on input "Duress Event Report" at bounding box center [123, 64] width 141 height 19
type input "Geozone Event Report"
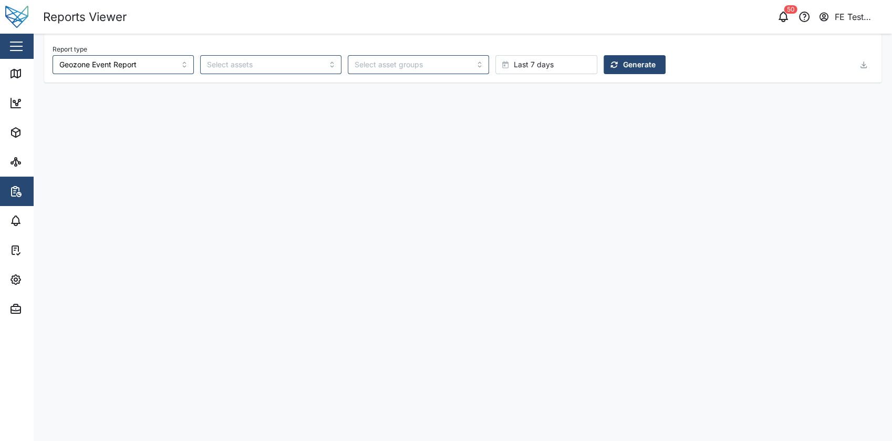
click at [623, 69] on span "Generate" at bounding box center [639, 65] width 33 height 18
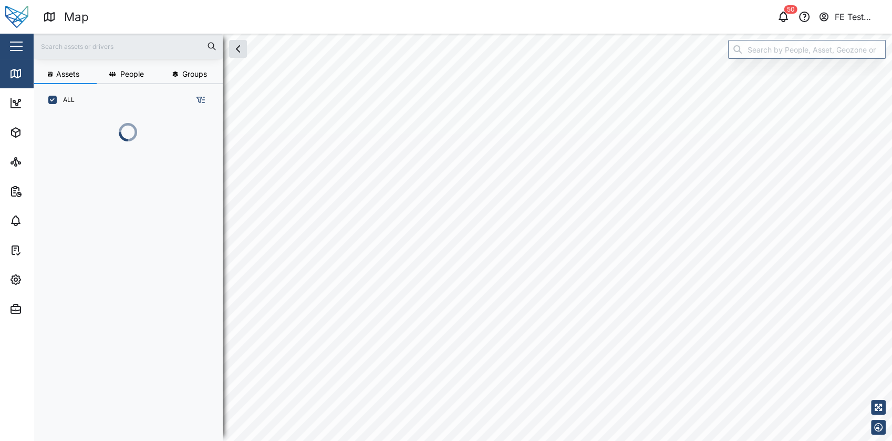
scroll to position [311, 163]
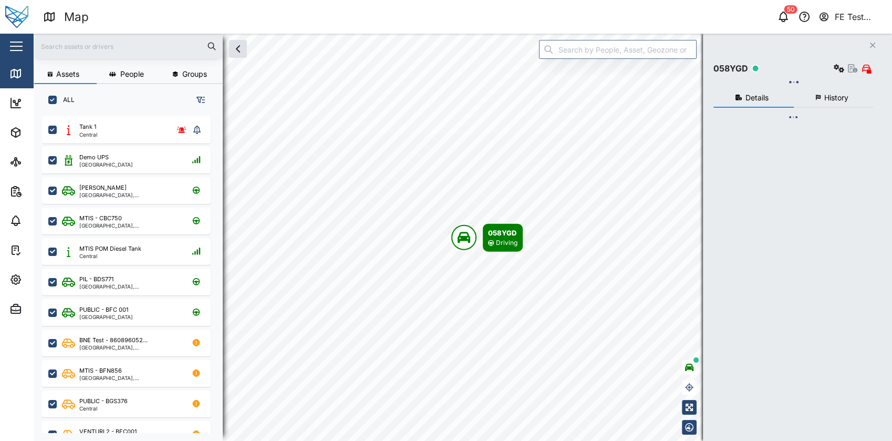
click at [5, 40] on div "Close" at bounding box center [68, 46] width 137 height 25
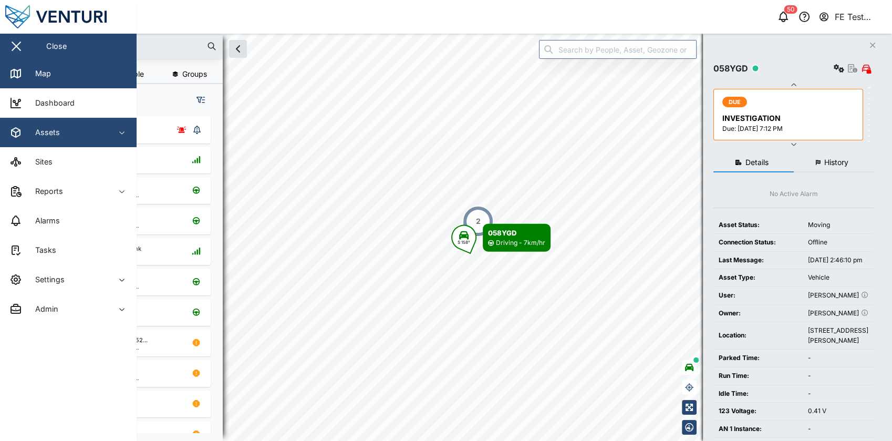
click at [77, 129] on div "Assets" at bounding box center [57, 132] width 96 height 13
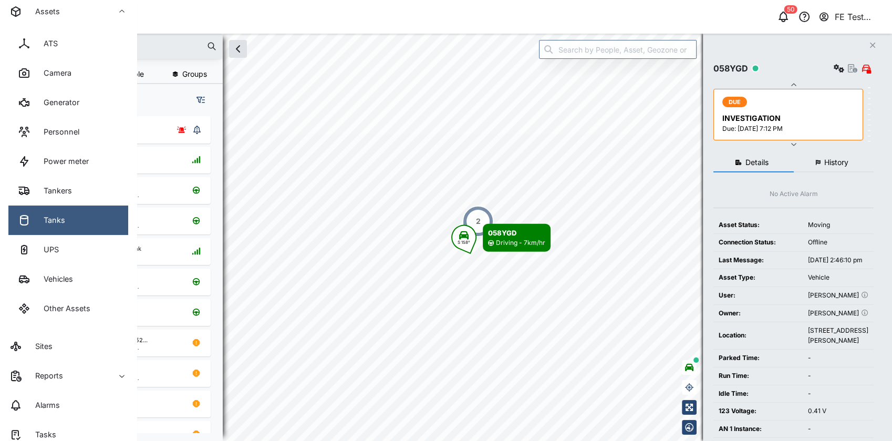
scroll to position [0, 0]
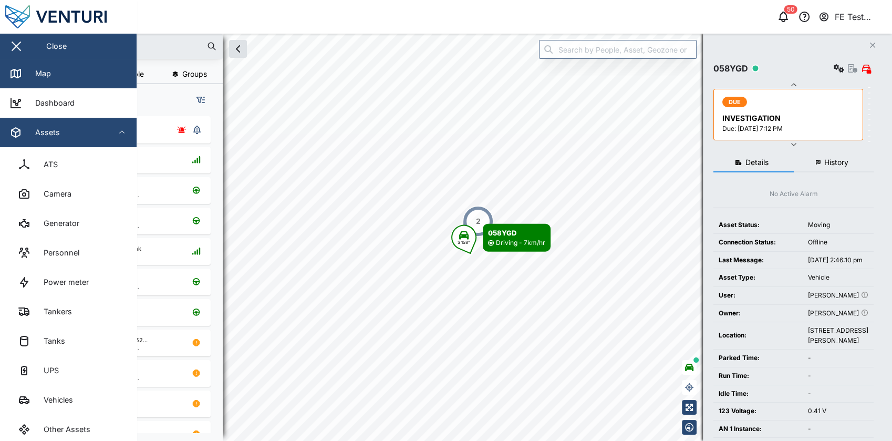
click at [92, 145] on span "Assets" at bounding box center [57, 132] width 96 height 29
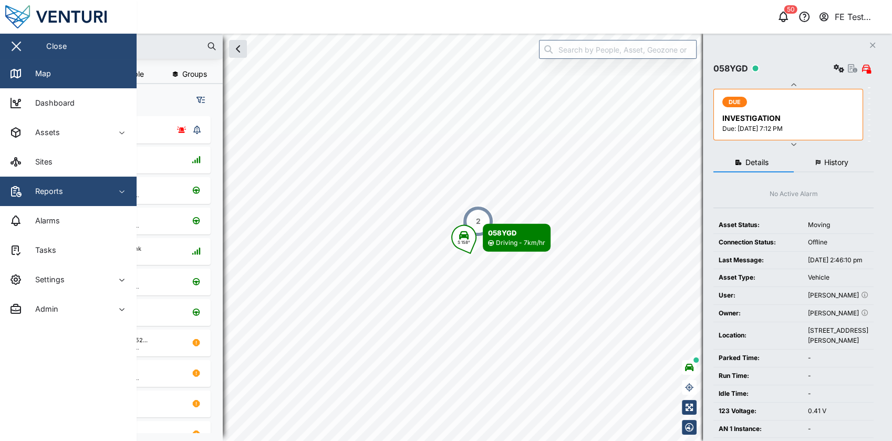
click at [100, 197] on div "Reports" at bounding box center [57, 191] width 96 height 13
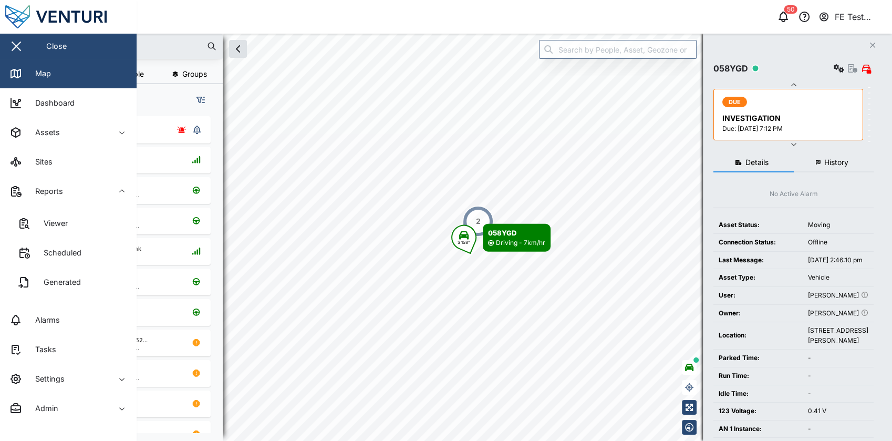
click at [94, 219] on link "Viewer" at bounding box center [68, 223] width 120 height 29
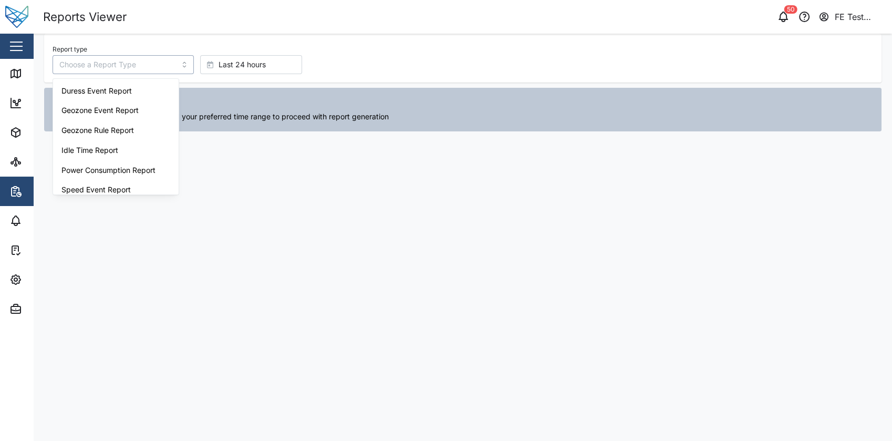
click at [149, 60] on input "Report type" at bounding box center [123, 64] width 141 height 19
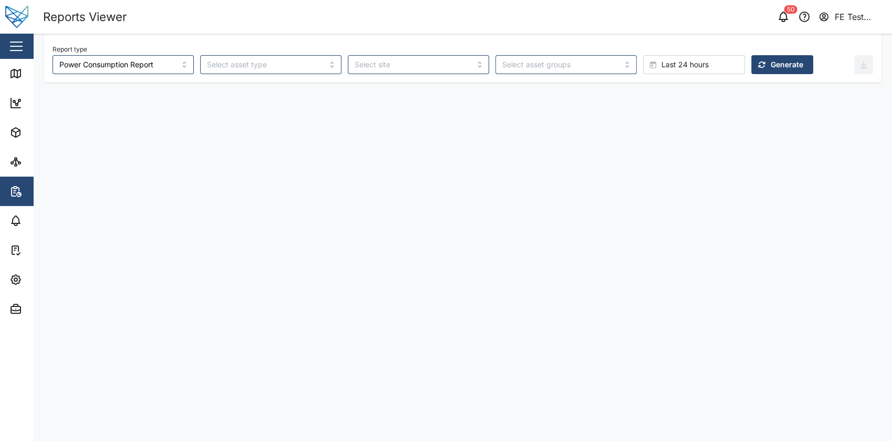
click at [752, 73] on button "Generate" at bounding box center [783, 64] width 62 height 19
click at [276, 71] on input "search" at bounding box center [270, 64] width 141 height 19
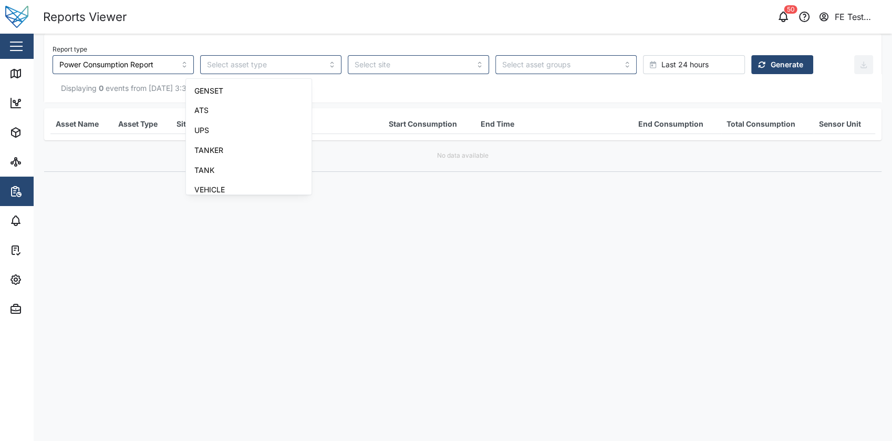
click at [662, 68] on span "Last 24 hours" at bounding box center [685, 65] width 47 height 18
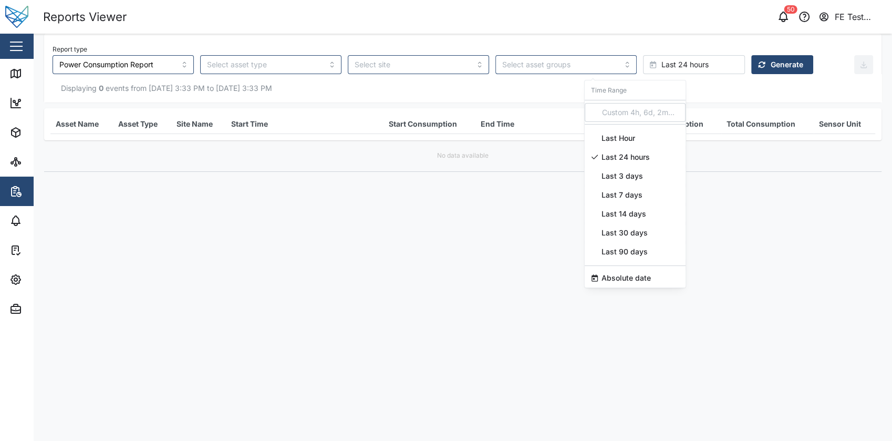
click at [628, 194] on span "Last 7 days" at bounding box center [622, 195] width 41 height 19
click at [771, 61] on span "Generate" at bounding box center [787, 65] width 33 height 18
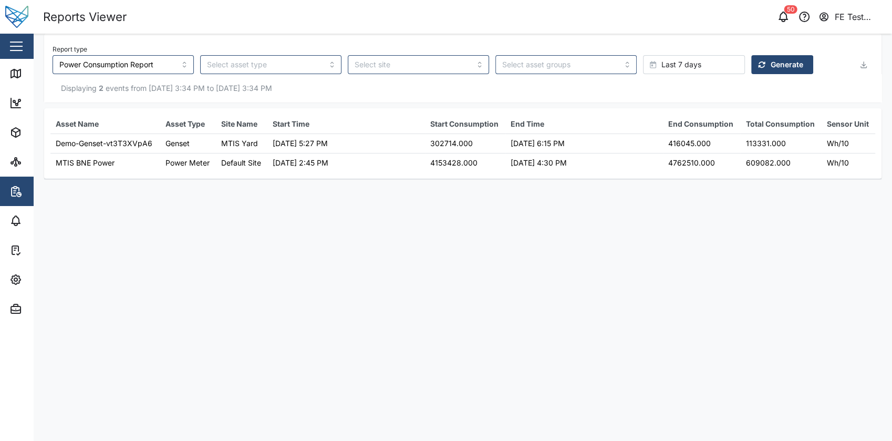
click at [538, 225] on main "Report type Power Consumption Report Last 7 days Generate Displaying 2 events f…" at bounding box center [463, 237] width 859 height 407
click at [239, 206] on main "Report type Power Consumption Report Last 7 days Generate Displaying 2 events f…" at bounding box center [463, 237] width 859 height 407
click at [102, 57] on input "Power Consumption Report" at bounding box center [123, 64] width 141 height 19
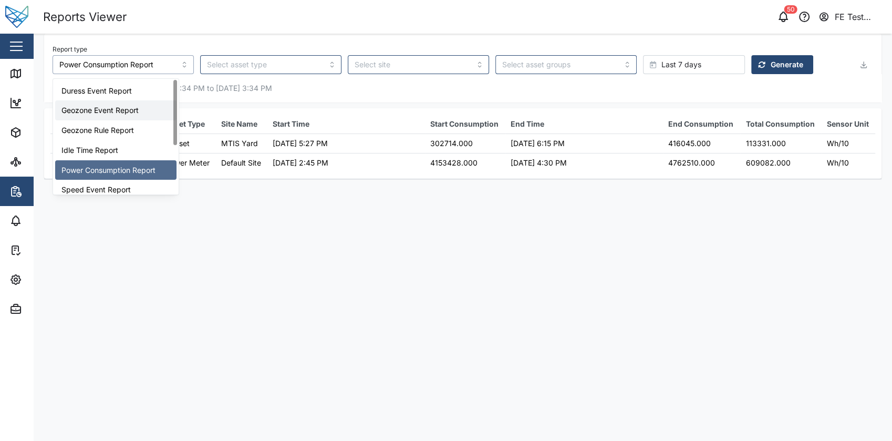
type input "Geozone Event Report"
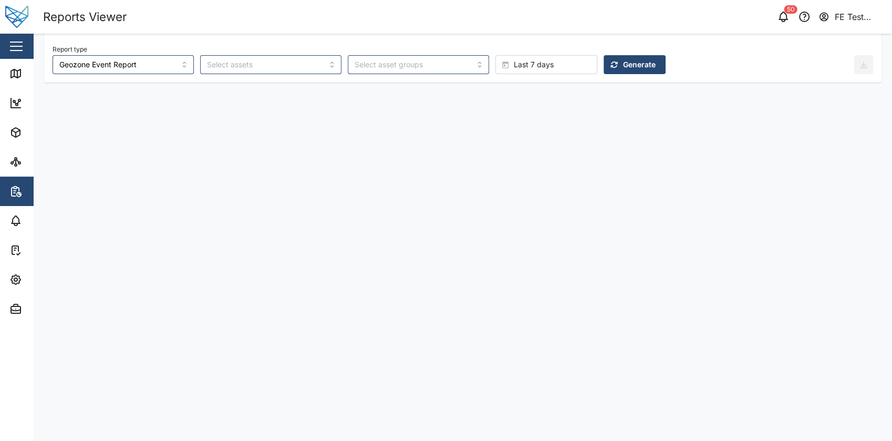
click at [623, 71] on span "Generate" at bounding box center [639, 65] width 33 height 18
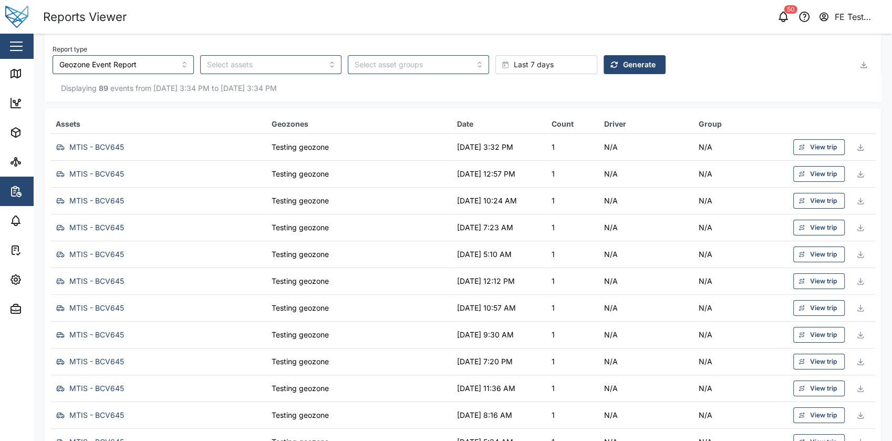
click at [138, 127] on th "Assets" at bounding box center [158, 124] width 216 height 19
click at [139, 136] on td "MTIS - BCV645" at bounding box center [158, 147] width 216 height 27
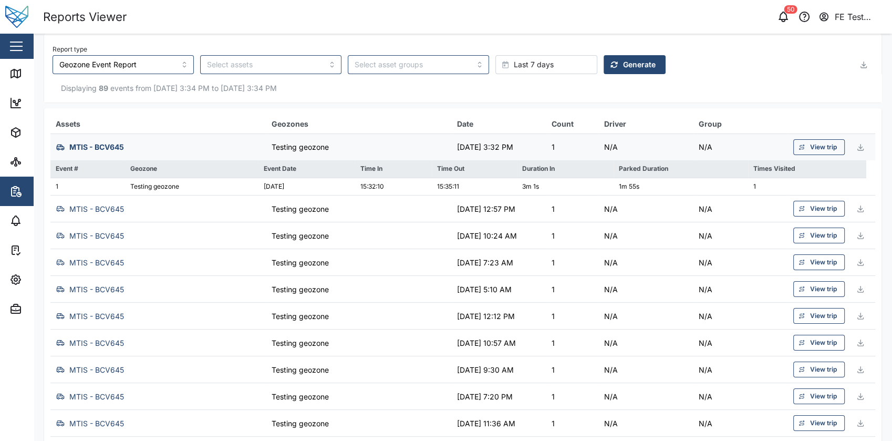
click at [176, 147] on div "MTIS - BCV645" at bounding box center [158, 147] width 208 height 14
